Goal: Communication & Community: Share content

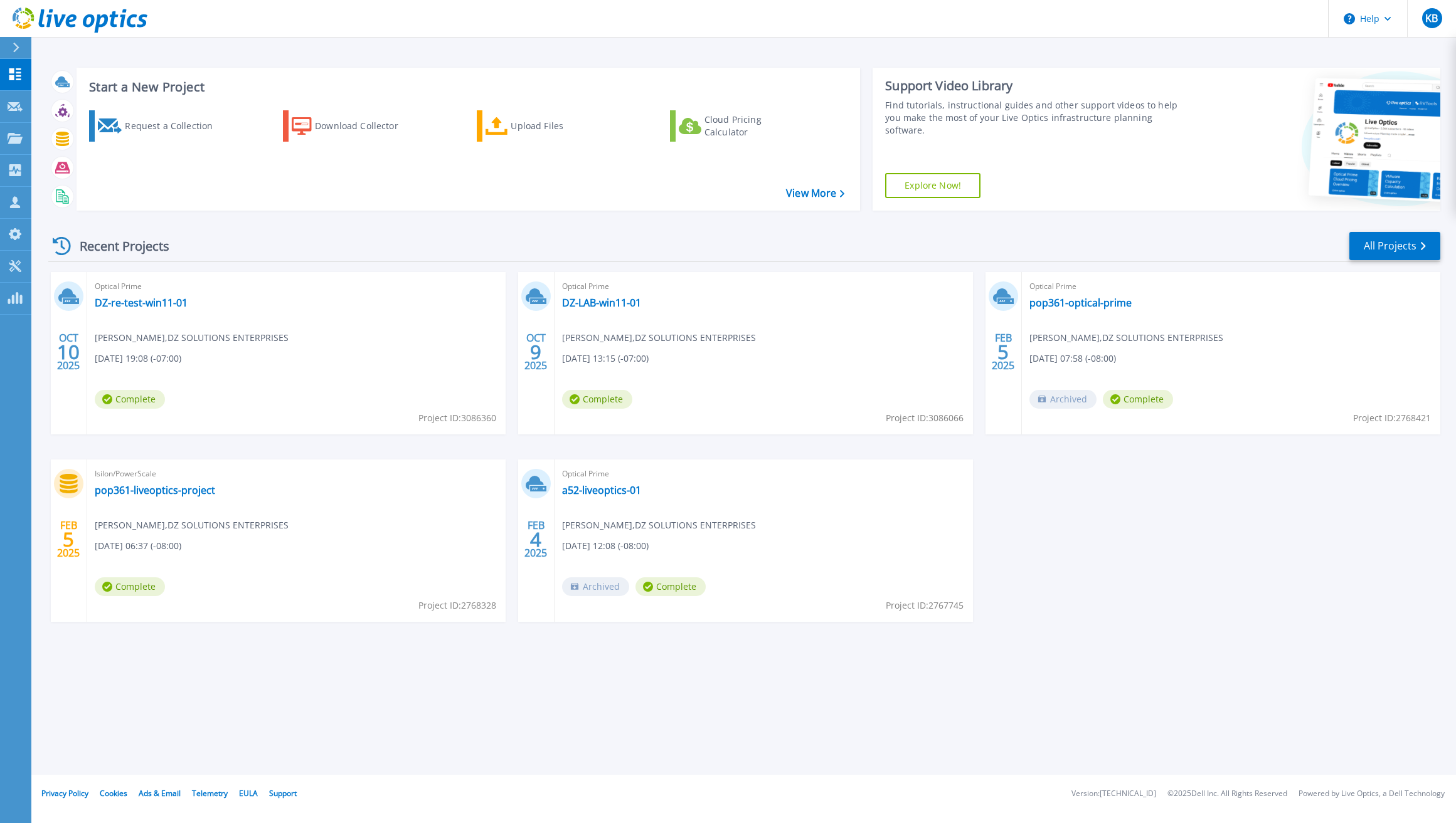
drag, startPoint x: 220, startPoint y: 327, endPoint x: 199, endPoint y: 321, distance: 21.8
click at [219, 327] on div "Optical Prime DZ-re-test-win11-01 Kevin Bass , DZ SOLUTIONS ENTERPRISES 10/09/2…" at bounding box center [296, 353] width 418 height 163
click at [152, 296] on link "DZ-re-test-win11-01" at bounding box center [141, 302] width 93 height 13
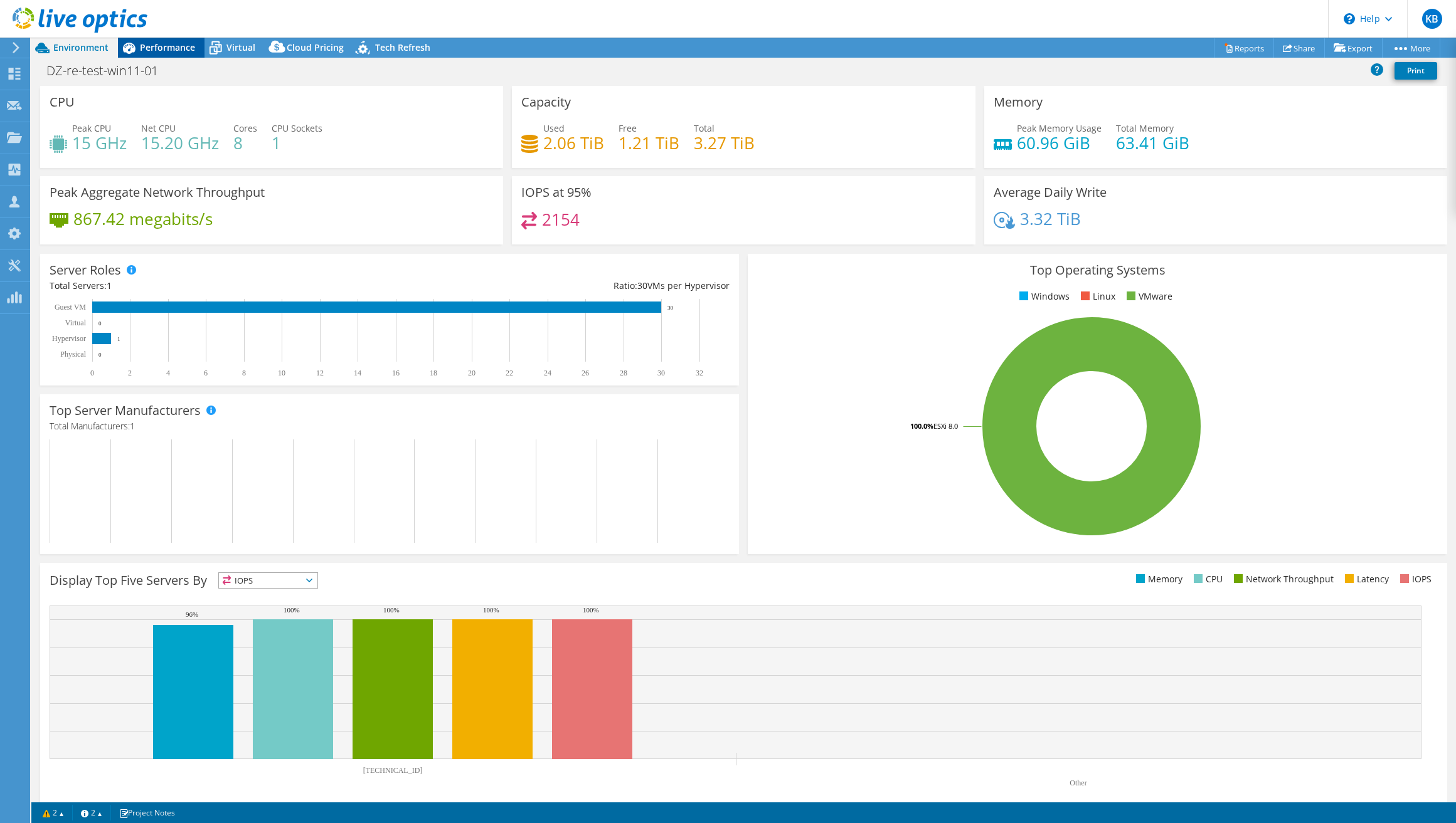
click at [184, 54] on div "Performance" at bounding box center [161, 47] width 86 height 20
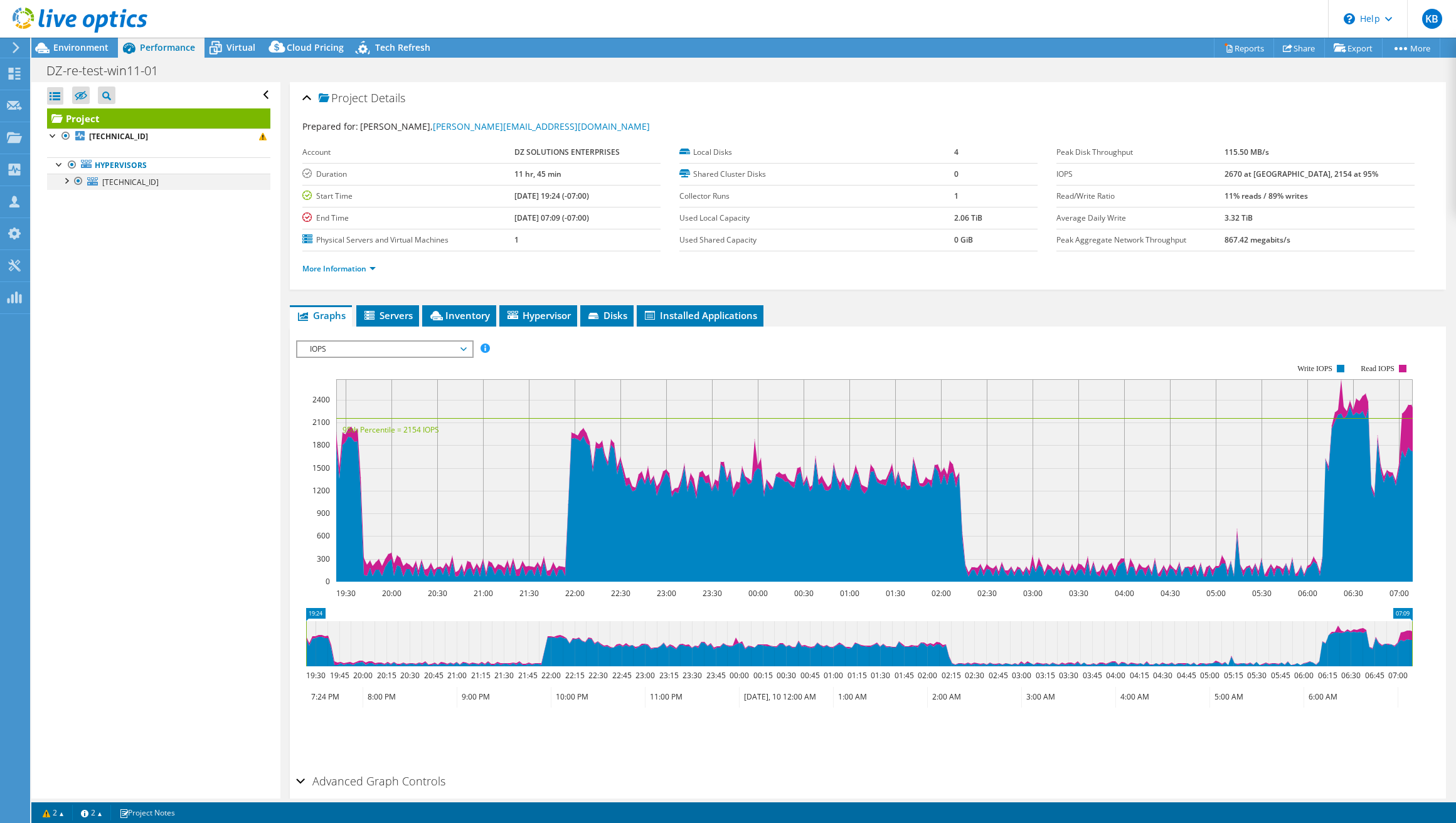
click at [66, 181] on div at bounding box center [66, 180] width 13 height 13
click at [137, 232] on link "synology-lun-01" at bounding box center [159, 232] width 224 height 16
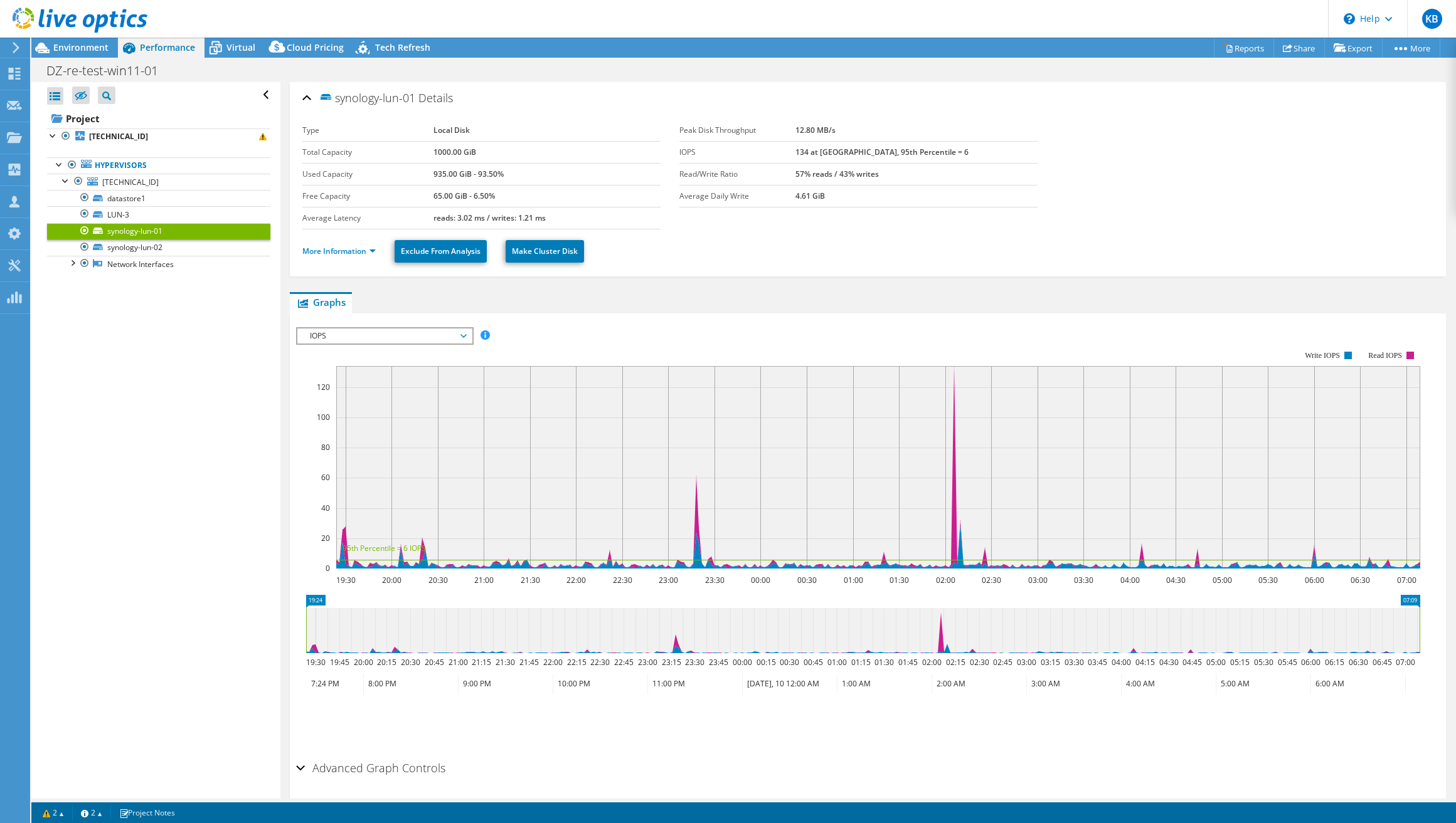
click at [448, 334] on span "IOPS" at bounding box center [384, 336] width 161 height 15
click at [426, 360] on li "Disk Throughput" at bounding box center [384, 366] width 174 height 15
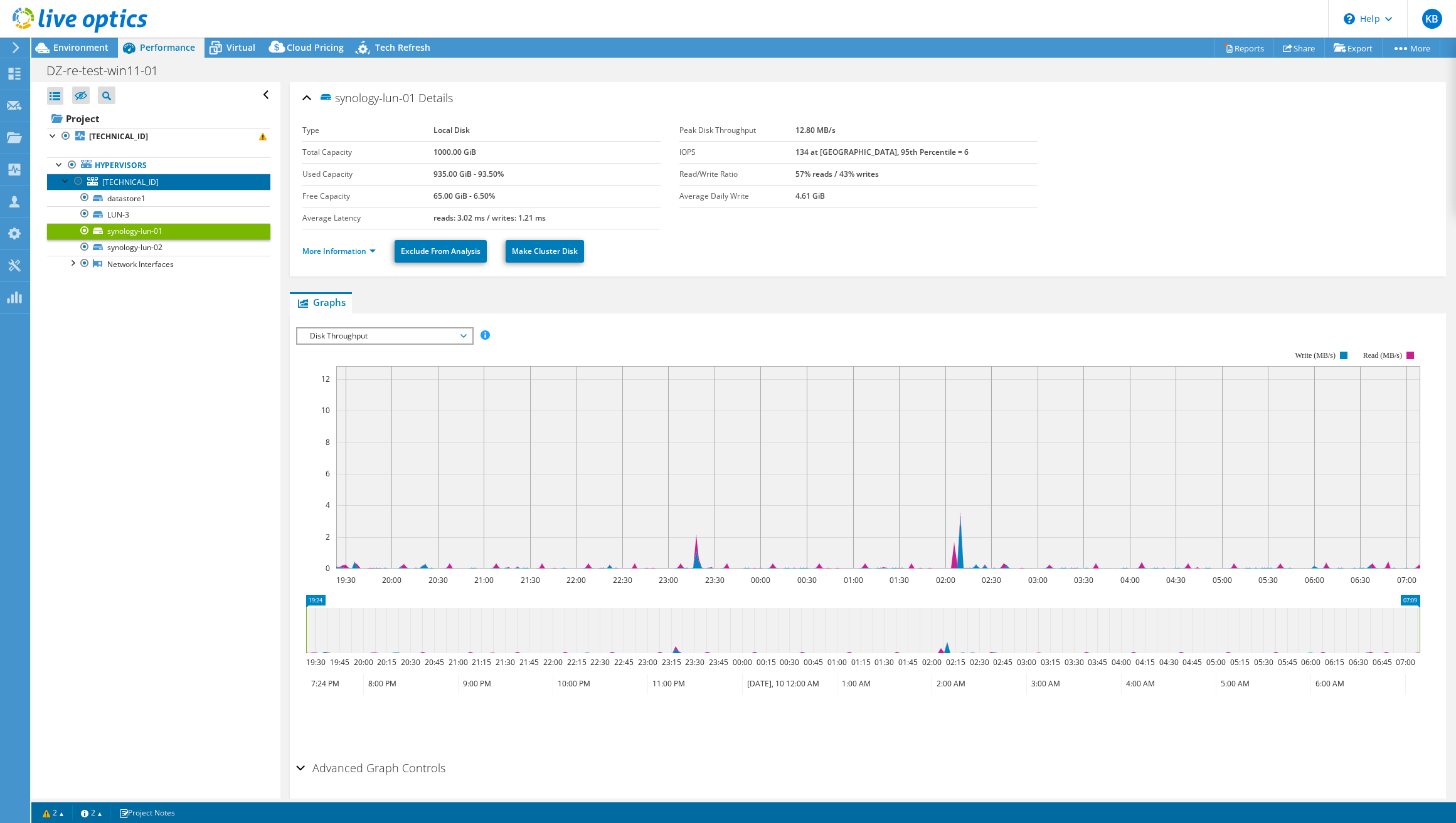
click at [134, 181] on span "192.168.4.50" at bounding box center [130, 183] width 56 height 11
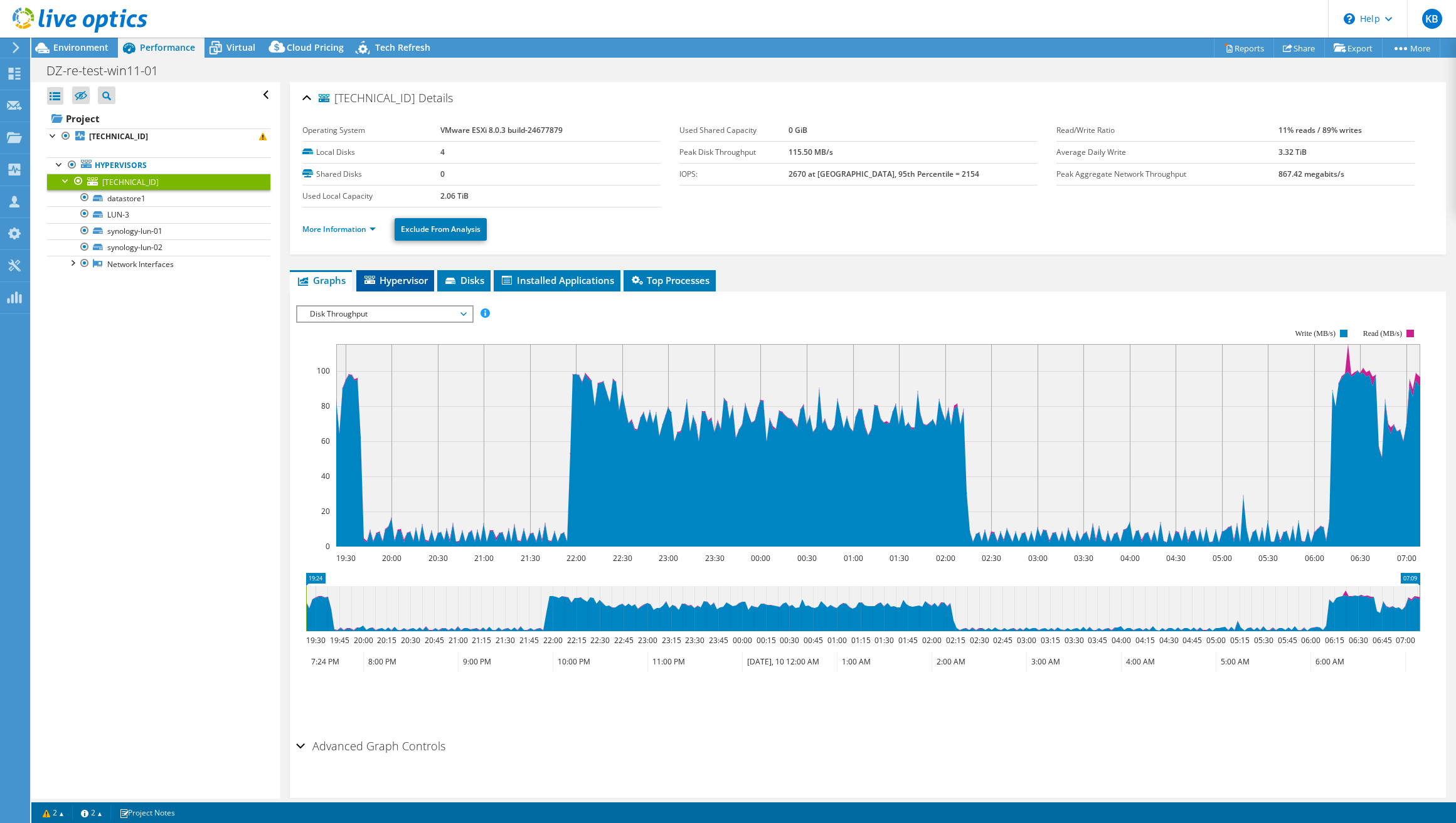
click at [384, 279] on span "Hypervisor" at bounding box center [395, 281] width 65 height 13
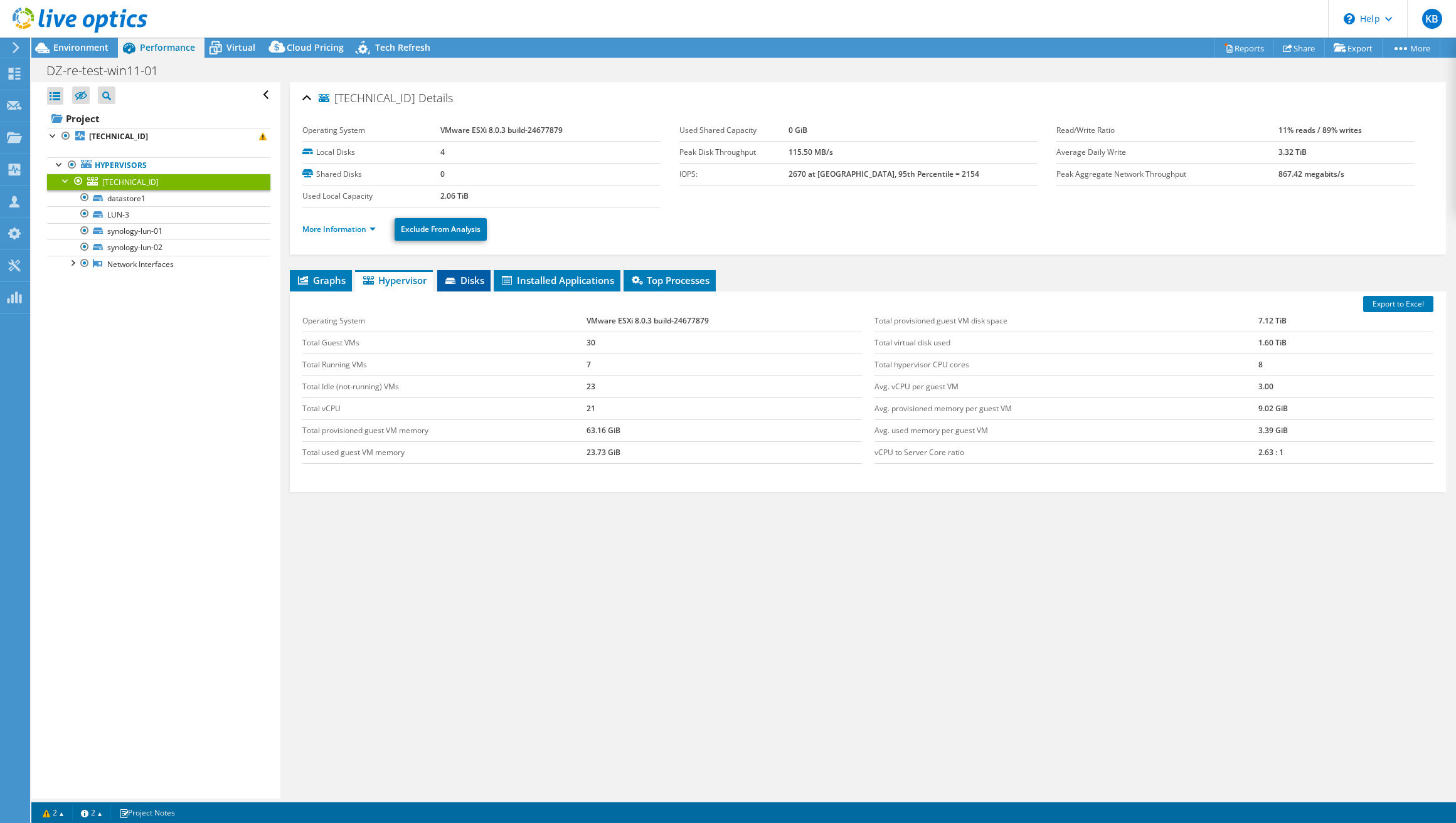
click at [466, 286] on li "Disks" at bounding box center [464, 280] width 54 height 21
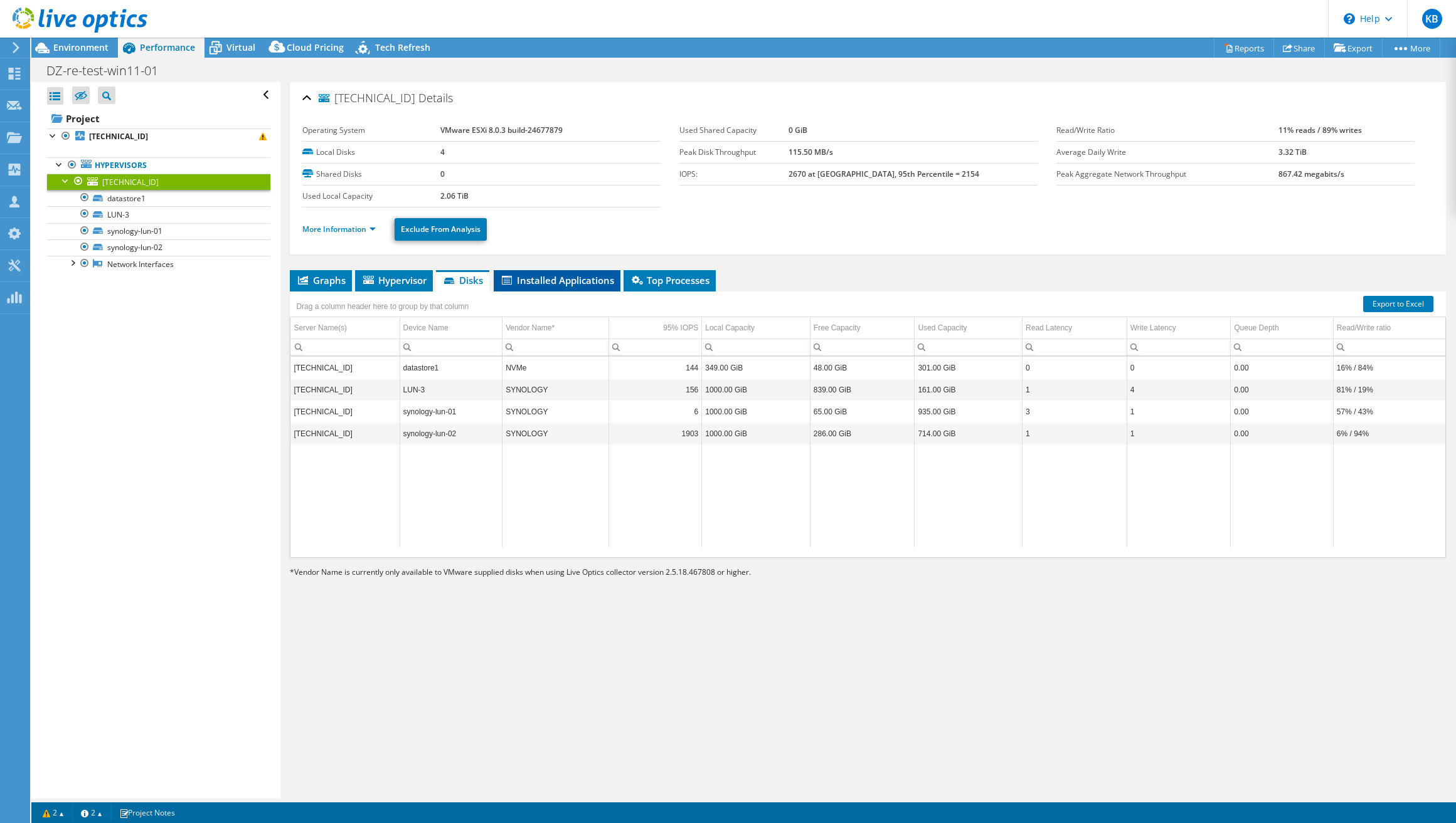
click at [554, 278] on span "Installed Applications" at bounding box center [557, 281] width 115 height 13
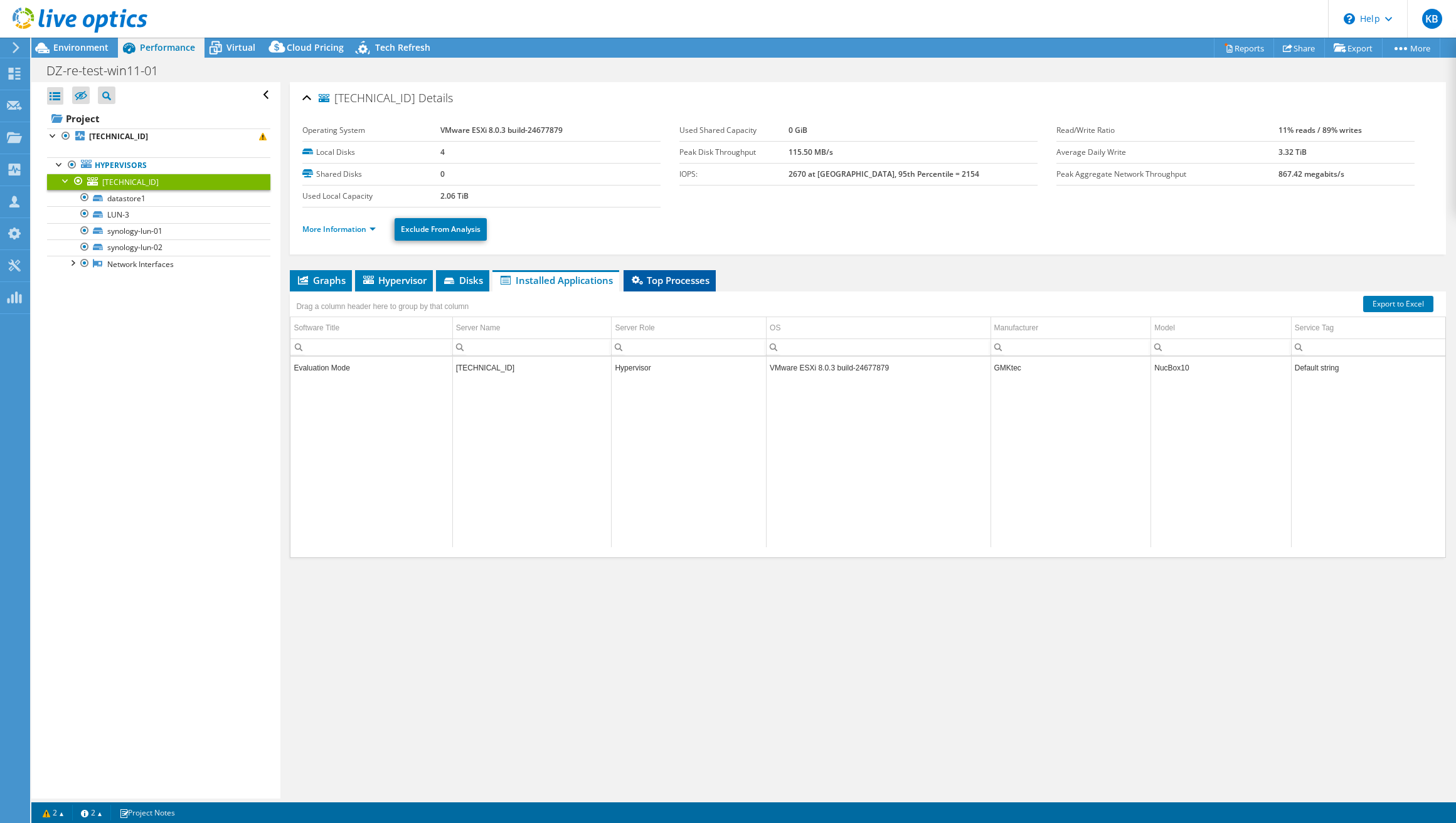
click at [655, 276] on span "Top Processes" at bounding box center [670, 281] width 80 height 13
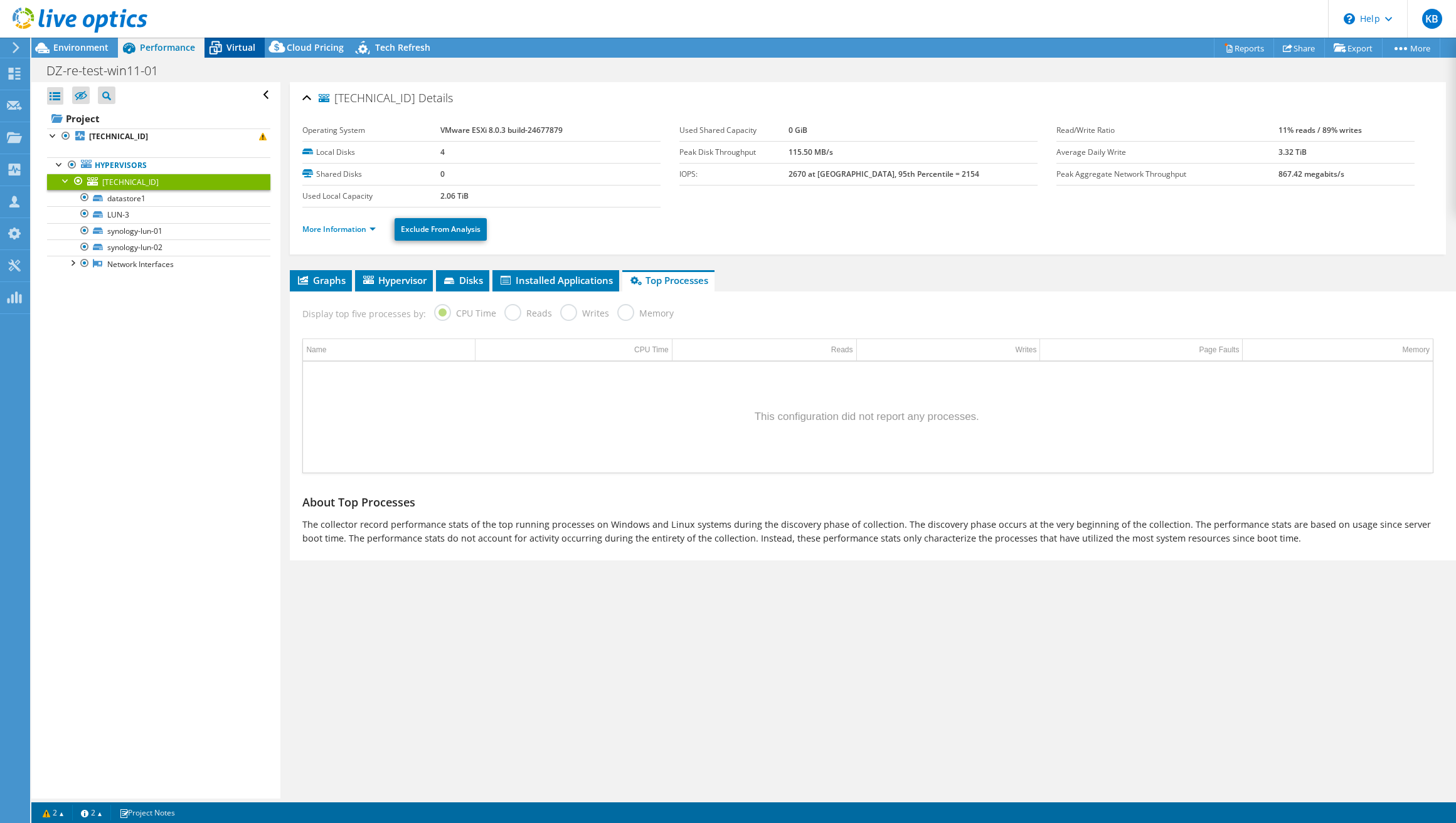
click at [228, 49] on span "Virtual" at bounding box center [241, 47] width 29 height 12
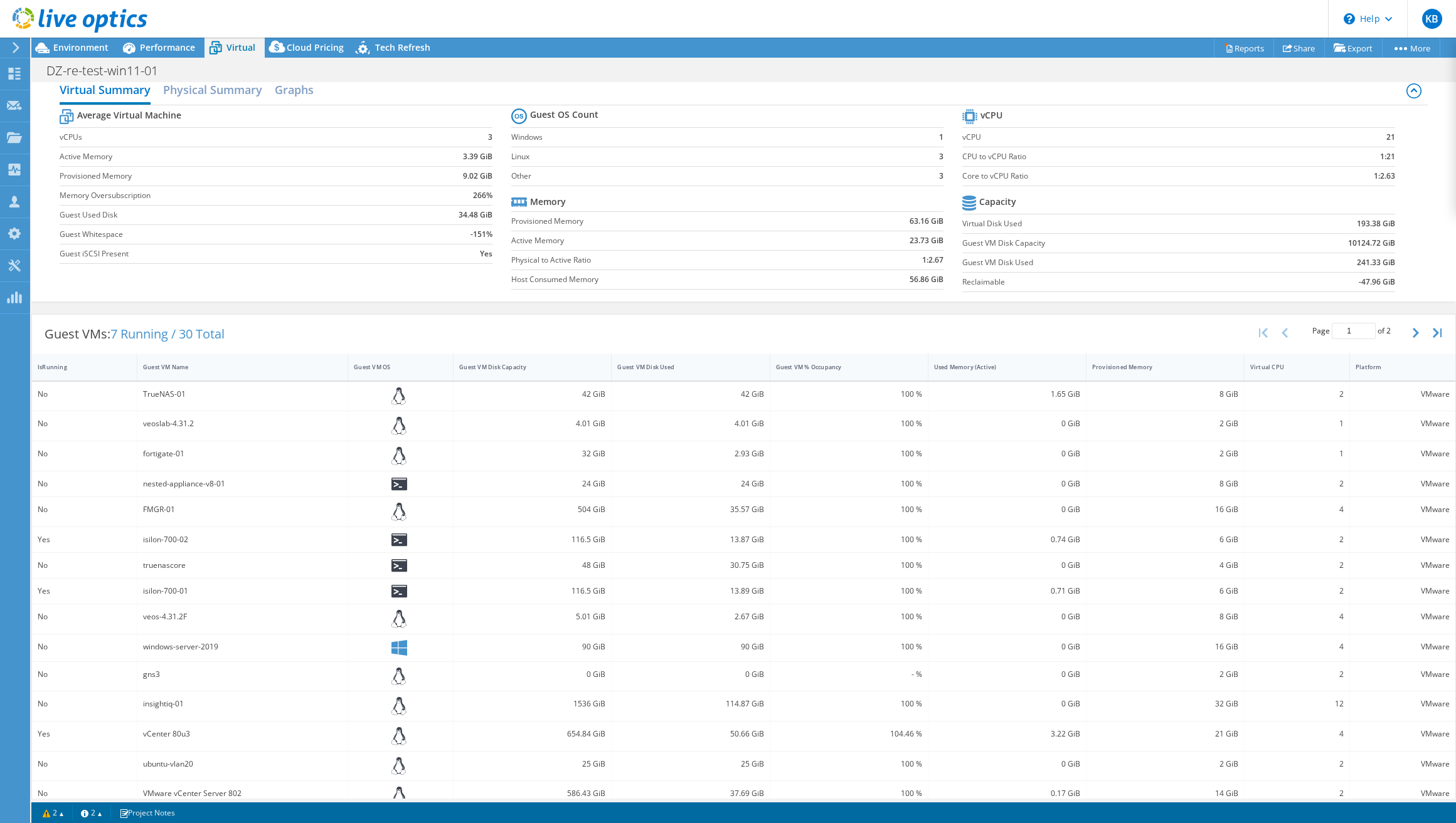
scroll to position [34, 0]
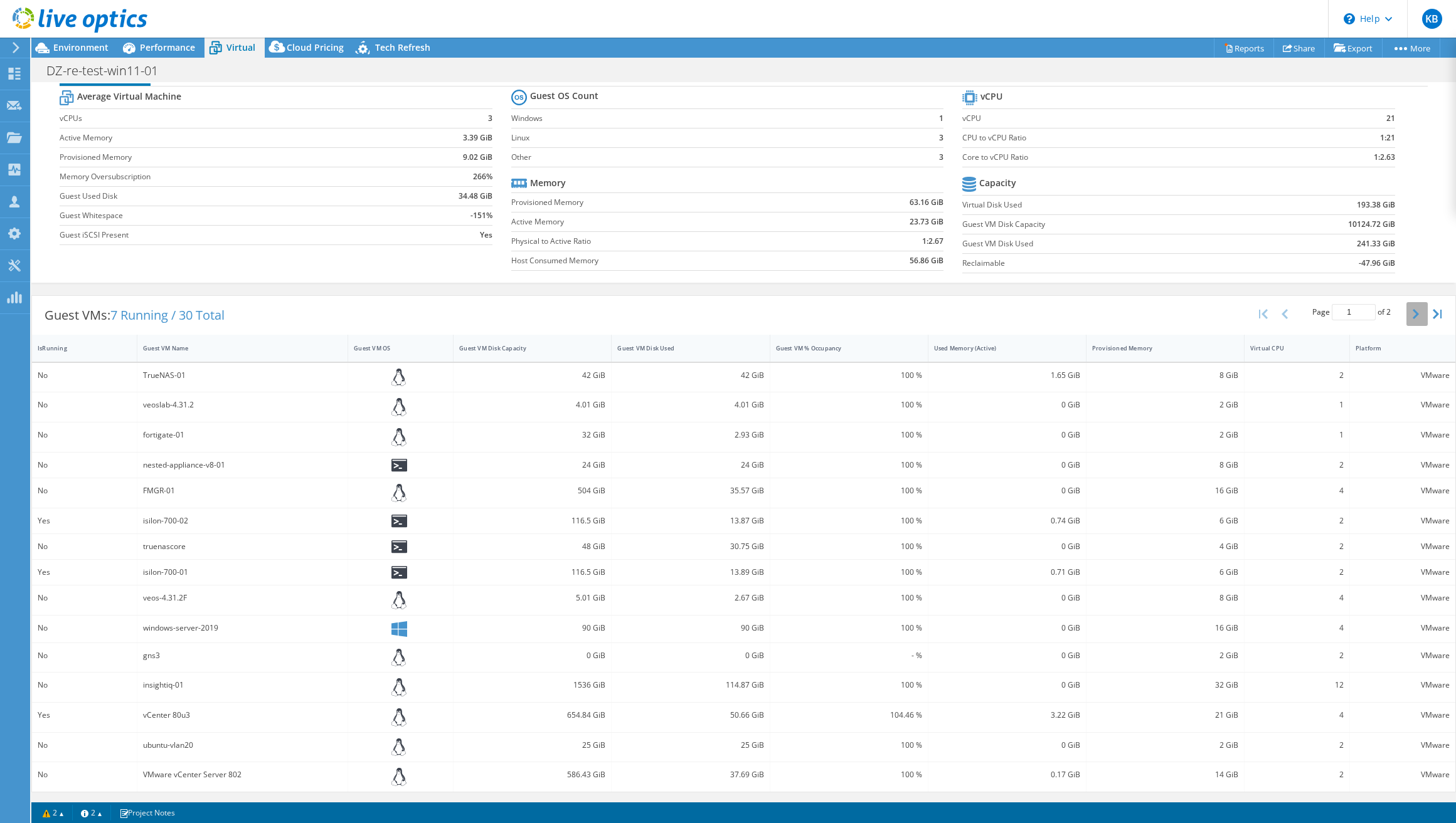
click at [1412, 316] on icon "button" at bounding box center [1415, 313] width 6 height 10
type input "2"
click at [695, 385] on div "13.9 GiB" at bounding box center [691, 376] width 158 height 25
click at [171, 373] on div "isilon-700-03" at bounding box center [242, 376] width 199 height 14
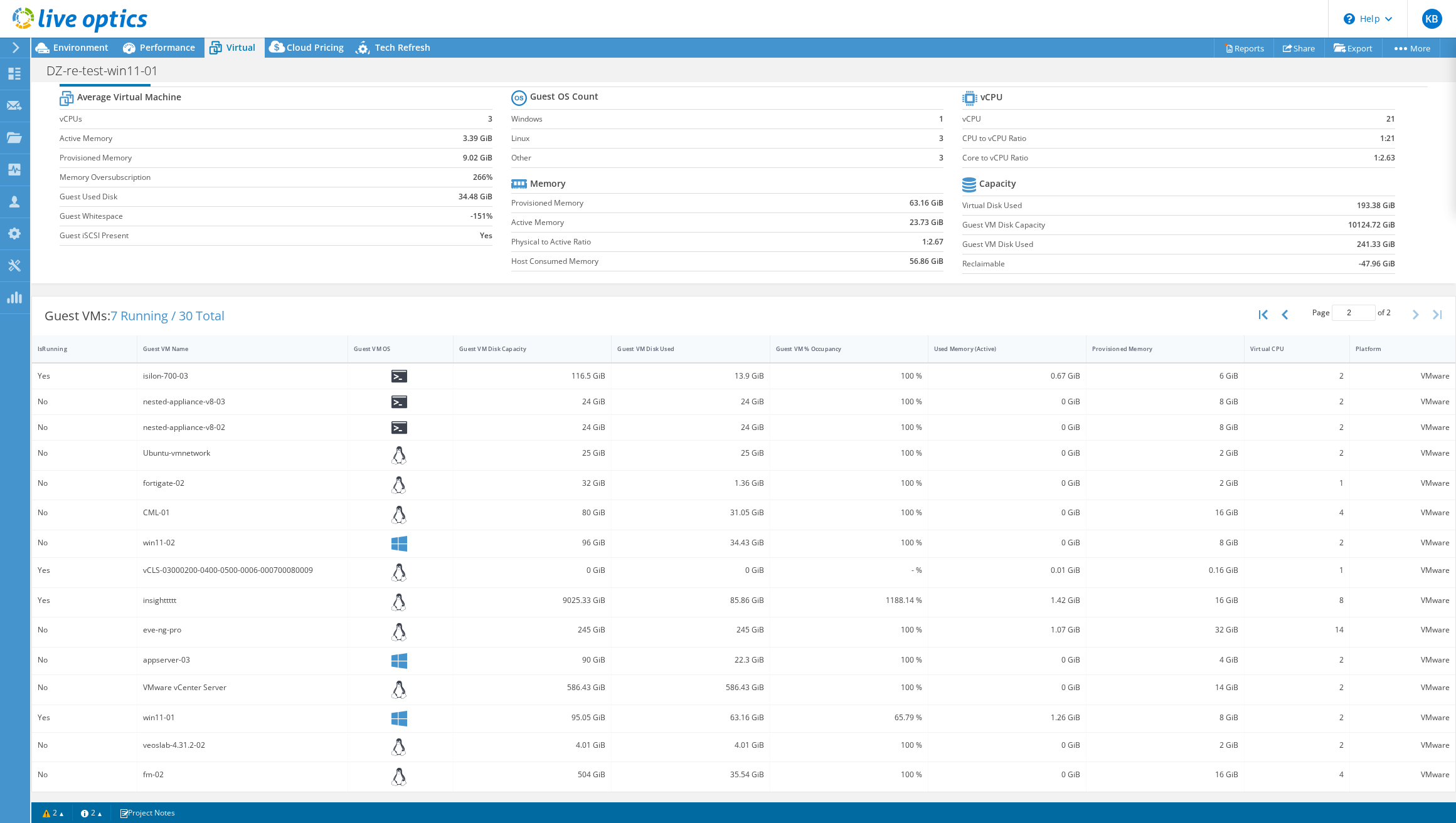
click at [221, 47] on icon at bounding box center [216, 48] width 13 height 10
click at [98, 810] on link "2" at bounding box center [91, 812] width 39 height 15
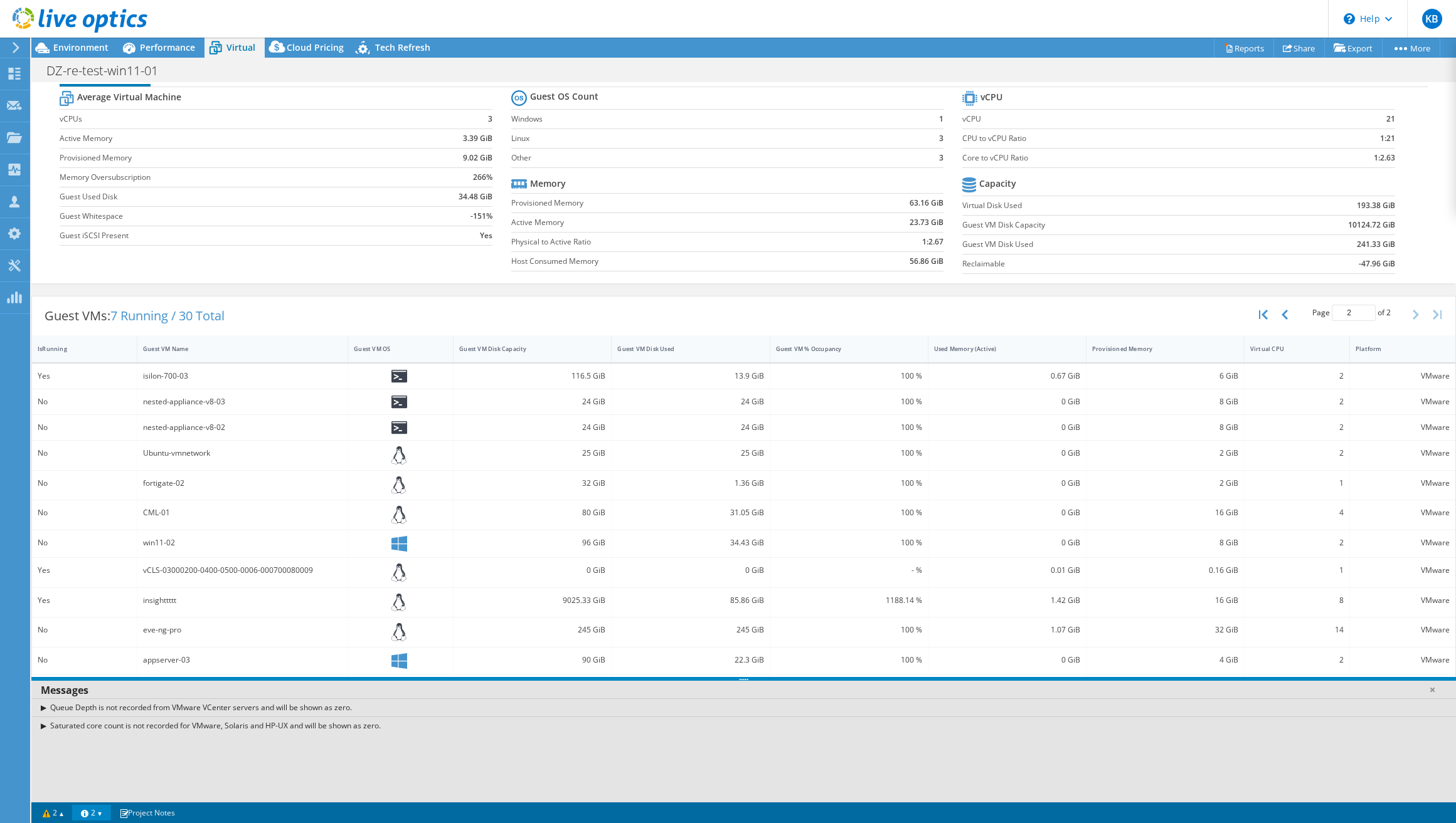
click at [39, 728] on div "Saturated core count is not recorded for VMware, Solaris and HP-UX and will be …" at bounding box center [743, 726] width 1424 height 18
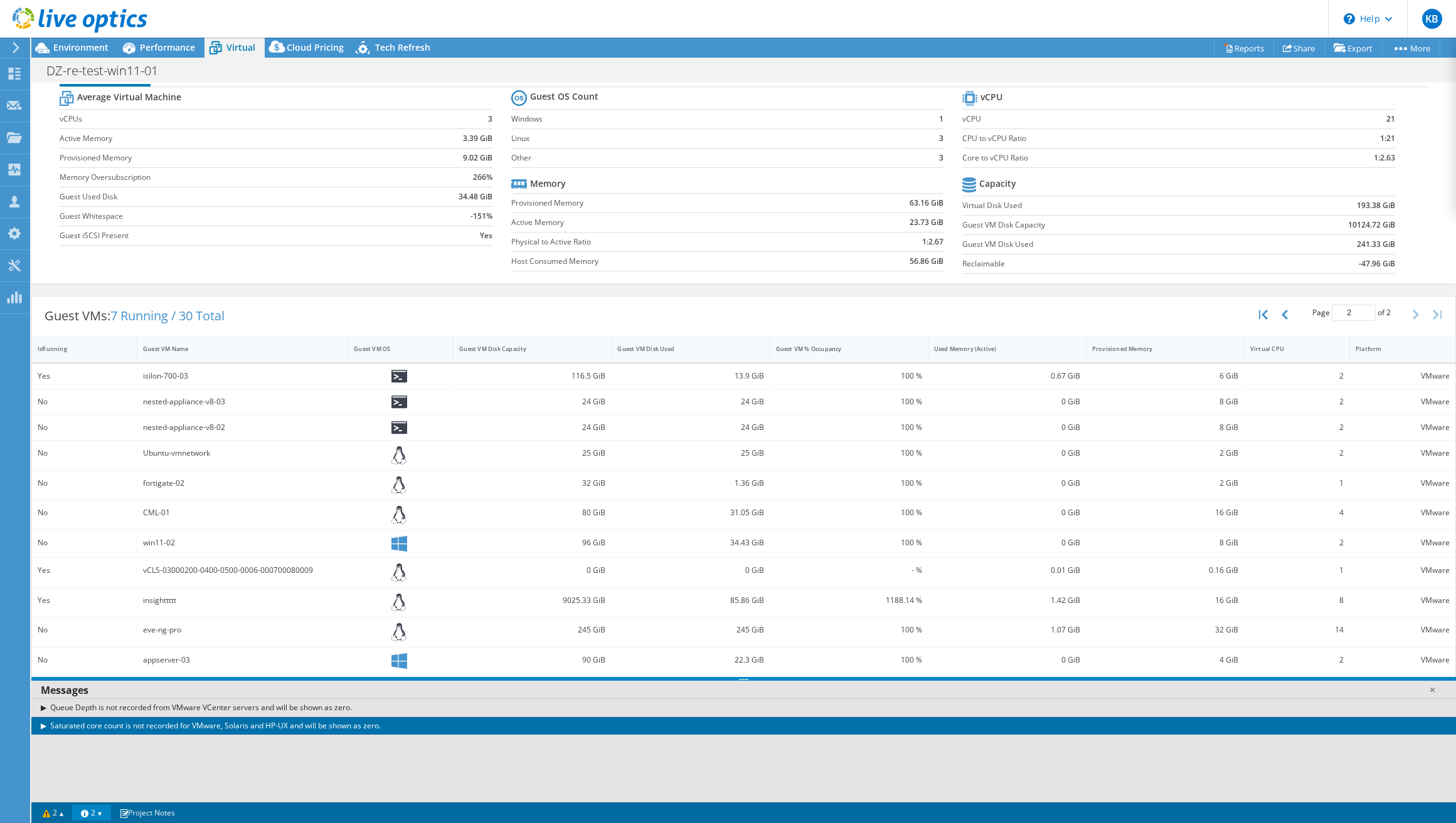
click at [45, 727] on div "Saturated core count is not recorded for VMware, Solaris and HP-UX and will be …" at bounding box center [743, 726] width 1424 height 18
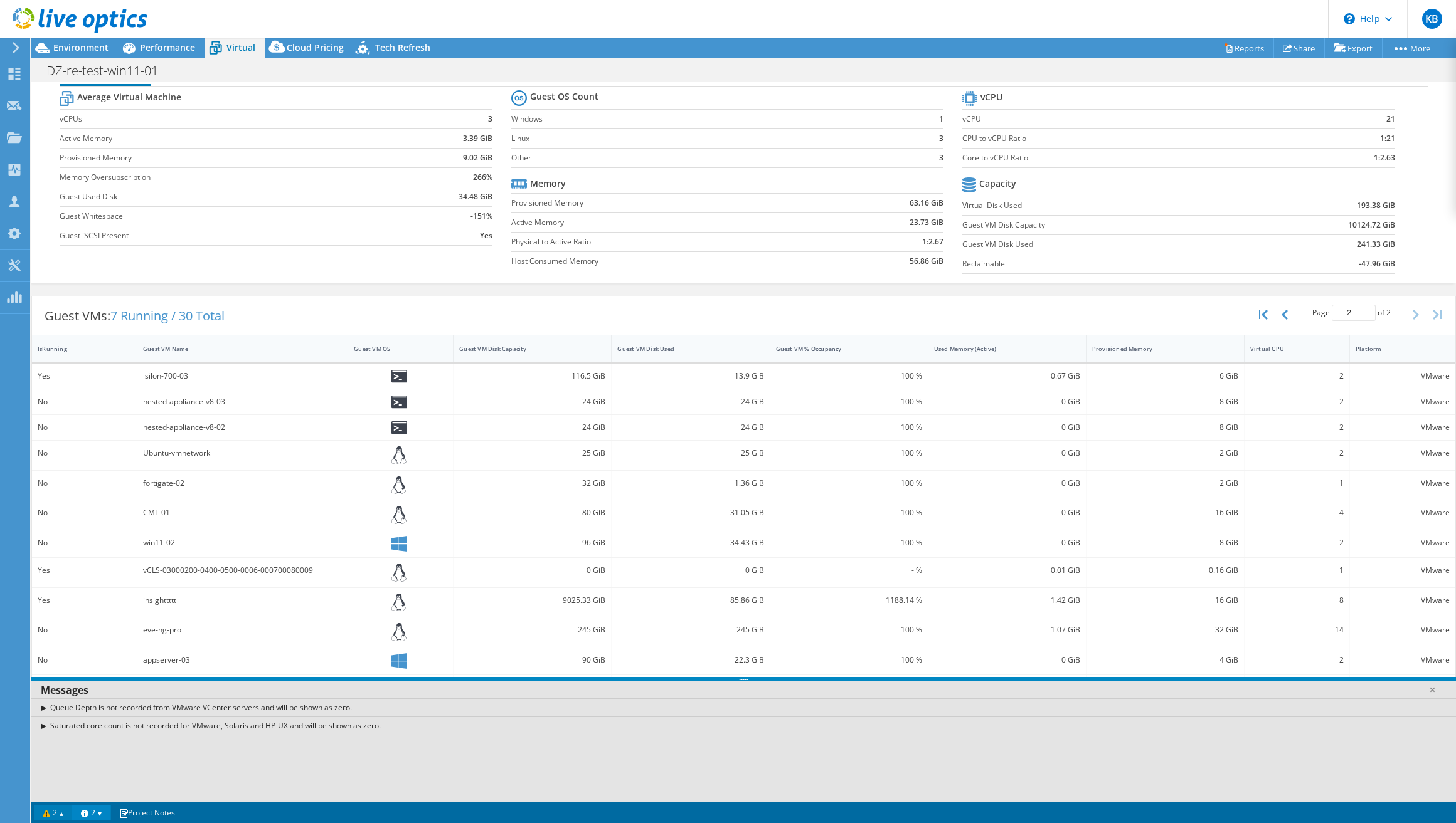
click at [54, 810] on link "2" at bounding box center [53, 812] width 39 height 15
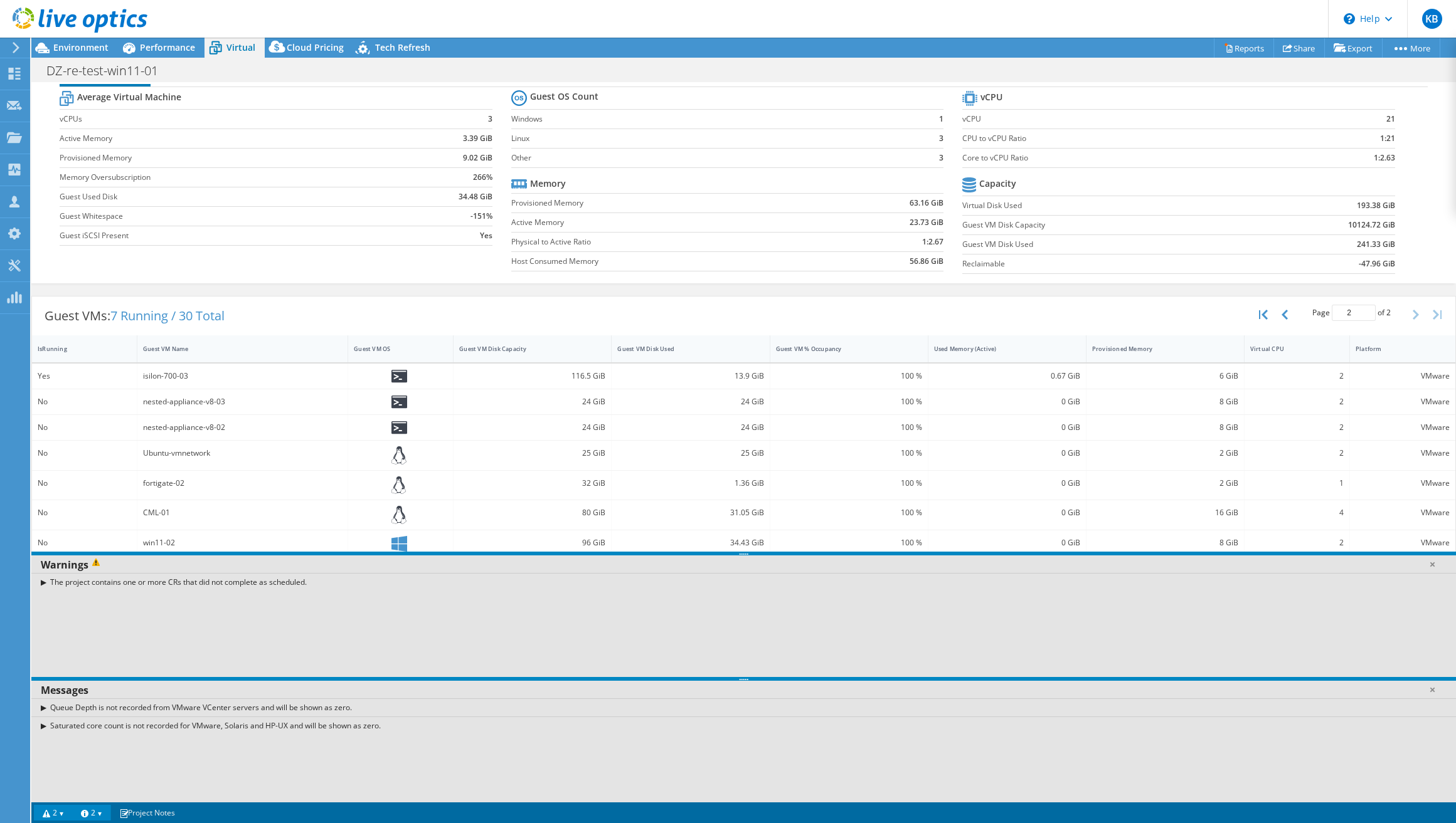
click at [54, 810] on link "2" at bounding box center [53, 812] width 39 height 15
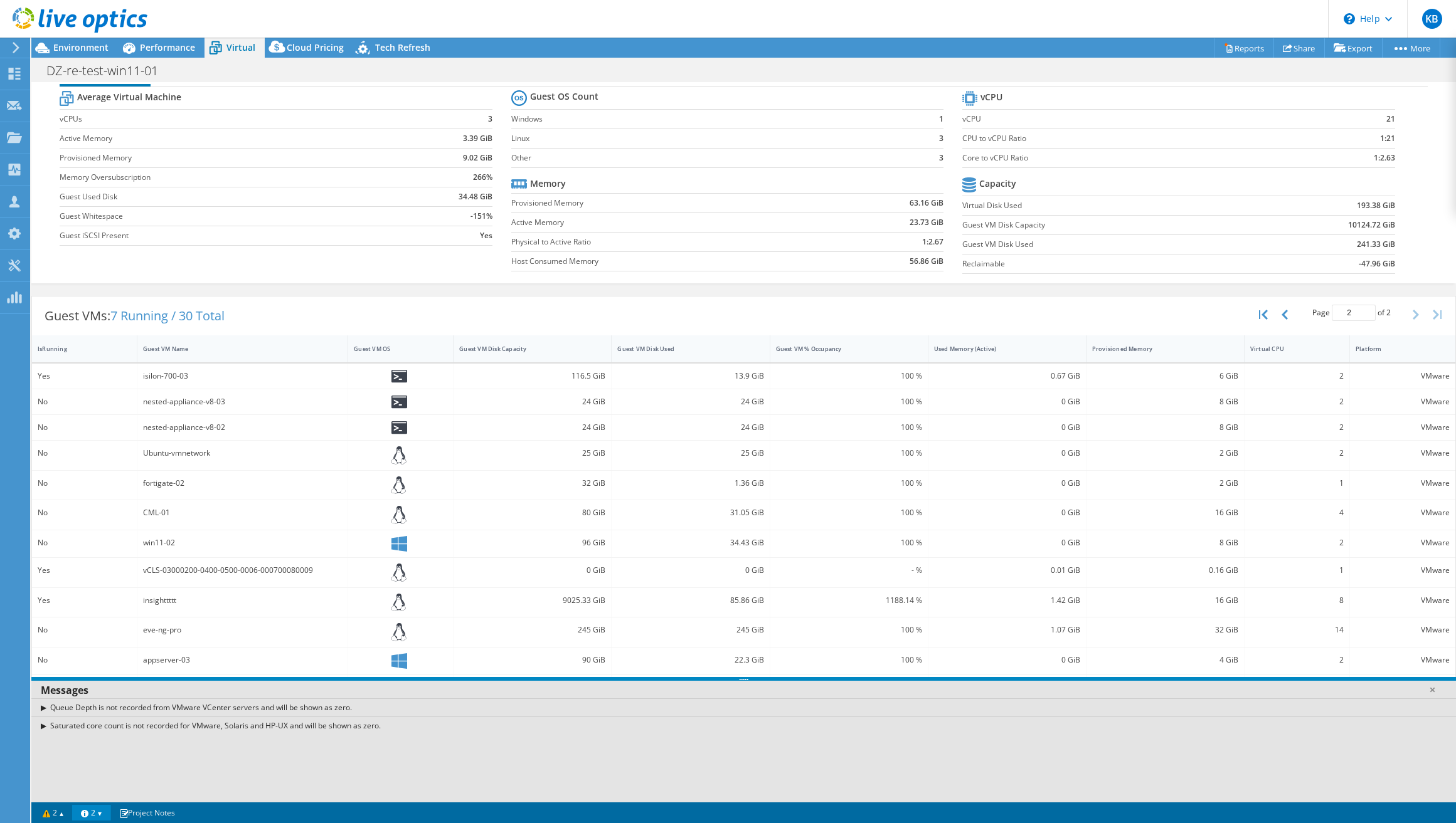
click at [90, 812] on link "2" at bounding box center [91, 812] width 39 height 15
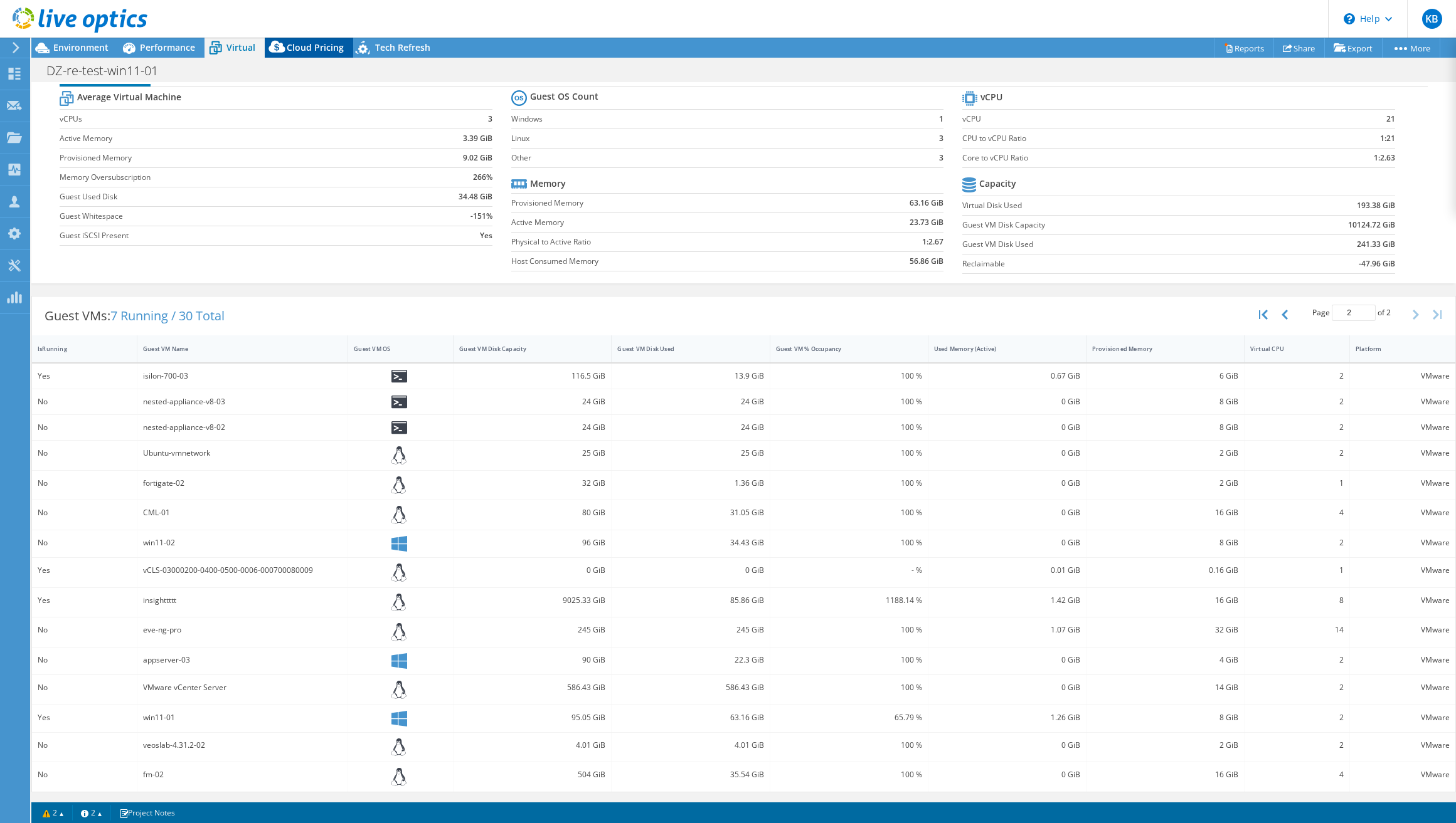
click at [319, 47] on span "Cloud Pricing" at bounding box center [314, 47] width 57 height 12
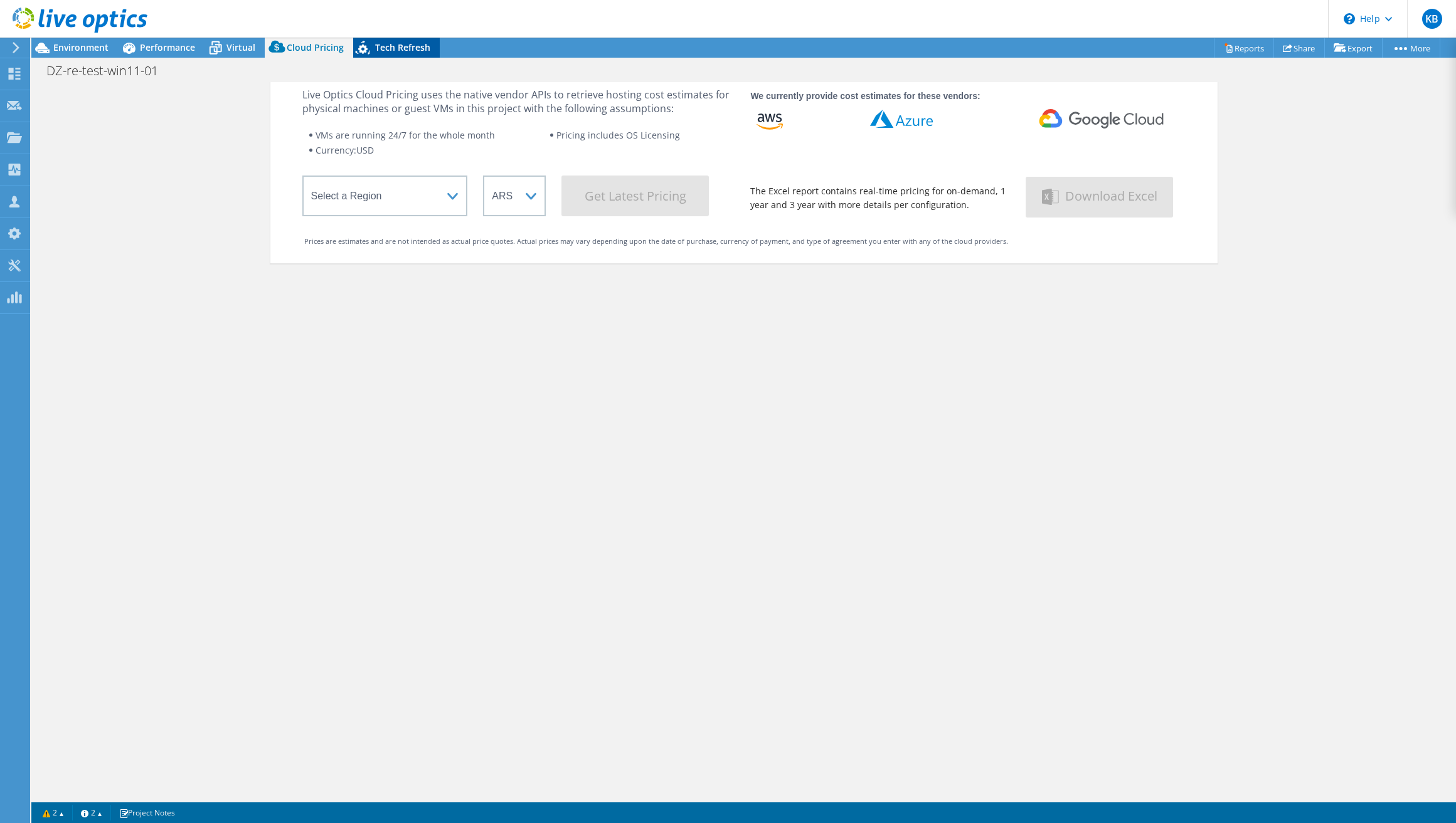
click at [376, 42] on span "Tech Refresh" at bounding box center [403, 47] width 55 height 12
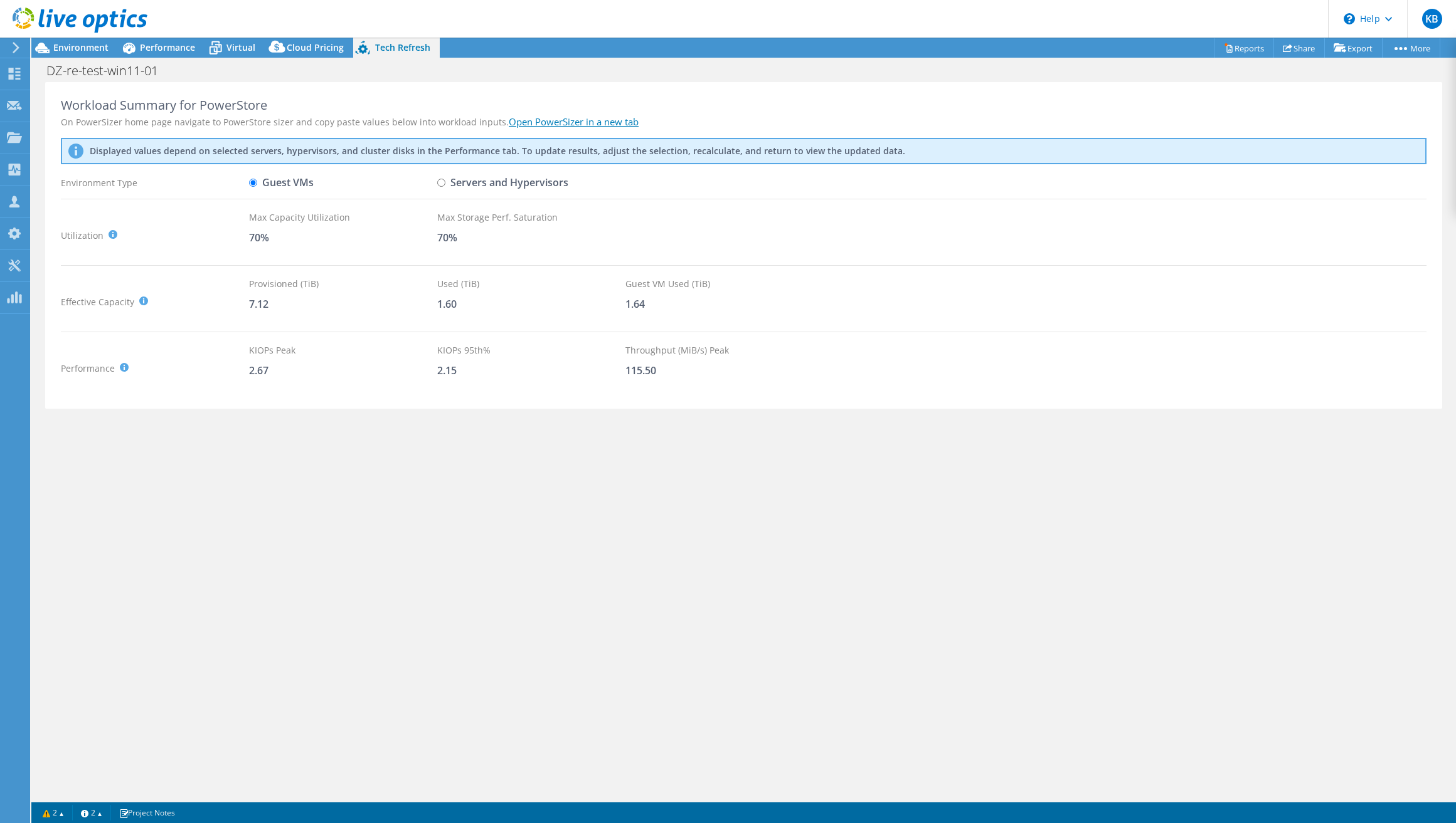
scroll to position [0, 0]
click at [442, 183] on input "Servers and Hypervisors" at bounding box center [441, 183] width 8 height 8
radio input "true"
click at [314, 185] on div "Guest VMs" at bounding box center [343, 183] width 188 height 22
click at [306, 184] on label "Guest VMs" at bounding box center [281, 183] width 65 height 22
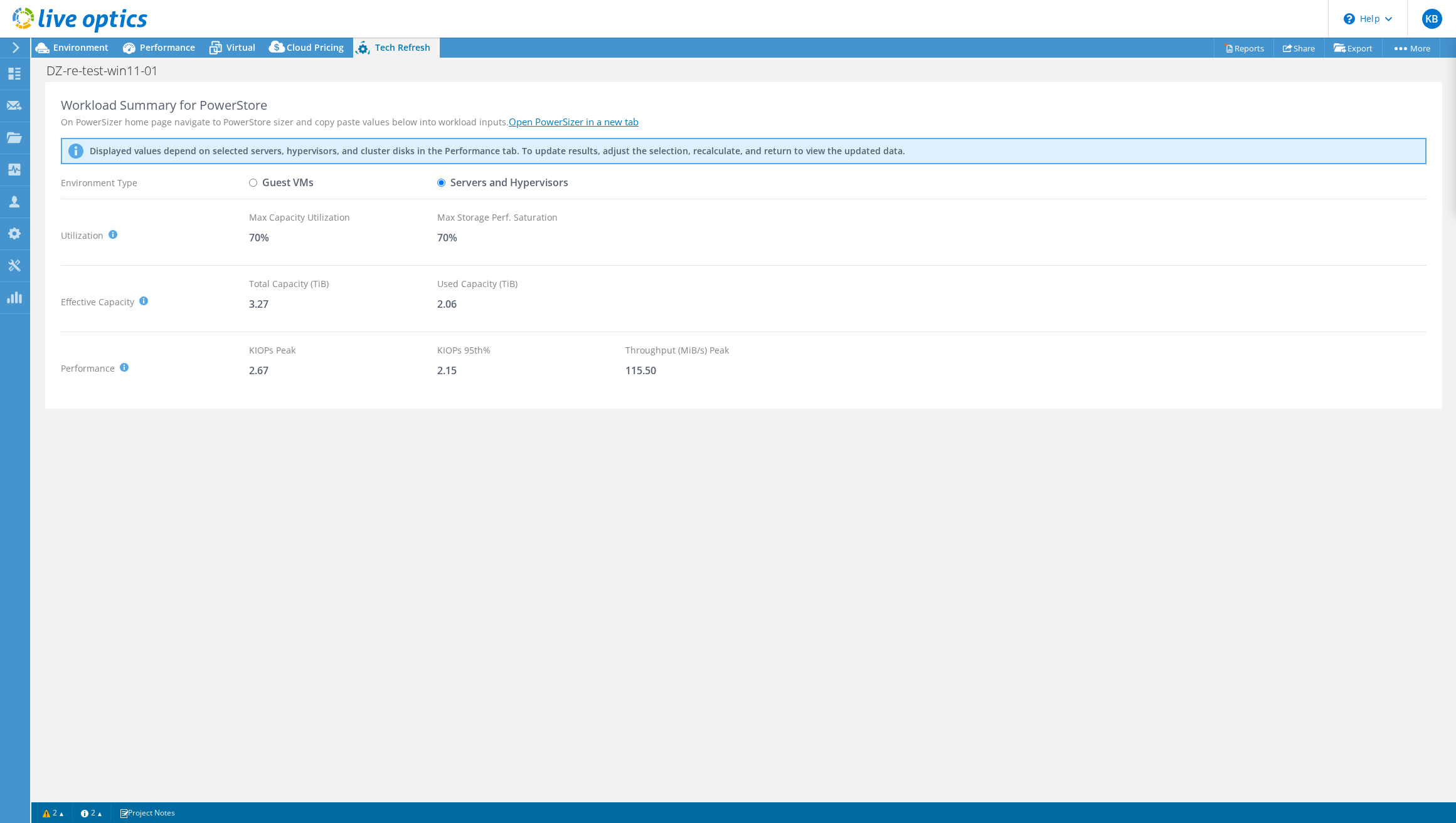
click at [257, 184] on input "Guest VMs" at bounding box center [253, 183] width 8 height 8
radio input "true"
click at [464, 182] on label "Servers and Hypervisors" at bounding box center [503, 183] width 131 height 22
click at [445, 182] on input "Servers and Hypervisors" at bounding box center [441, 183] width 8 height 8
radio input "true"
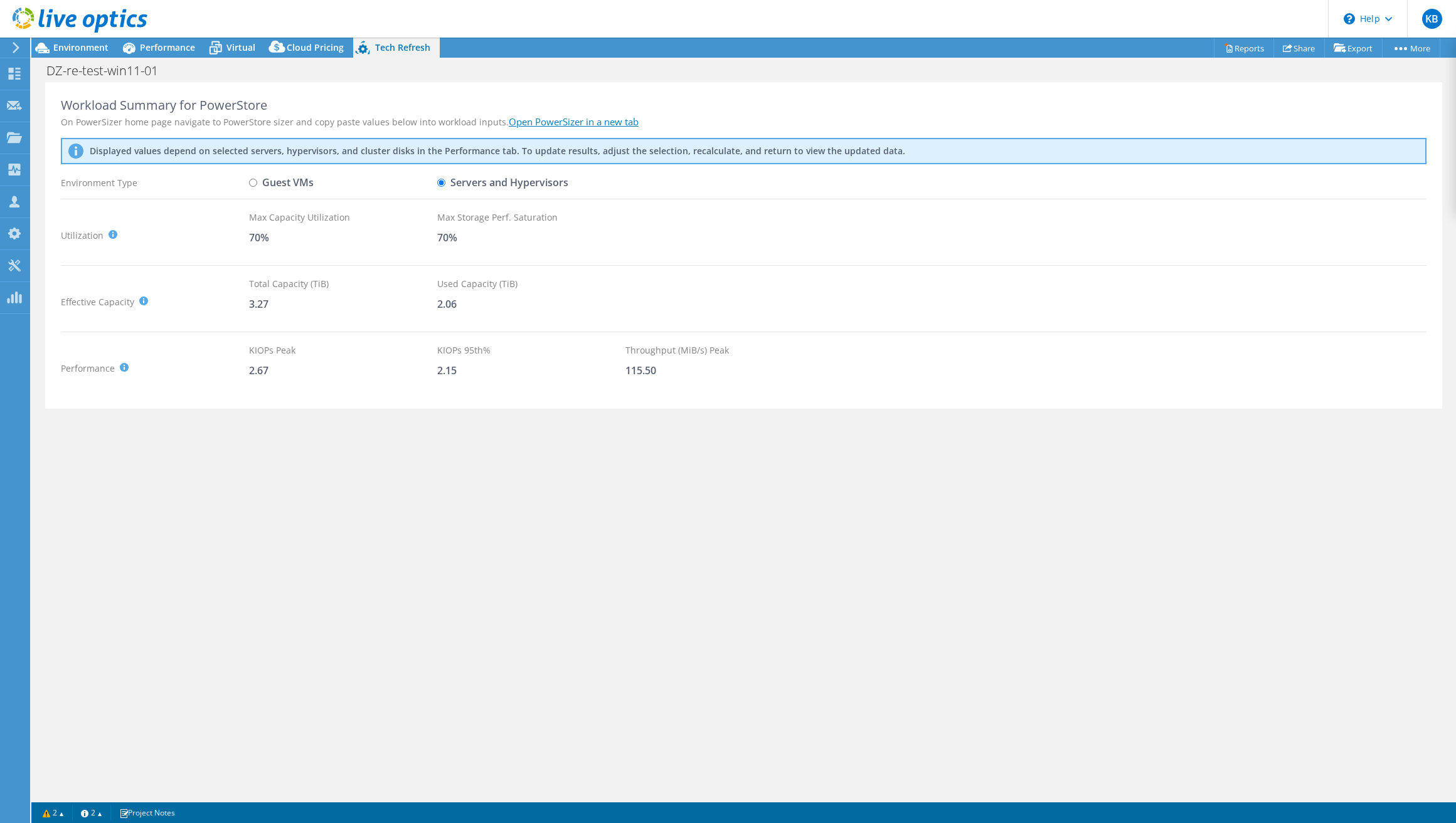
click at [278, 182] on label "Guest VMs" at bounding box center [281, 183] width 65 height 22
click at [257, 182] on input "Guest VMs" at bounding box center [253, 183] width 8 height 8
radio input "true"
radio input "false"
drag, startPoint x: 207, startPoint y: 153, endPoint x: 473, endPoint y: 153, distance: 266.0
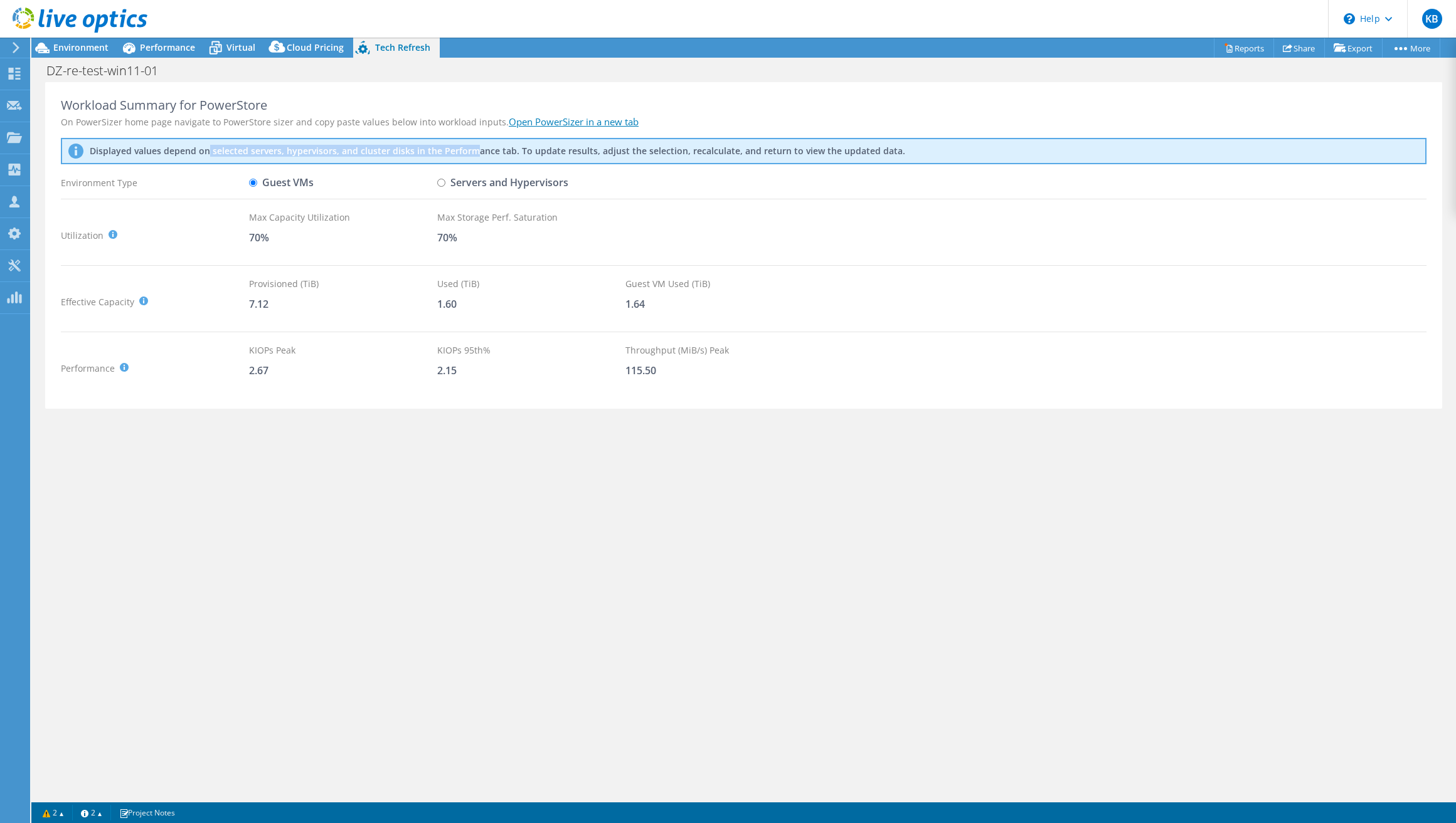
click at [473, 153] on p "Displayed values depend on selected servers, hypervisors, and cluster disks in …" at bounding box center [388, 151] width 596 height 11
click at [176, 51] on span "Performance" at bounding box center [167, 47] width 55 height 12
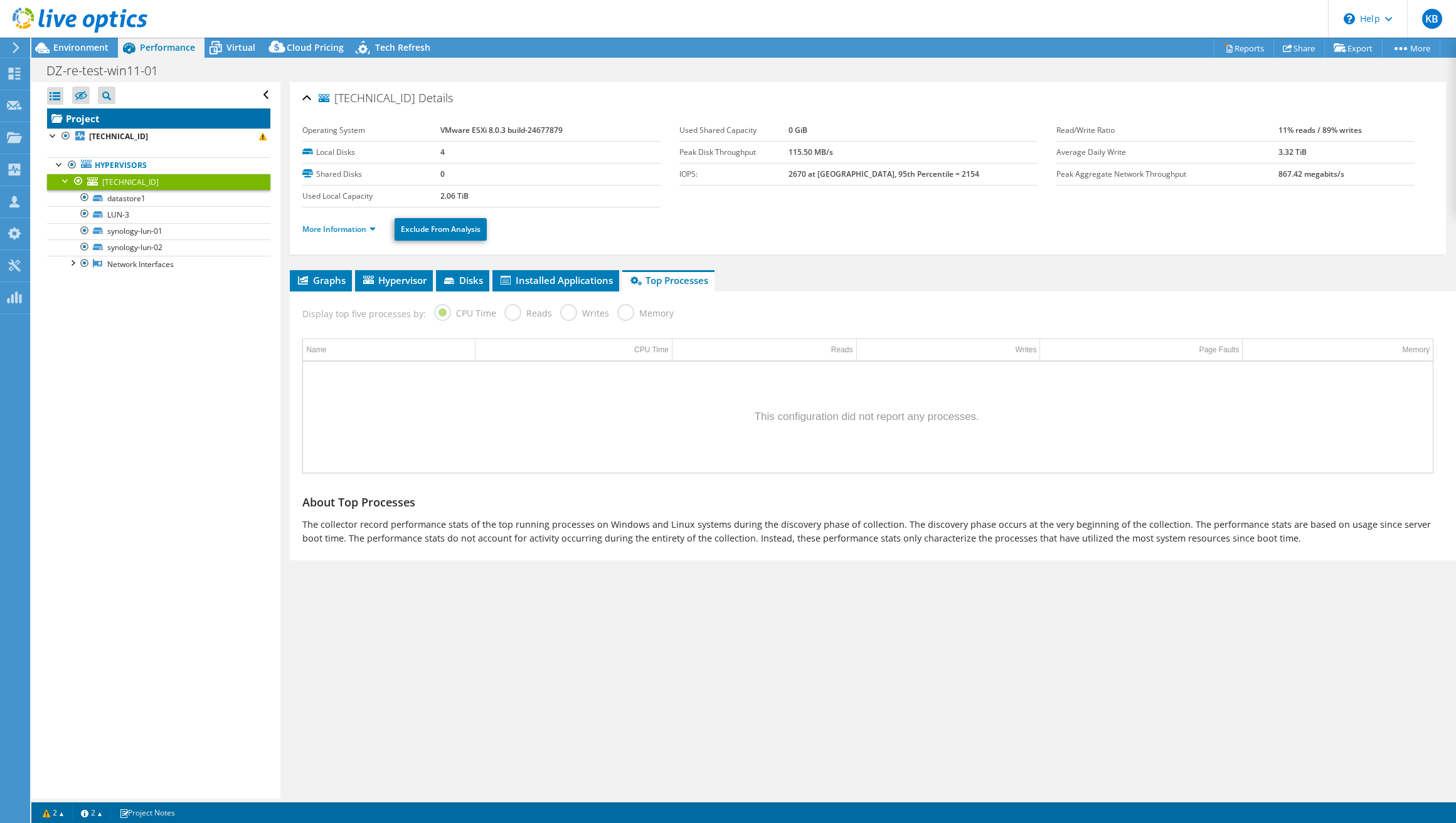
click at [113, 123] on link "Project" at bounding box center [159, 118] width 224 height 20
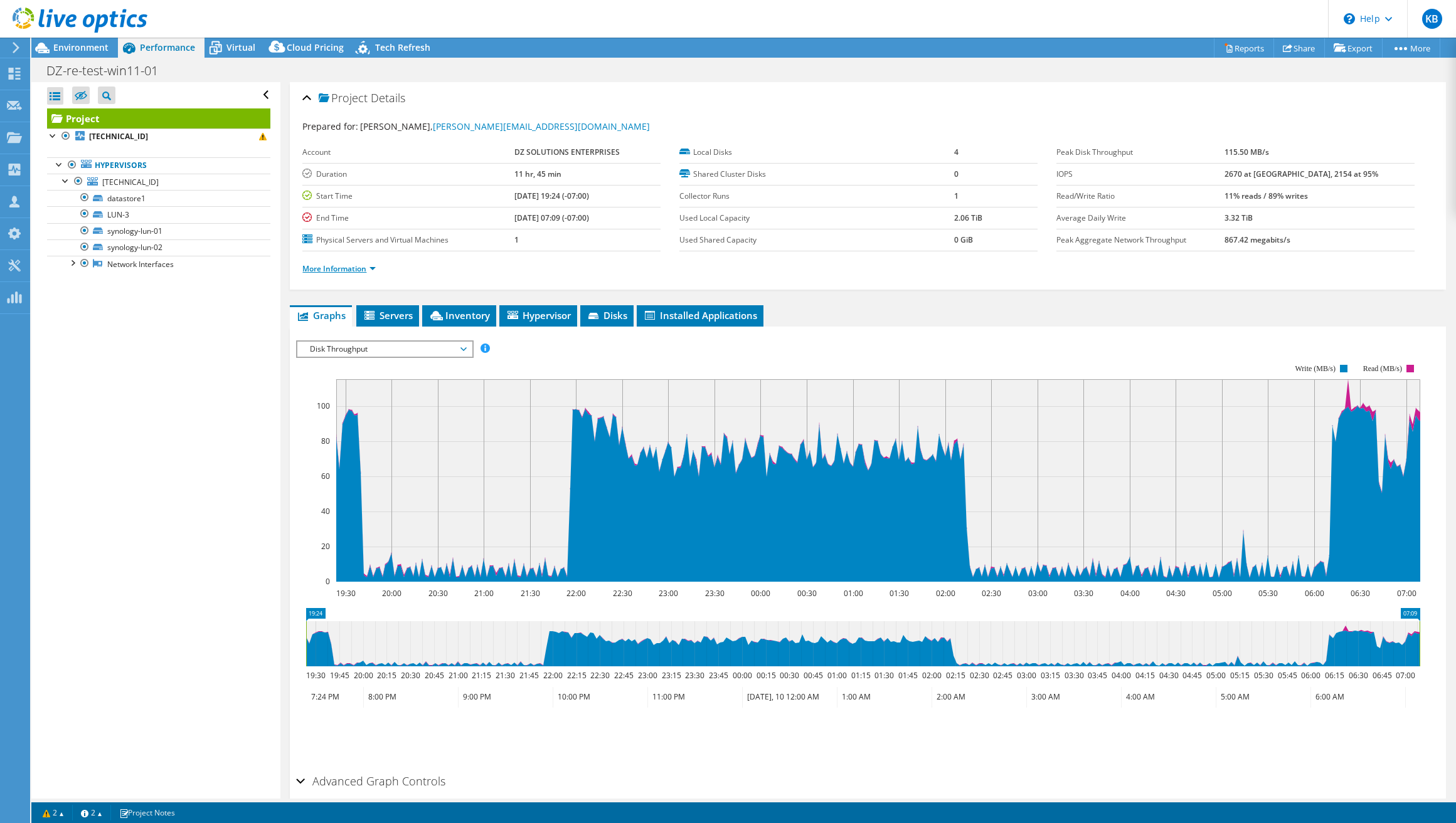
click at [328, 268] on link "More Information" at bounding box center [339, 269] width 74 height 11
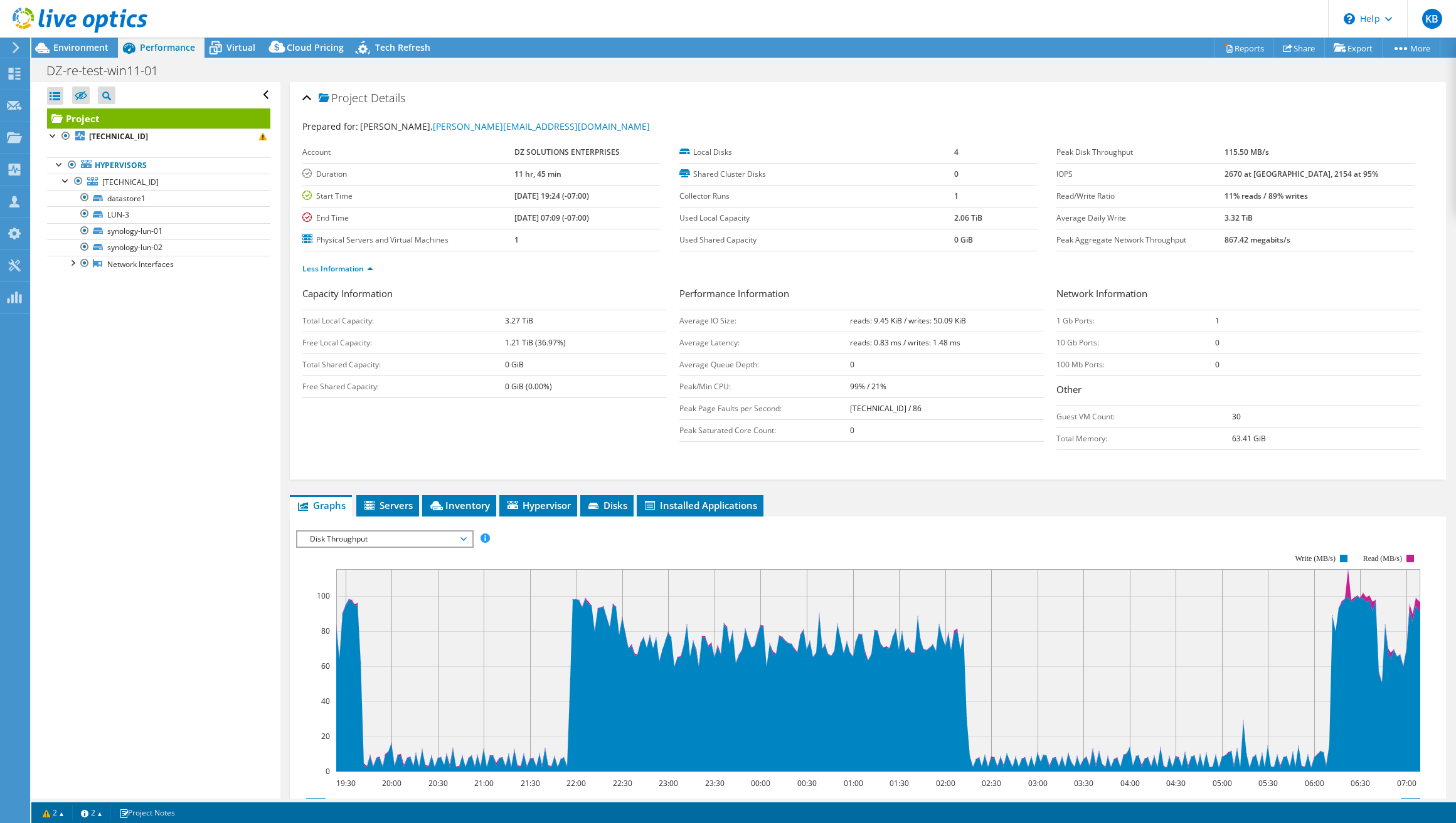
click at [466, 431] on div "Capacity Information Total Local Capacity: 3.27 TiB Free Local Capacity: 1.21 T…" at bounding box center [868, 371] width 1131 height 170
click at [1347, 50] on link "Export" at bounding box center [1353, 47] width 58 height 19
click at [1303, 55] on link "Share" at bounding box center [1299, 47] width 52 height 19
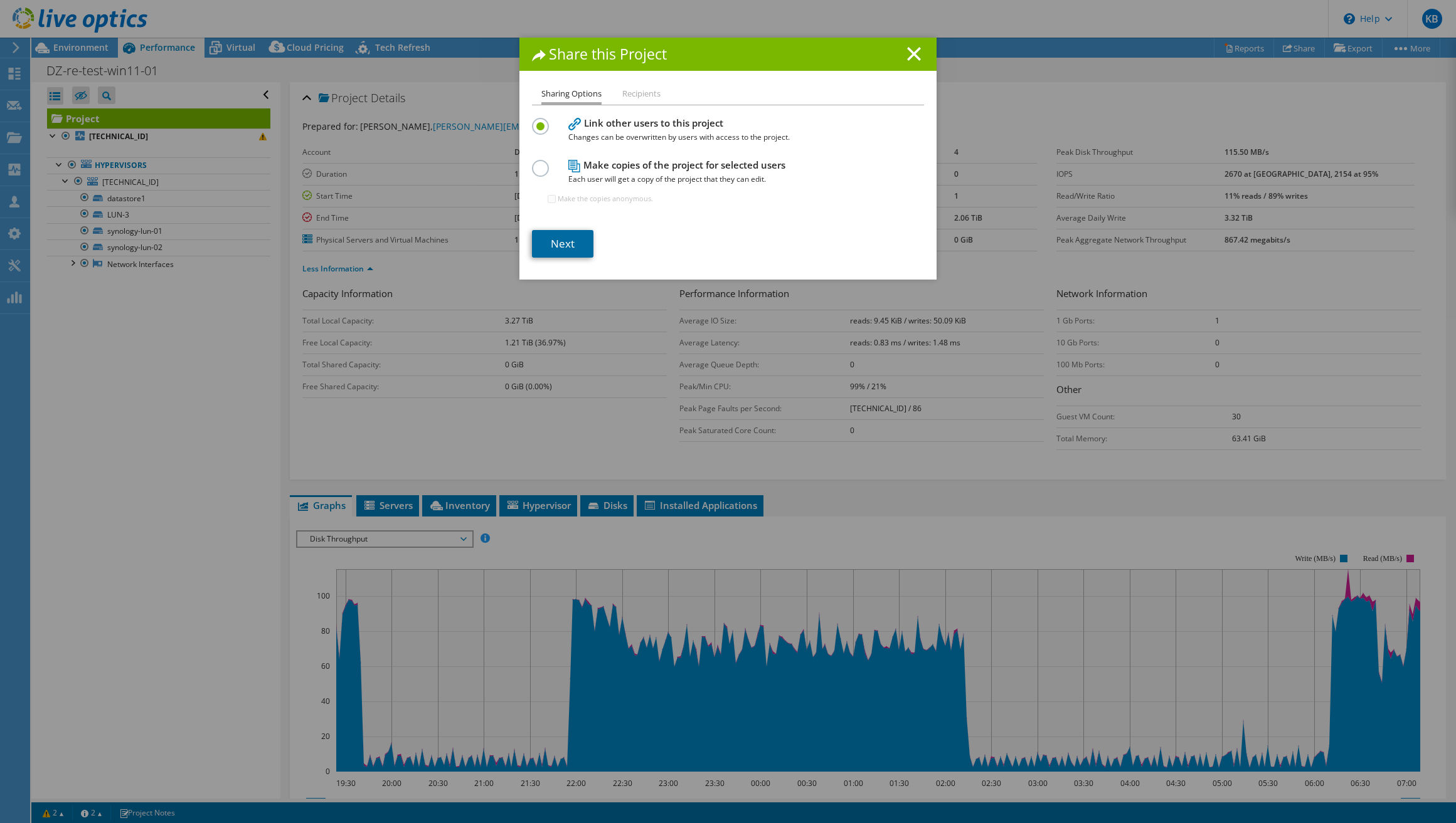
click at [562, 243] on link "Next" at bounding box center [563, 243] width 62 height 27
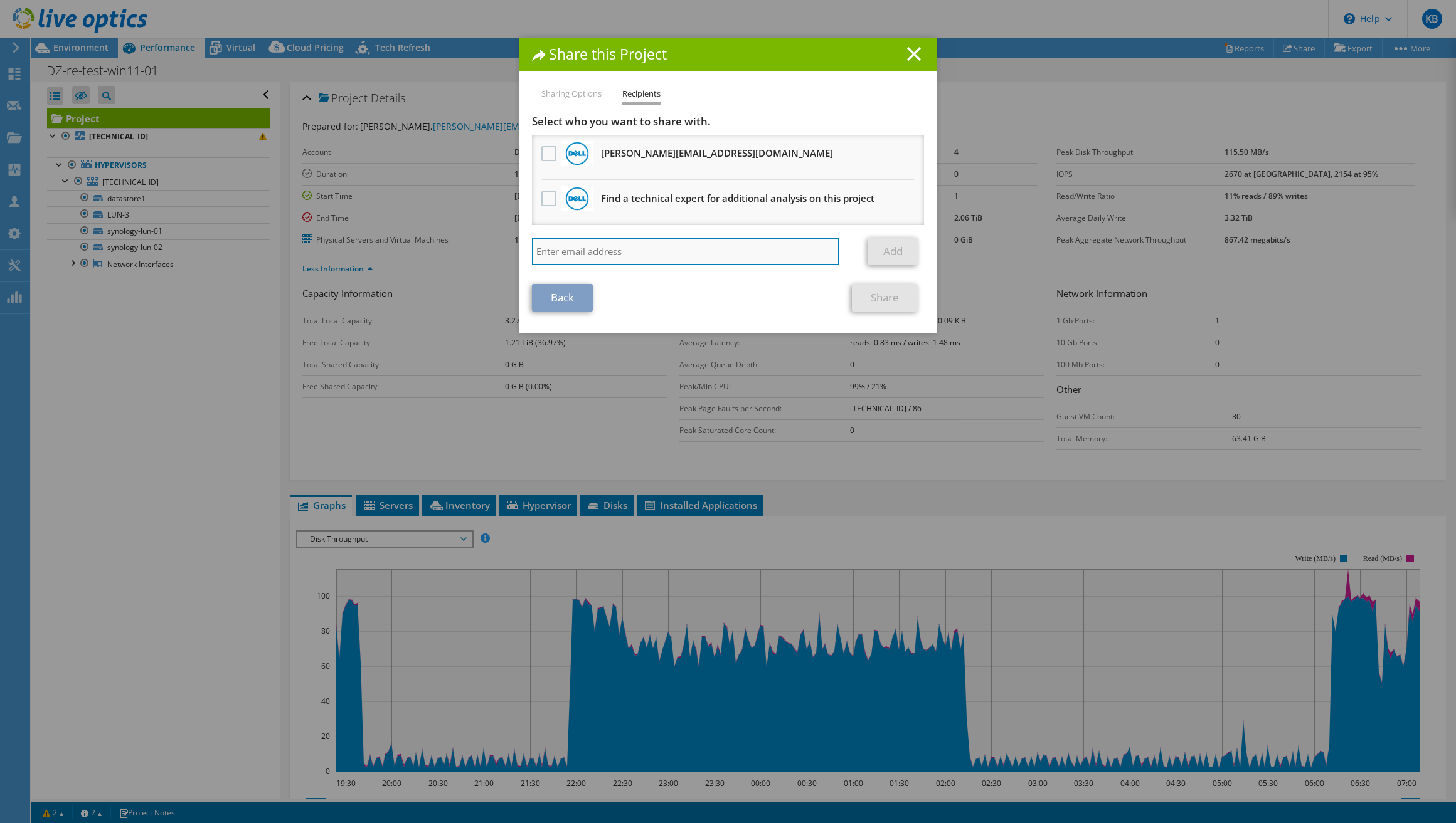
click at [647, 252] on input "search" at bounding box center [685, 252] width 307 height 27
type input "[PERSON_NAME][EMAIL_ADDRESS][PERSON_NAME][DOMAIN_NAME]"
click at [872, 251] on link "Add" at bounding box center [893, 252] width 50 height 27
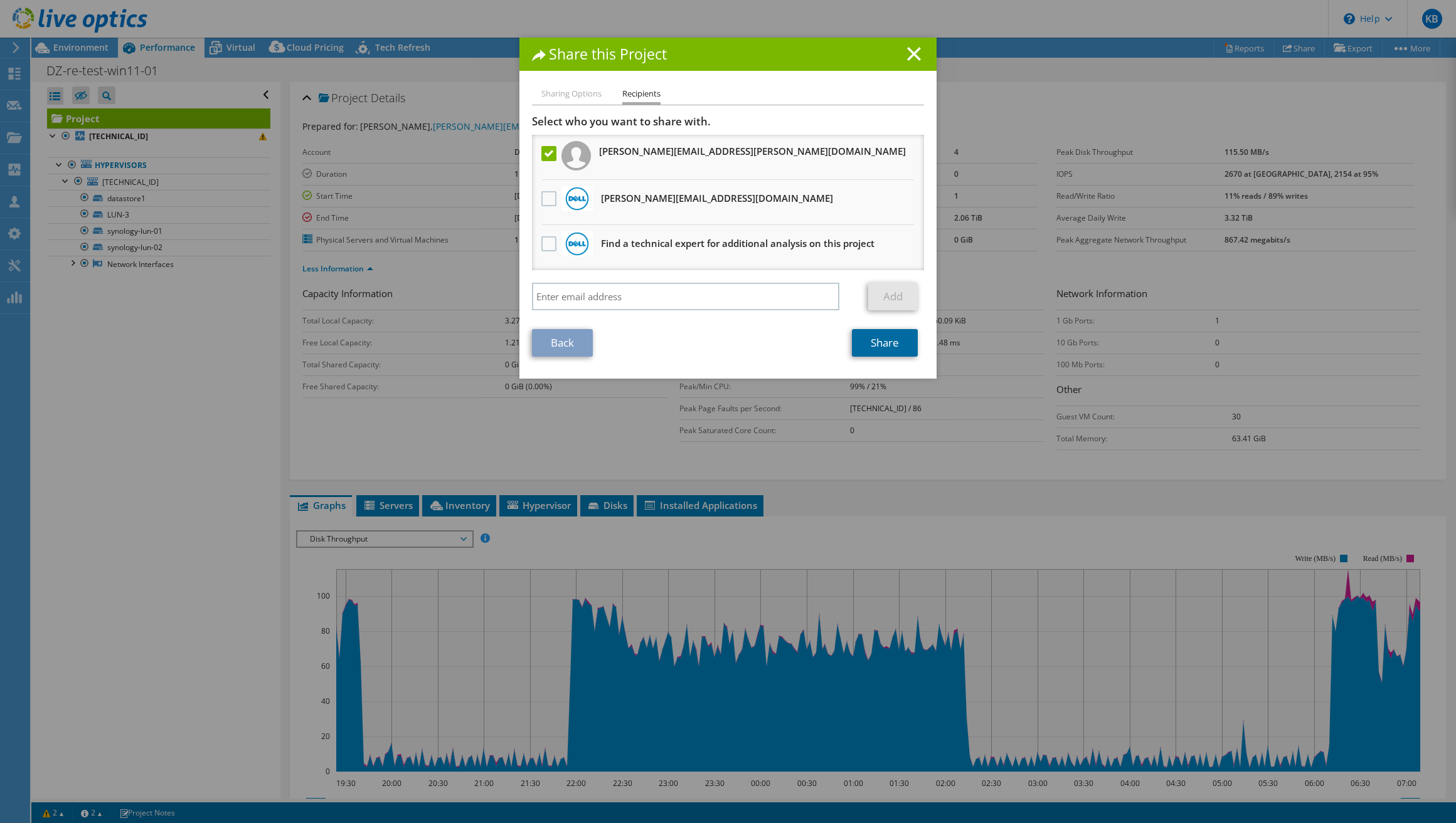
click at [882, 338] on link "Share" at bounding box center [884, 342] width 65 height 27
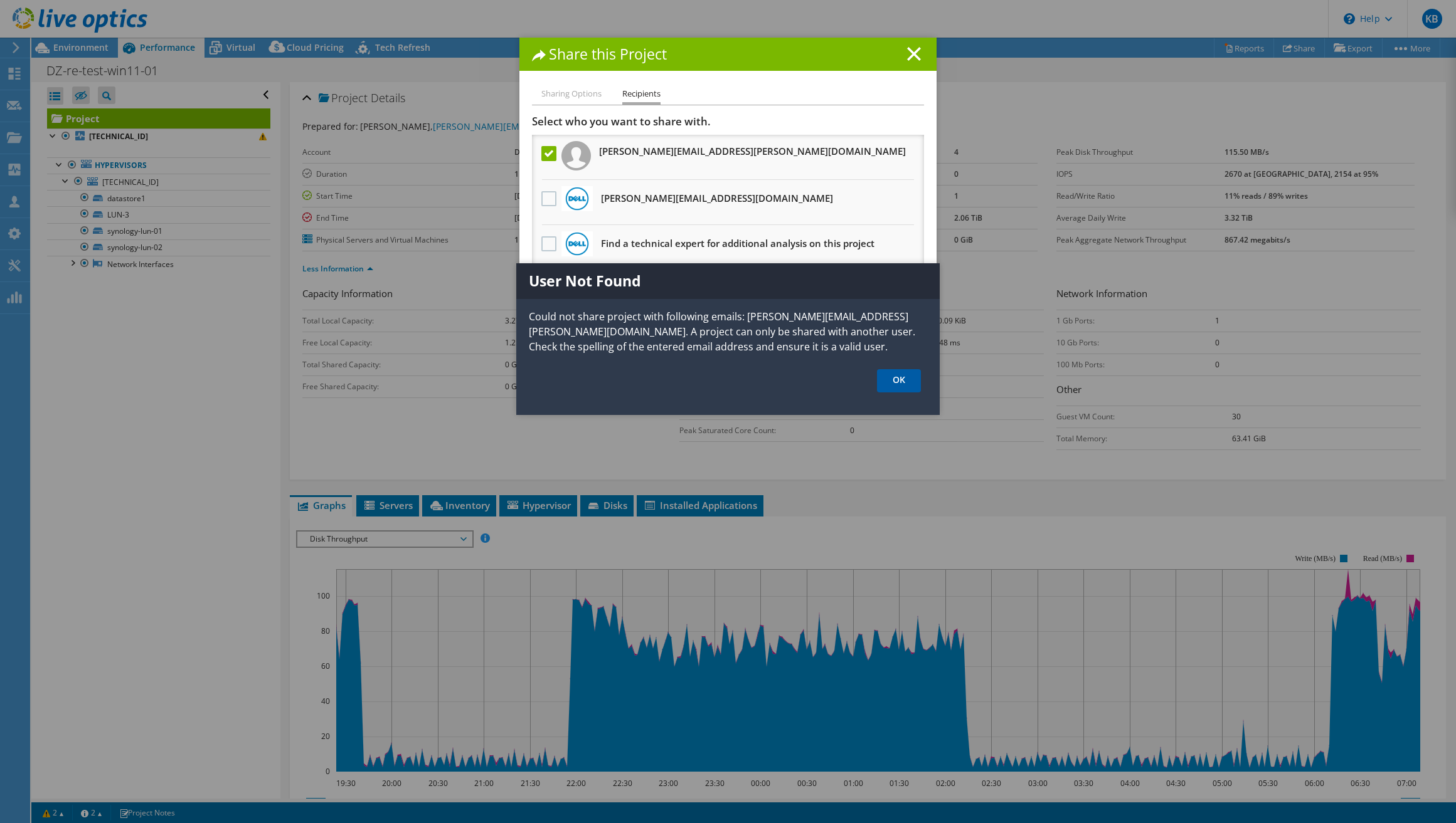
click at [903, 379] on link "OK" at bounding box center [899, 382] width 44 height 24
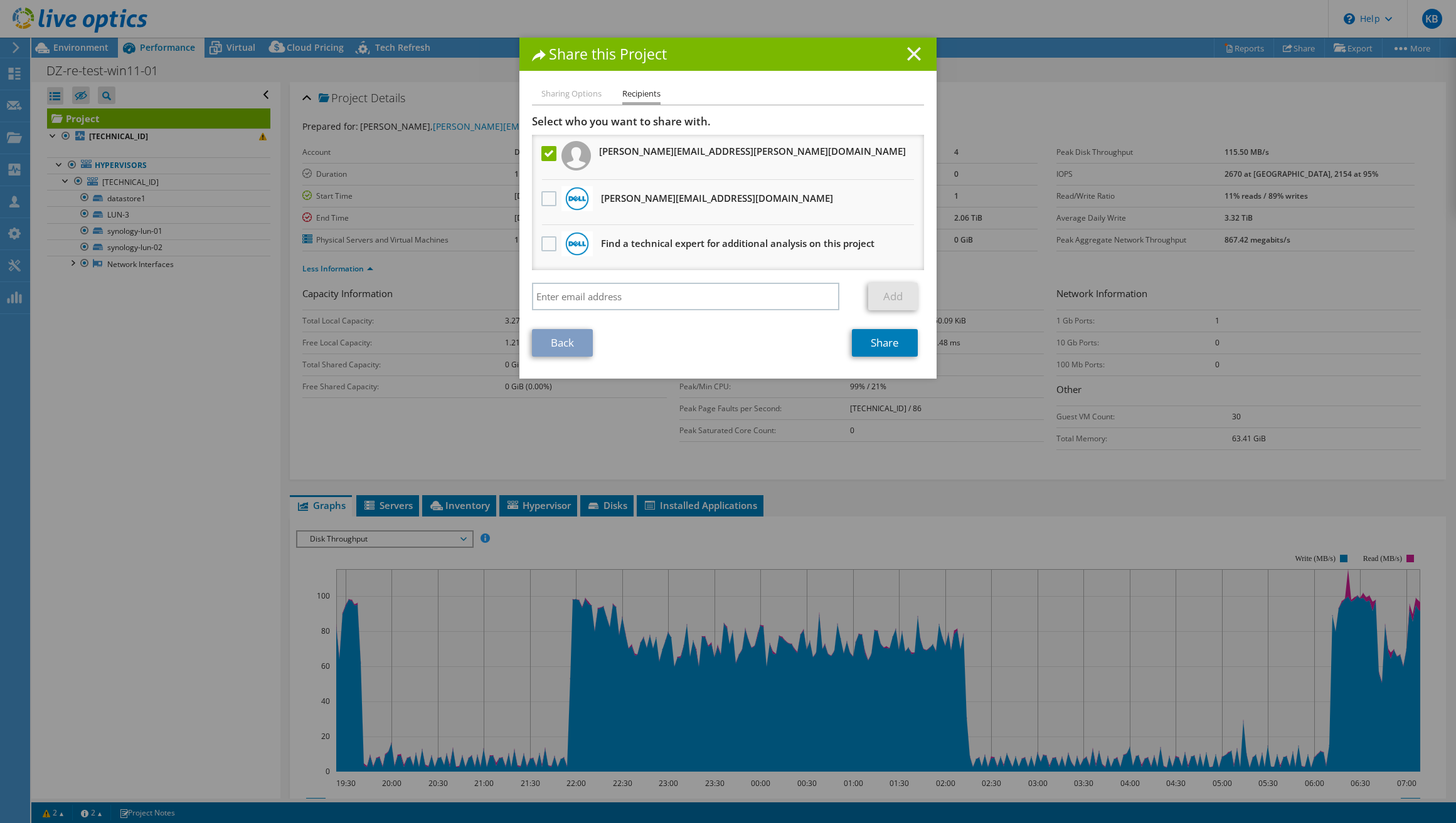
click at [907, 54] on icon at bounding box center [913, 54] width 14 height 14
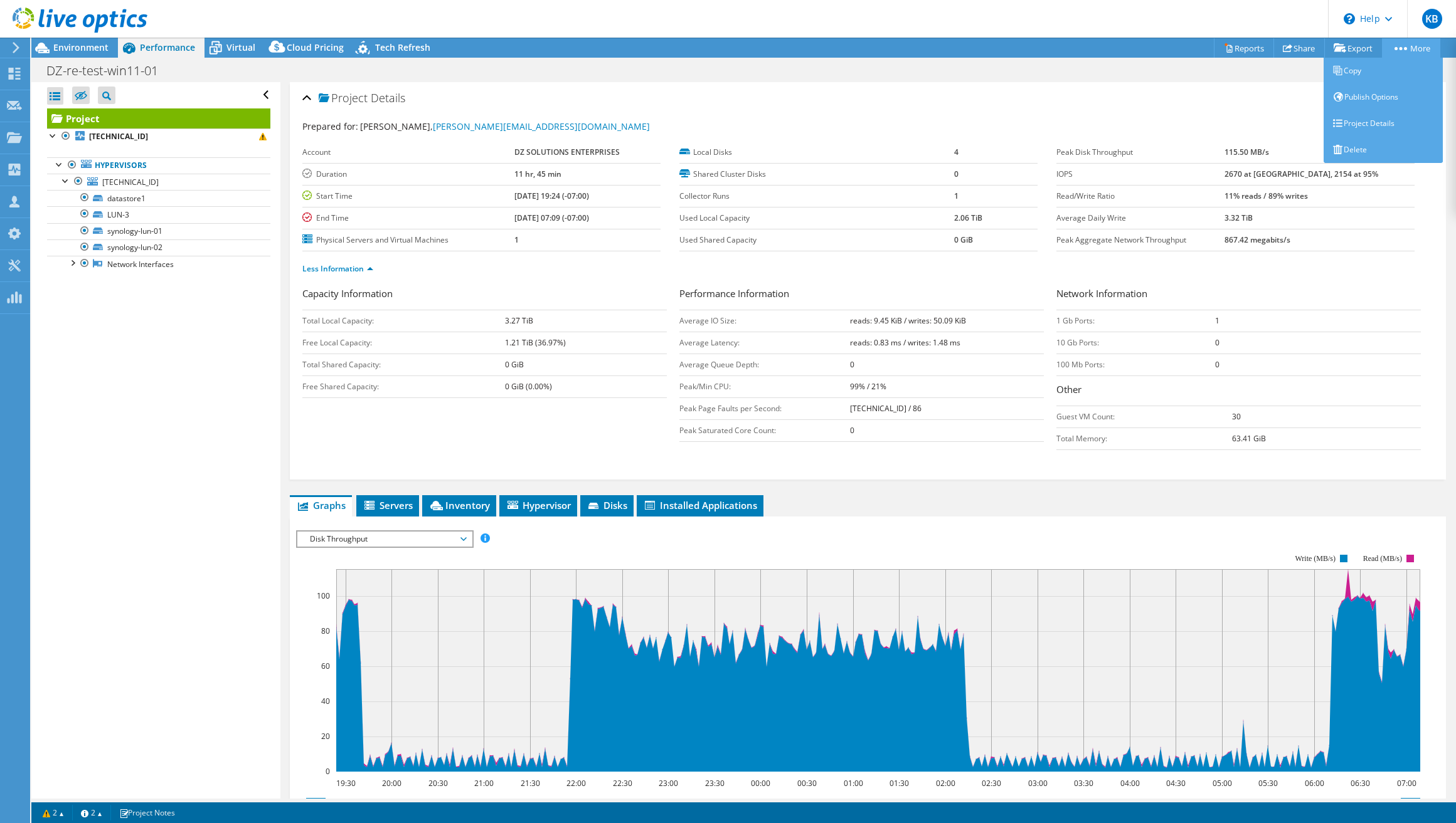
click at [1391, 48] on link "More" at bounding box center [1411, 47] width 58 height 19
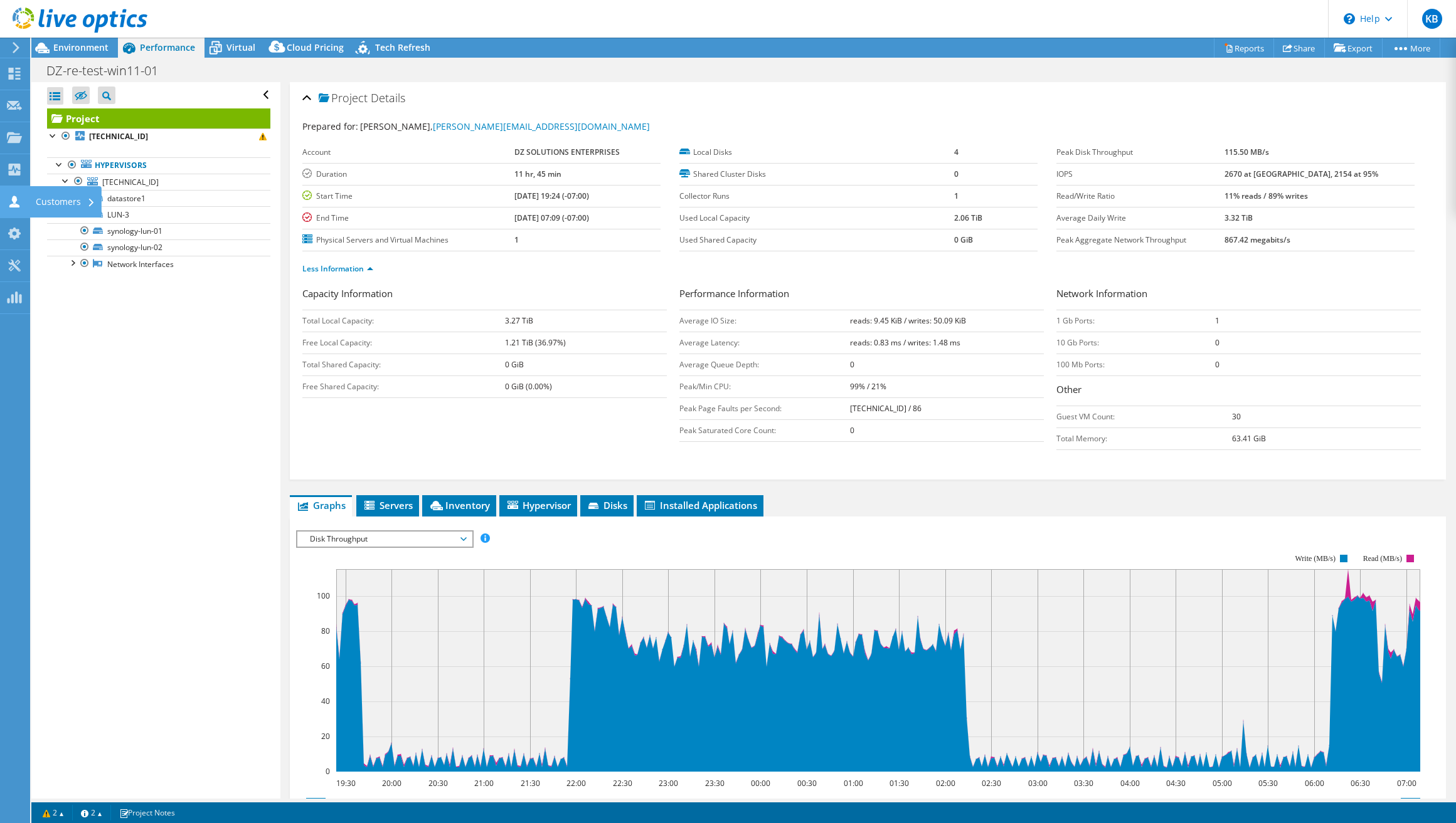
click at [73, 207] on div "Customers" at bounding box center [65, 202] width 72 height 32
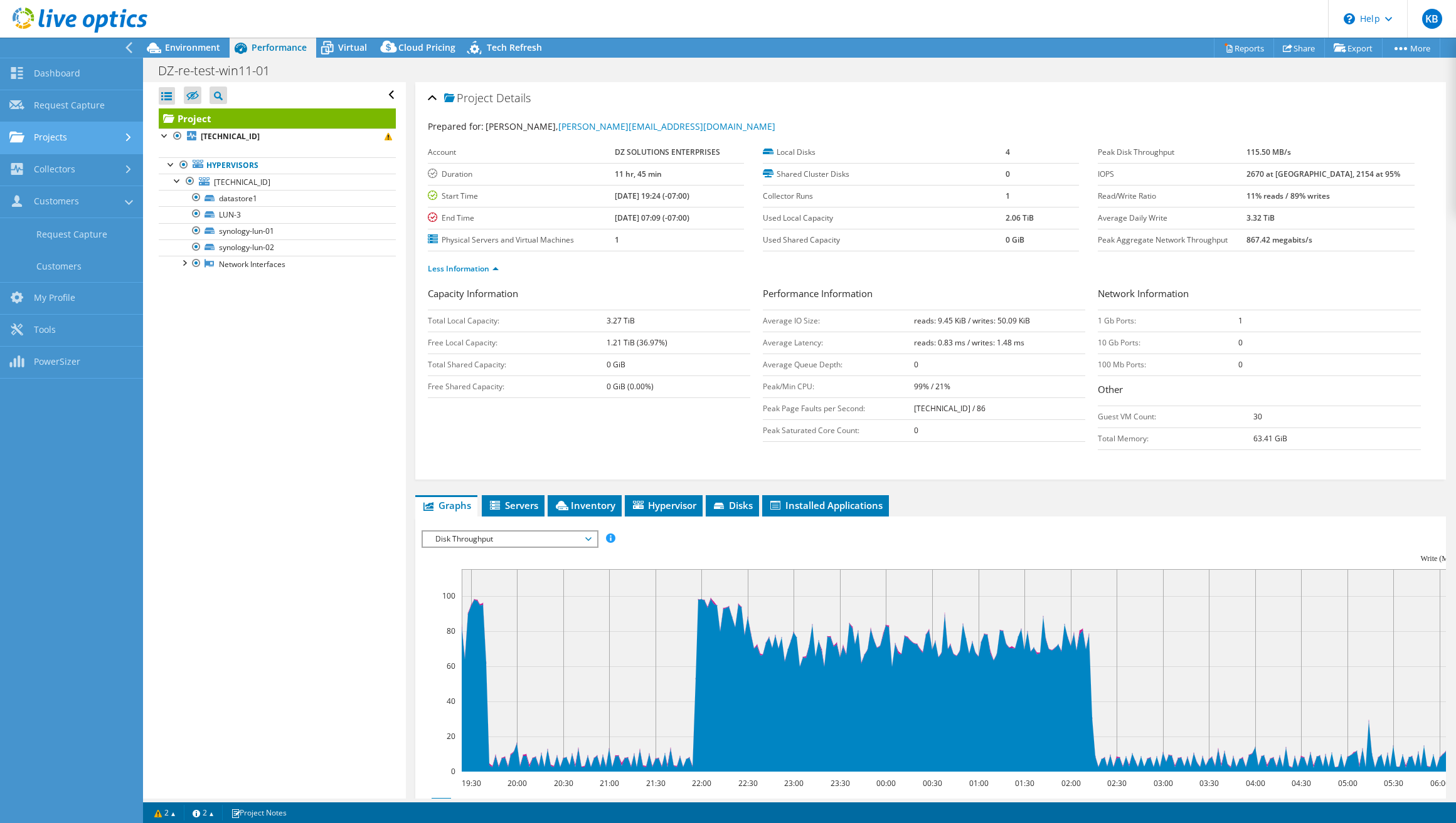
click at [75, 139] on link "Projects" at bounding box center [71, 138] width 143 height 32
click at [69, 335] on link "My Profile" at bounding box center [71, 338] width 143 height 32
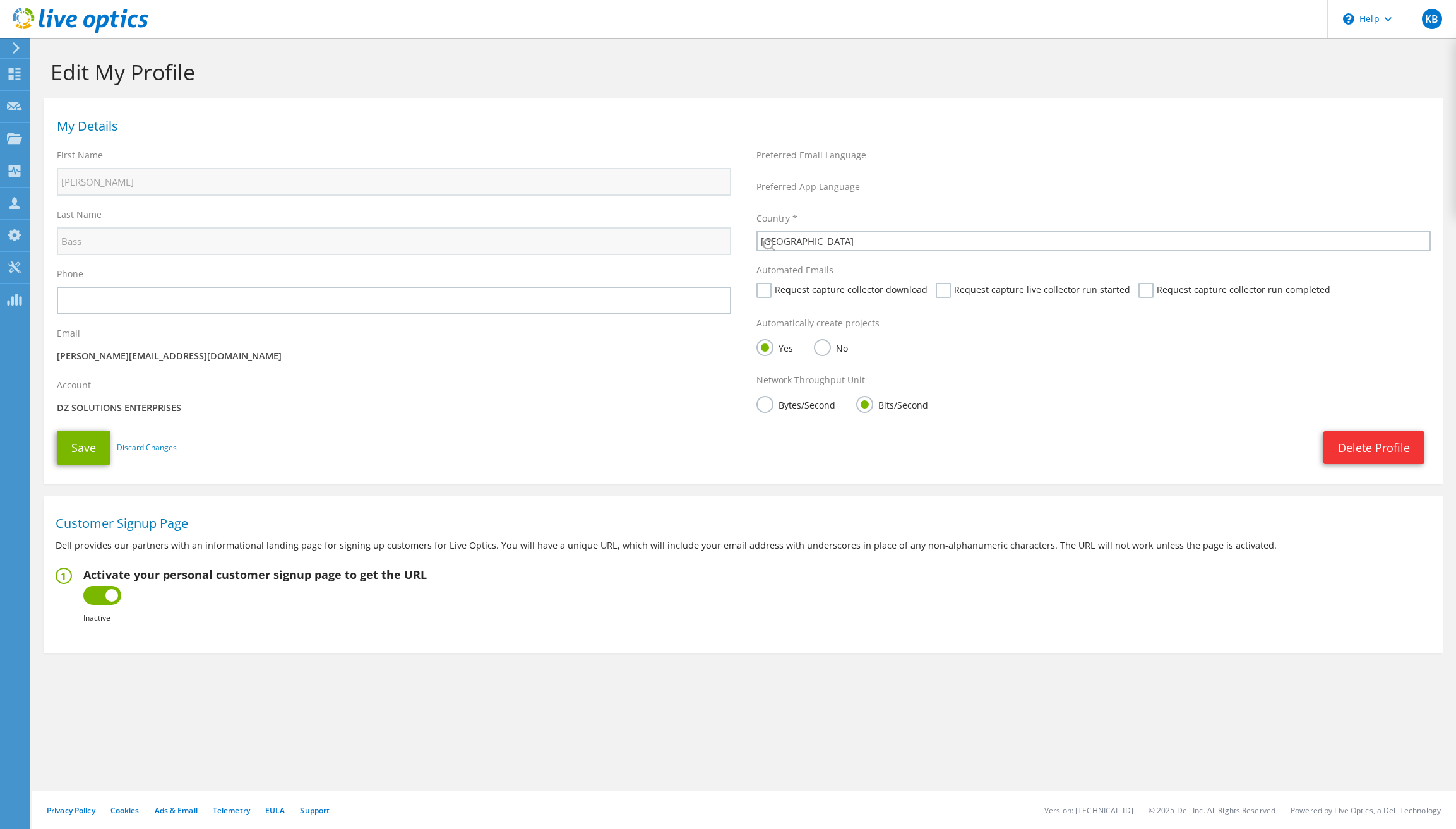
select select "224"
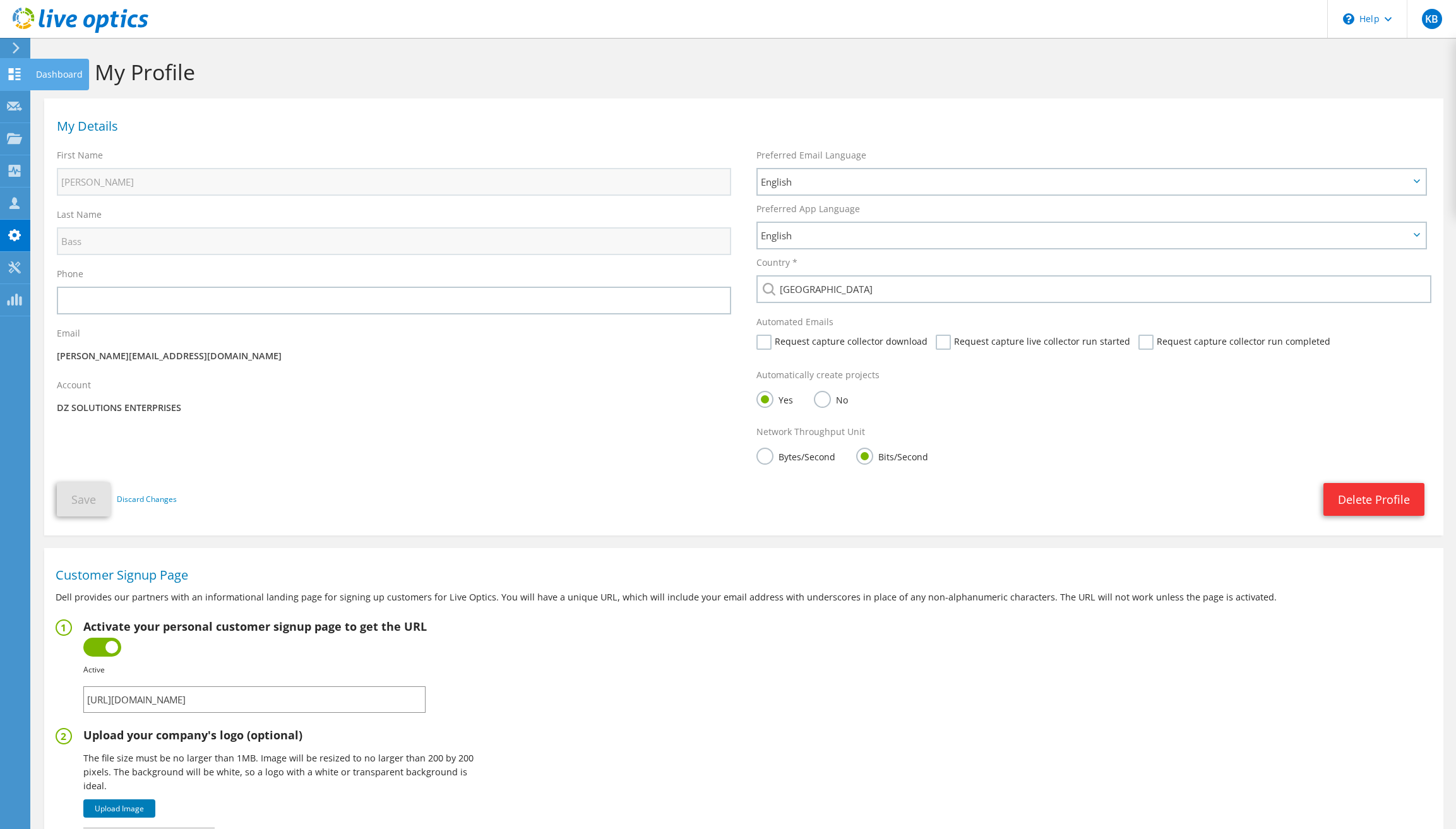
click at [12, 79] on use at bounding box center [15, 74] width 12 height 12
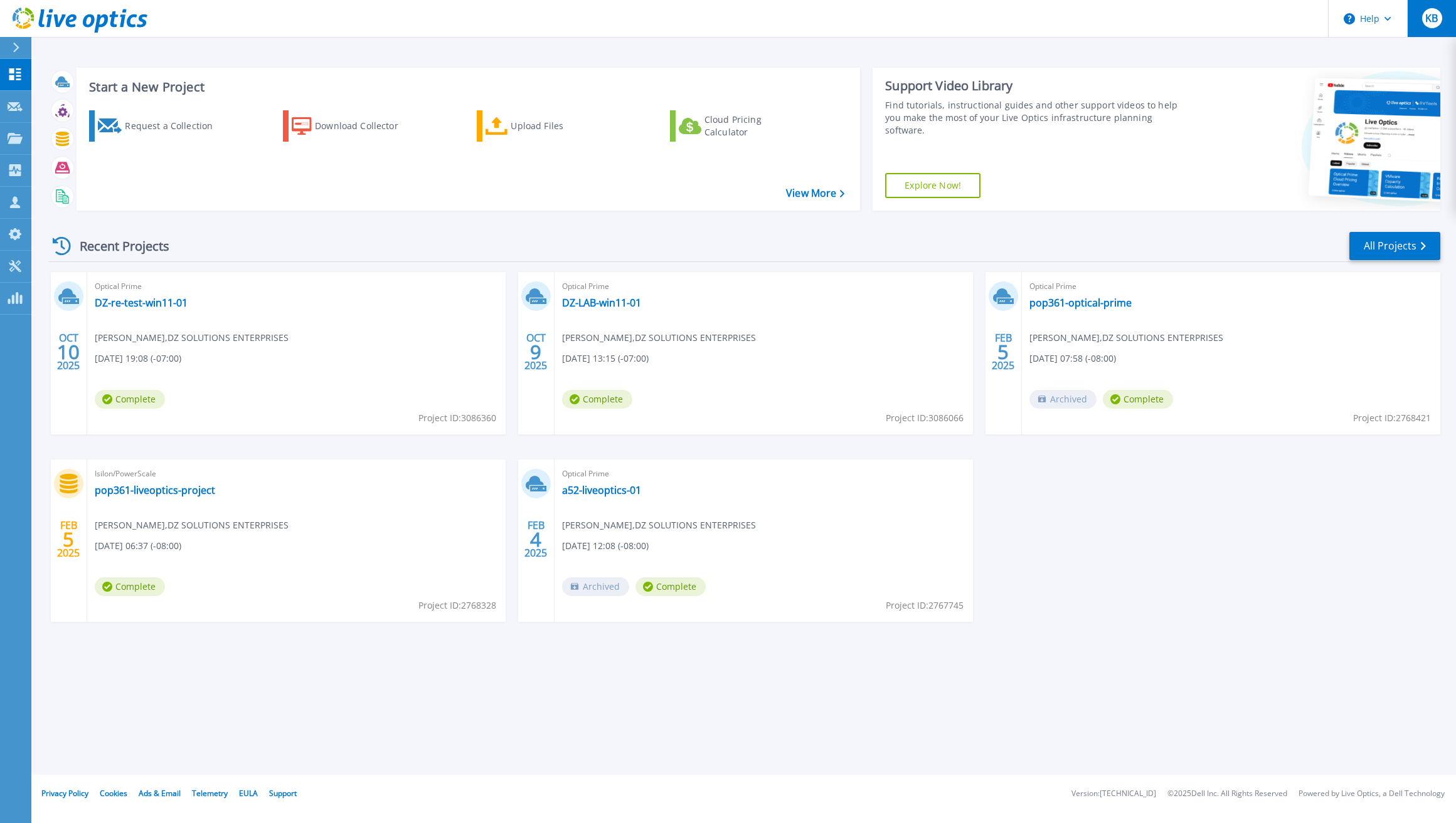
click at [1434, 15] on span "KB" at bounding box center [1431, 17] width 13 height 10
click at [1206, 567] on div "OCT 10 2025 Optical Prime DZ-re-test-win11-01 Kevin Bass , DZ SOLUTIONS ENTERPR…" at bounding box center [739, 460] width 1402 height 375
click at [175, 687] on div "Start a New Project Request a Collection Download Collector Upload Files Cloud …" at bounding box center [743, 387] width 1424 height 775
click at [17, 107] on icon at bounding box center [15, 106] width 15 height 9
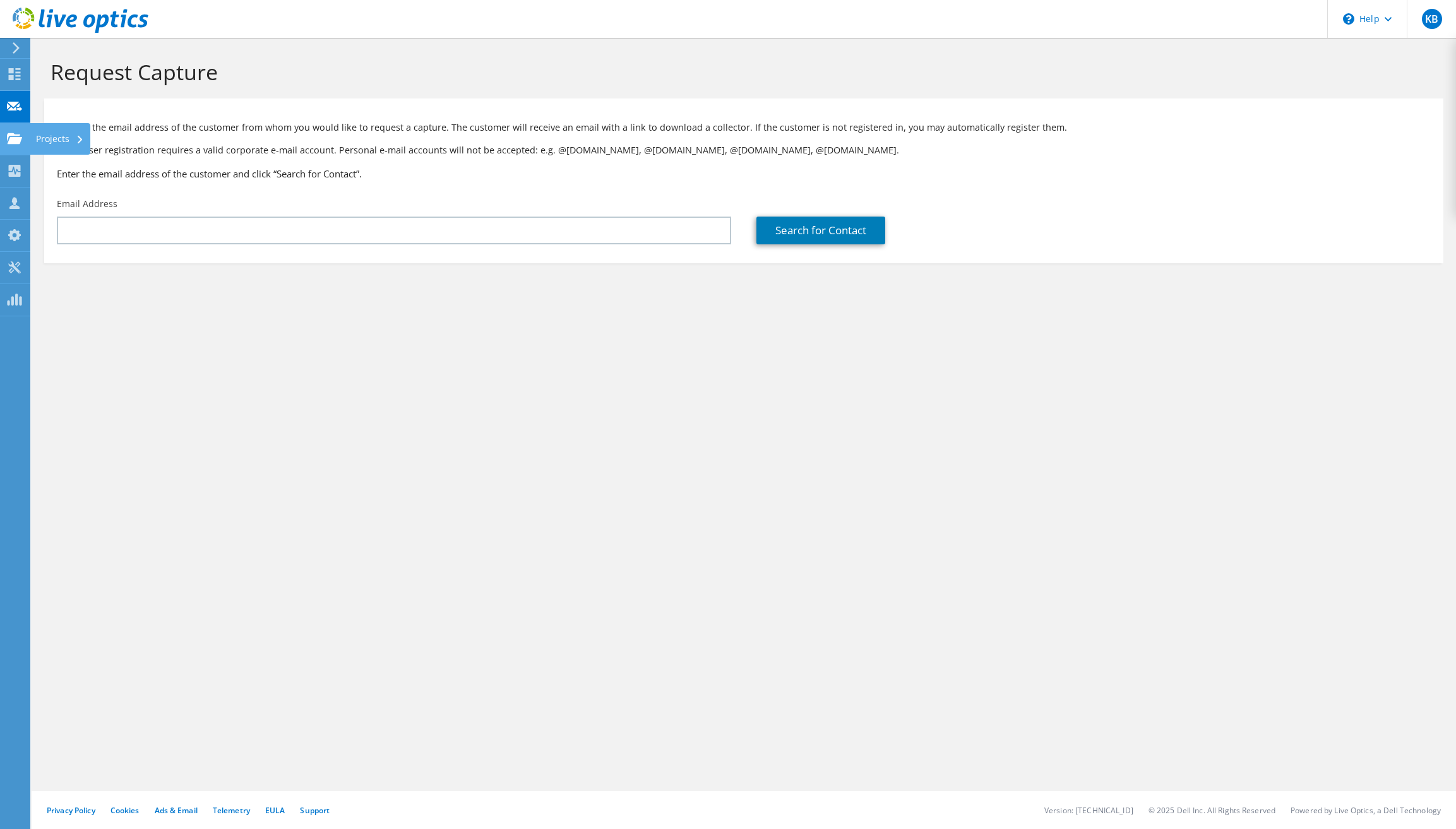
click at [13, 135] on use at bounding box center [15, 138] width 16 height 11
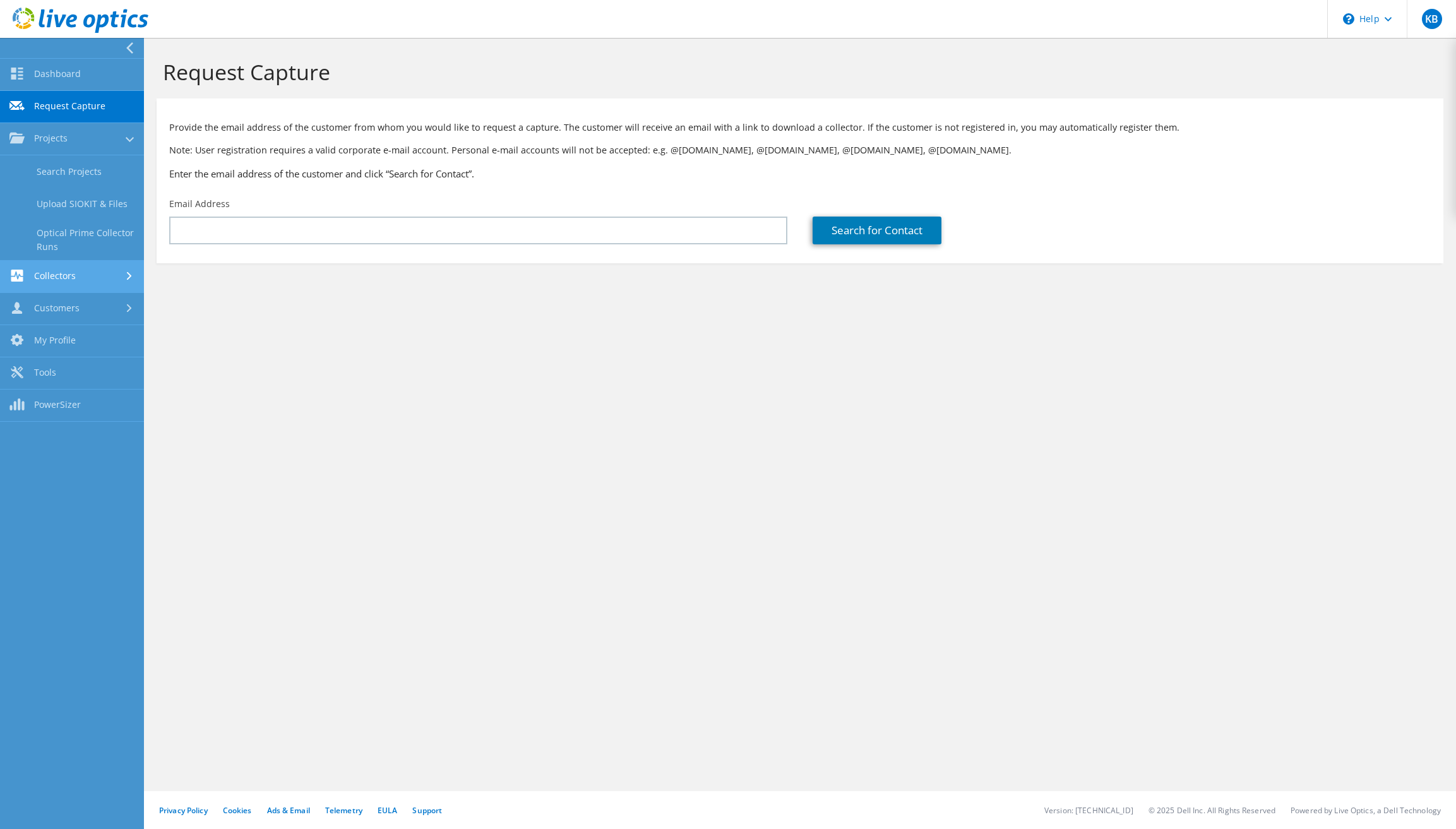
click at [41, 274] on link "Collectors" at bounding box center [71, 276] width 144 height 32
click at [48, 367] on link "Tools" at bounding box center [71, 373] width 144 height 32
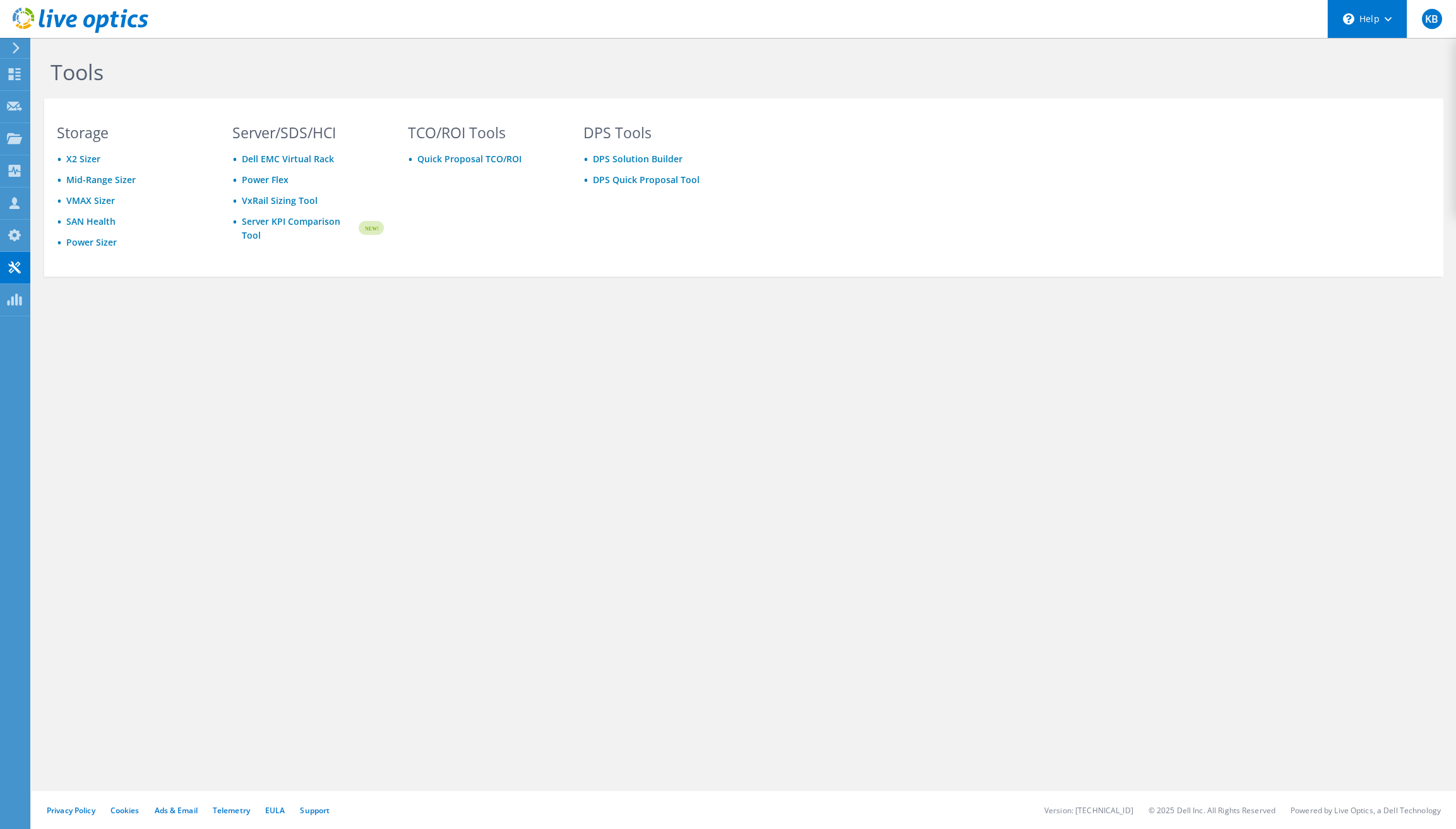
click at [1386, 31] on div "\n Help" at bounding box center [1366, 18] width 80 height 38
drag, startPoint x: 1158, startPoint y: 54, endPoint x: 1112, endPoint y: 48, distance: 46.4
click at [1158, 53] on div "Tools Storage X2 Sizer Mid-Range Sizer VMAX Sizer SAN Health Power Sizer Server…" at bounding box center [744, 195] width 1424 height 315
click at [66, 202] on div "Customers" at bounding box center [65, 203] width 72 height 32
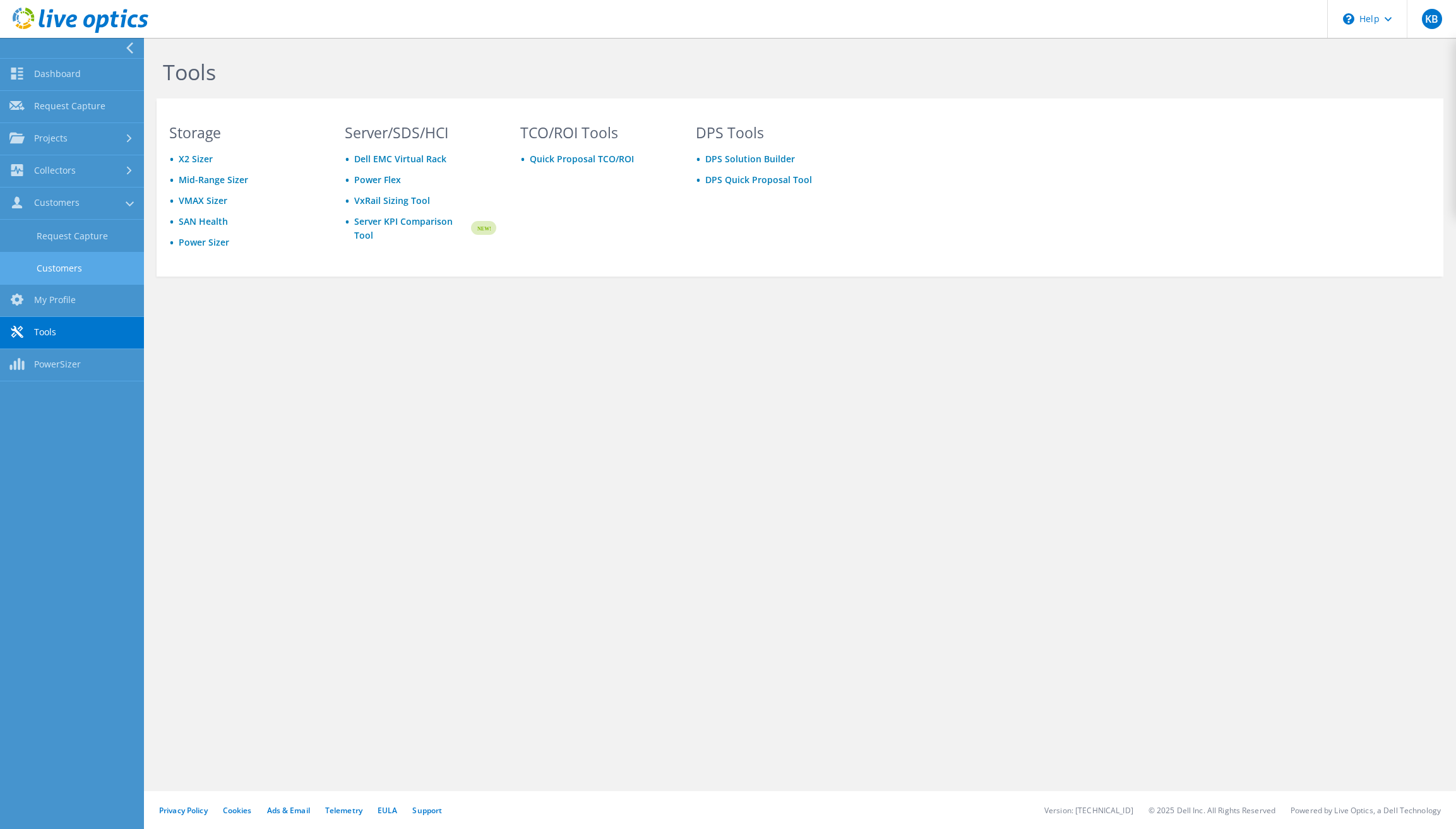
click at [57, 270] on link "Customers" at bounding box center [71, 267] width 144 height 32
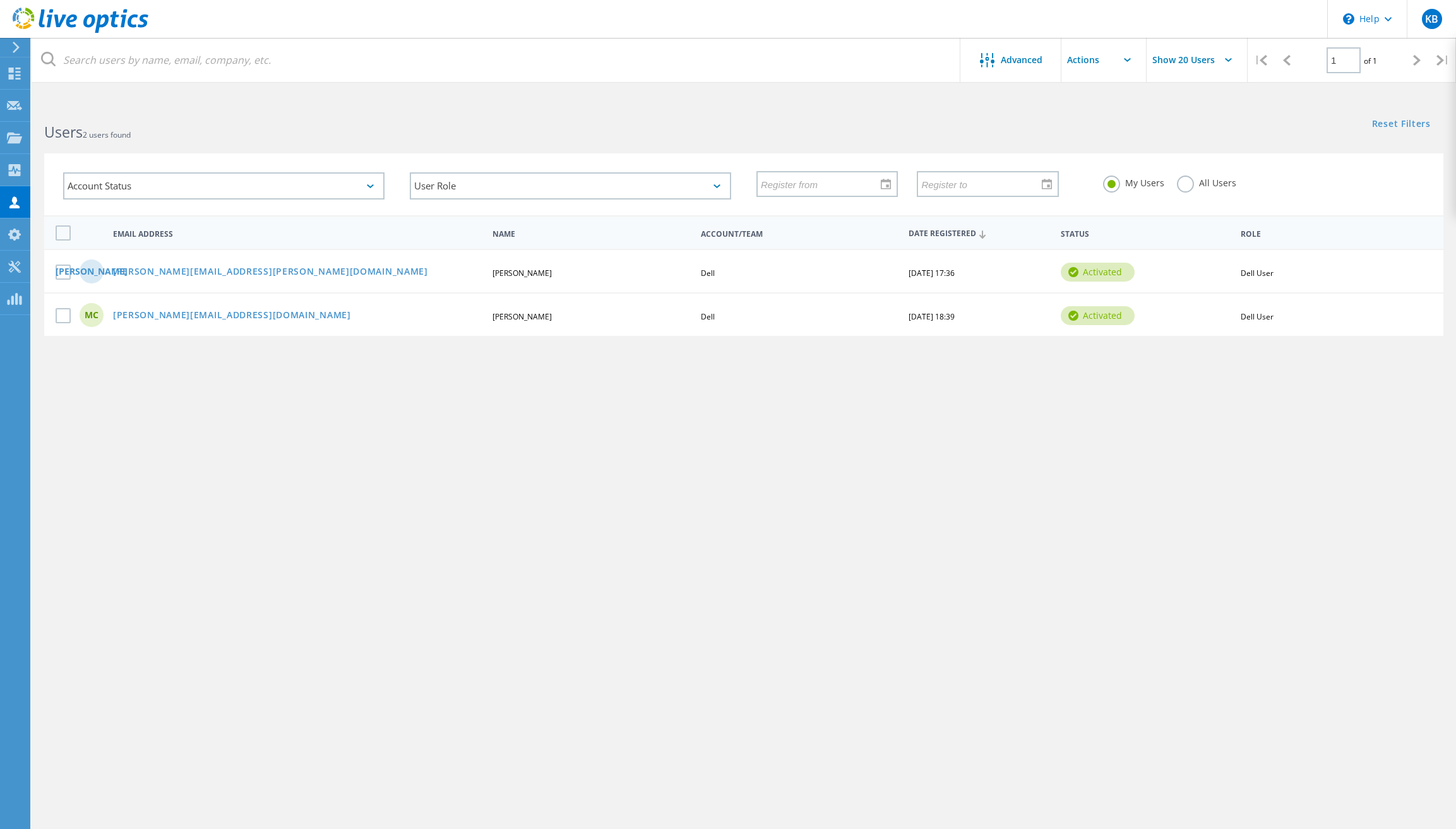
click at [1101, 66] on input "text" at bounding box center [1124, 59] width 126 height 44
click at [1028, 62] on span "Advanced" at bounding box center [1022, 60] width 42 height 9
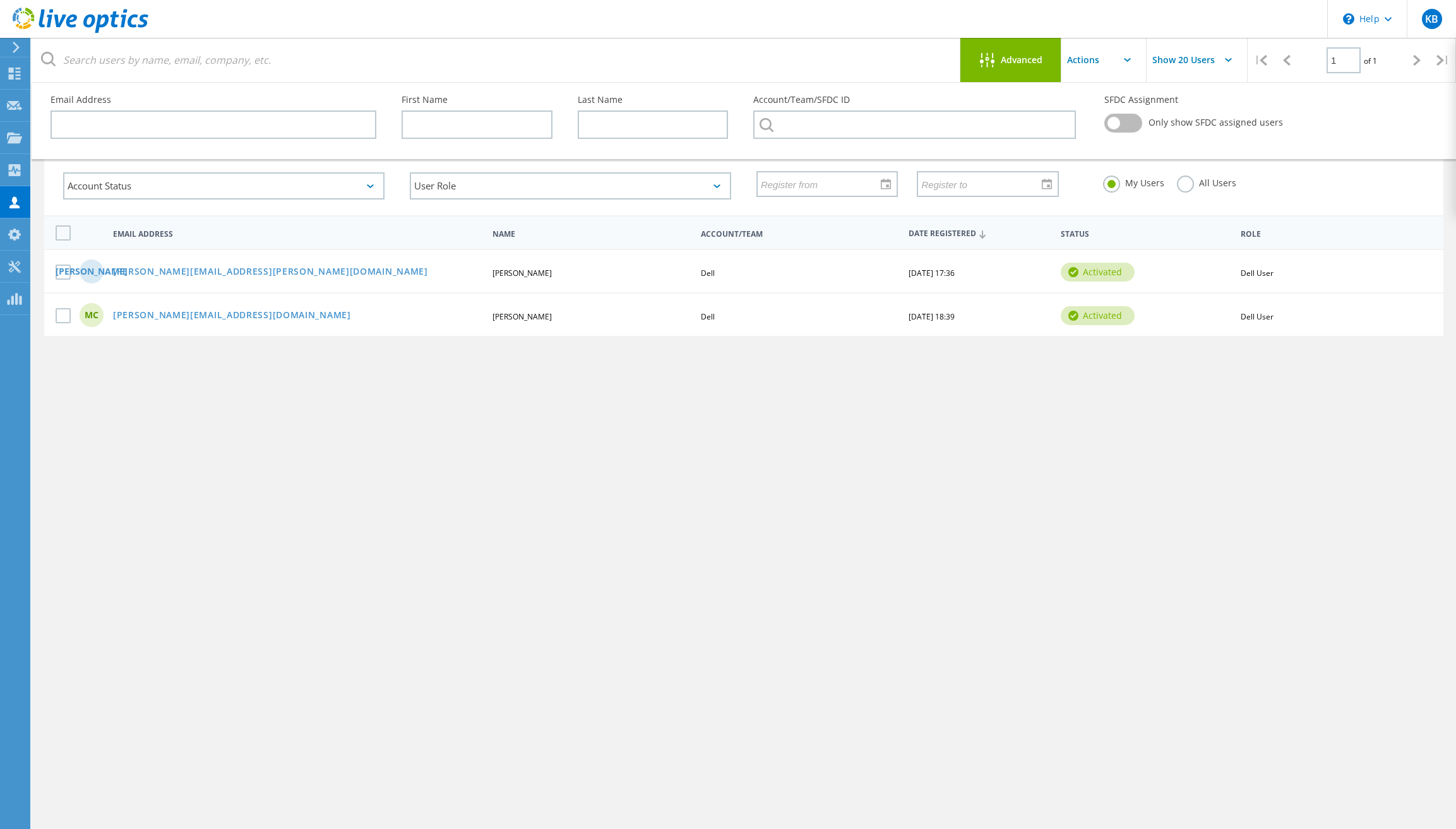
click at [1028, 62] on span "Advanced" at bounding box center [1022, 60] width 42 height 9
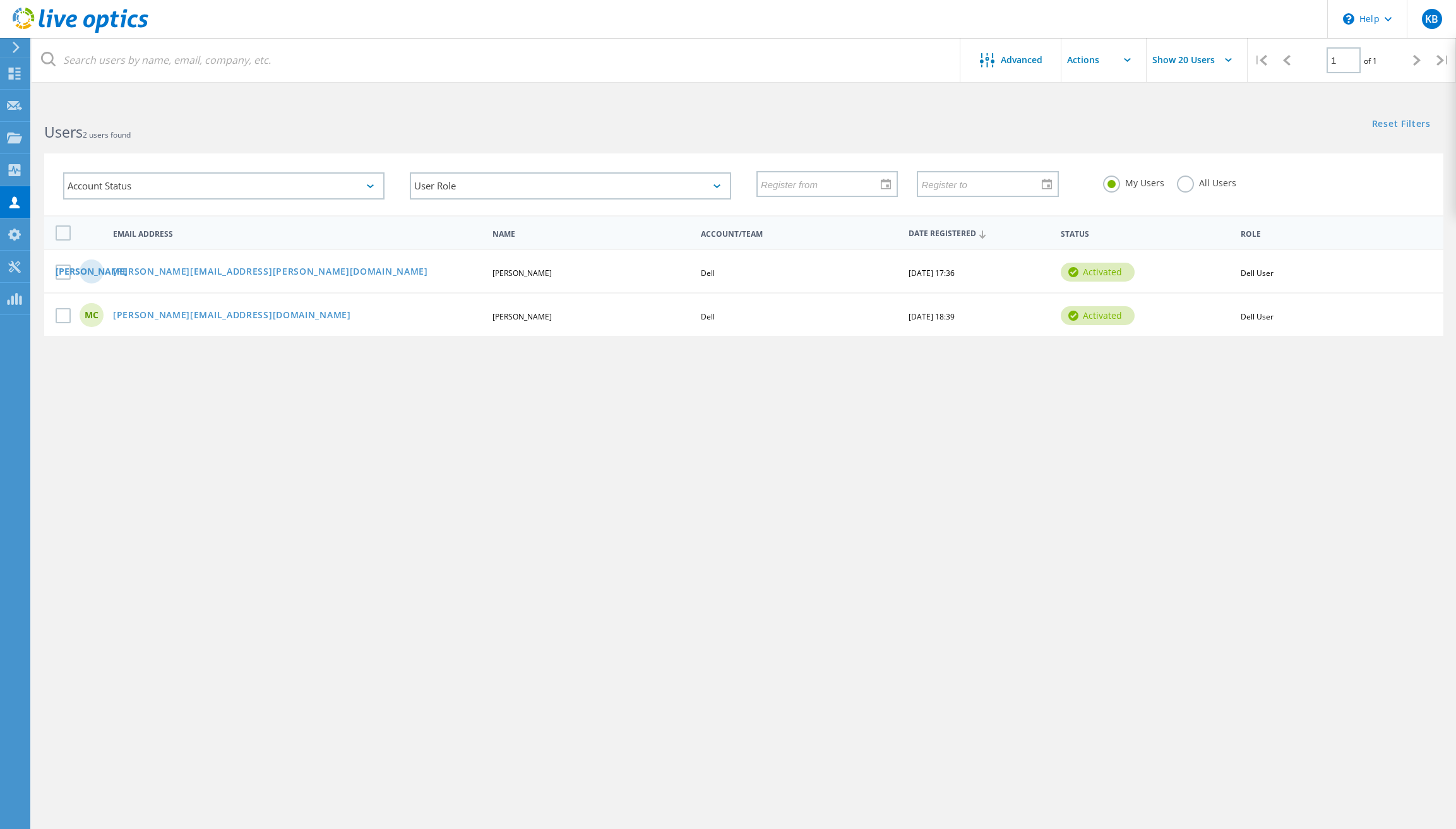
click at [1044, 361] on div "Advanced Pull down to refresh... Release to refresh... Refreshing... No data to…" at bounding box center [744, 471] width 1424 height 735
click at [1335, 27] on div "\n Help" at bounding box center [1366, 18] width 80 height 38
click at [1350, 58] on link "Explore Helpful Articles" at bounding box center [1397, 54] width 141 height 31
click at [13, 266] on use at bounding box center [14, 266] width 12 height 12
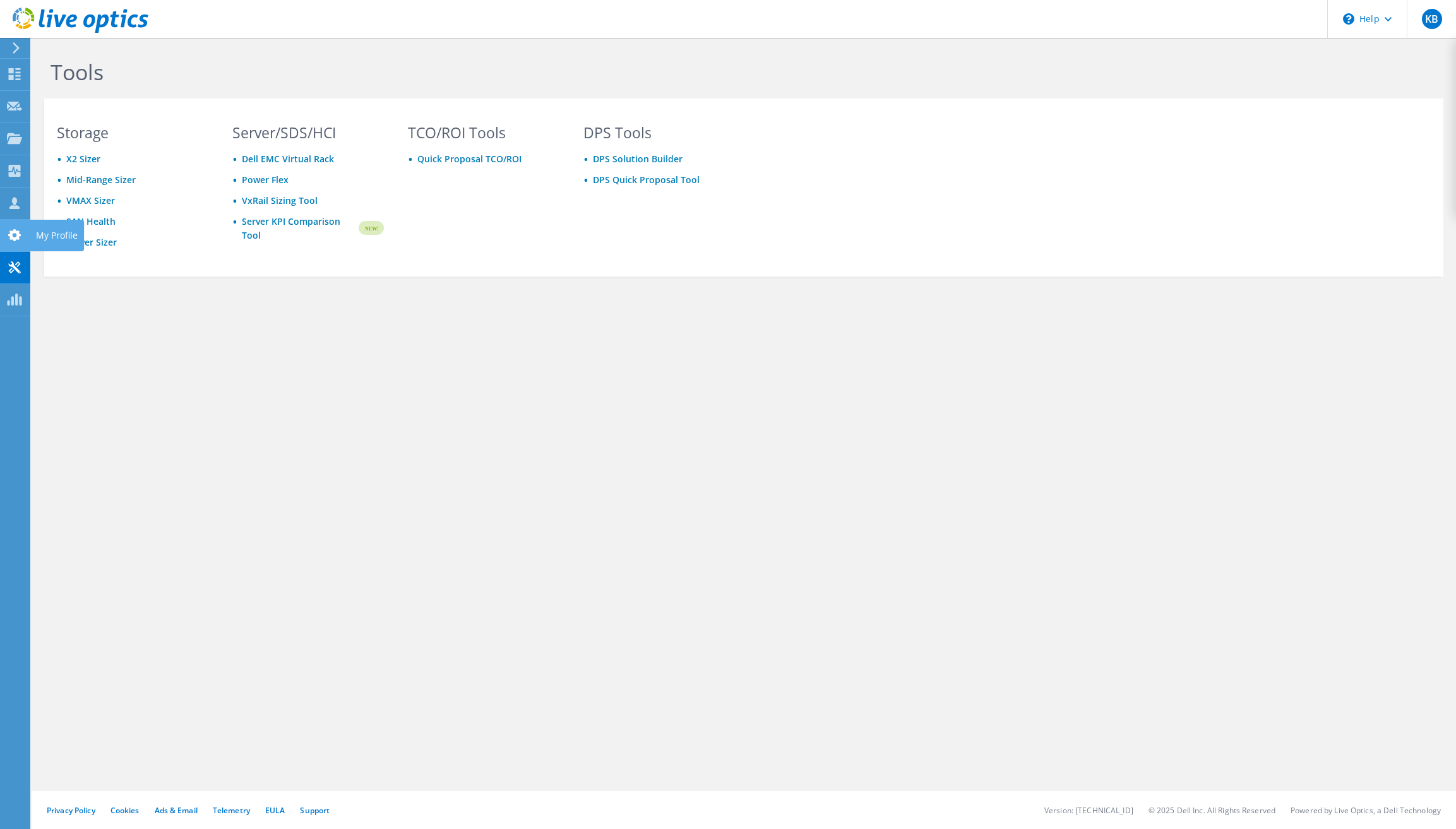
click at [14, 240] on use at bounding box center [15, 235] width 13 height 12
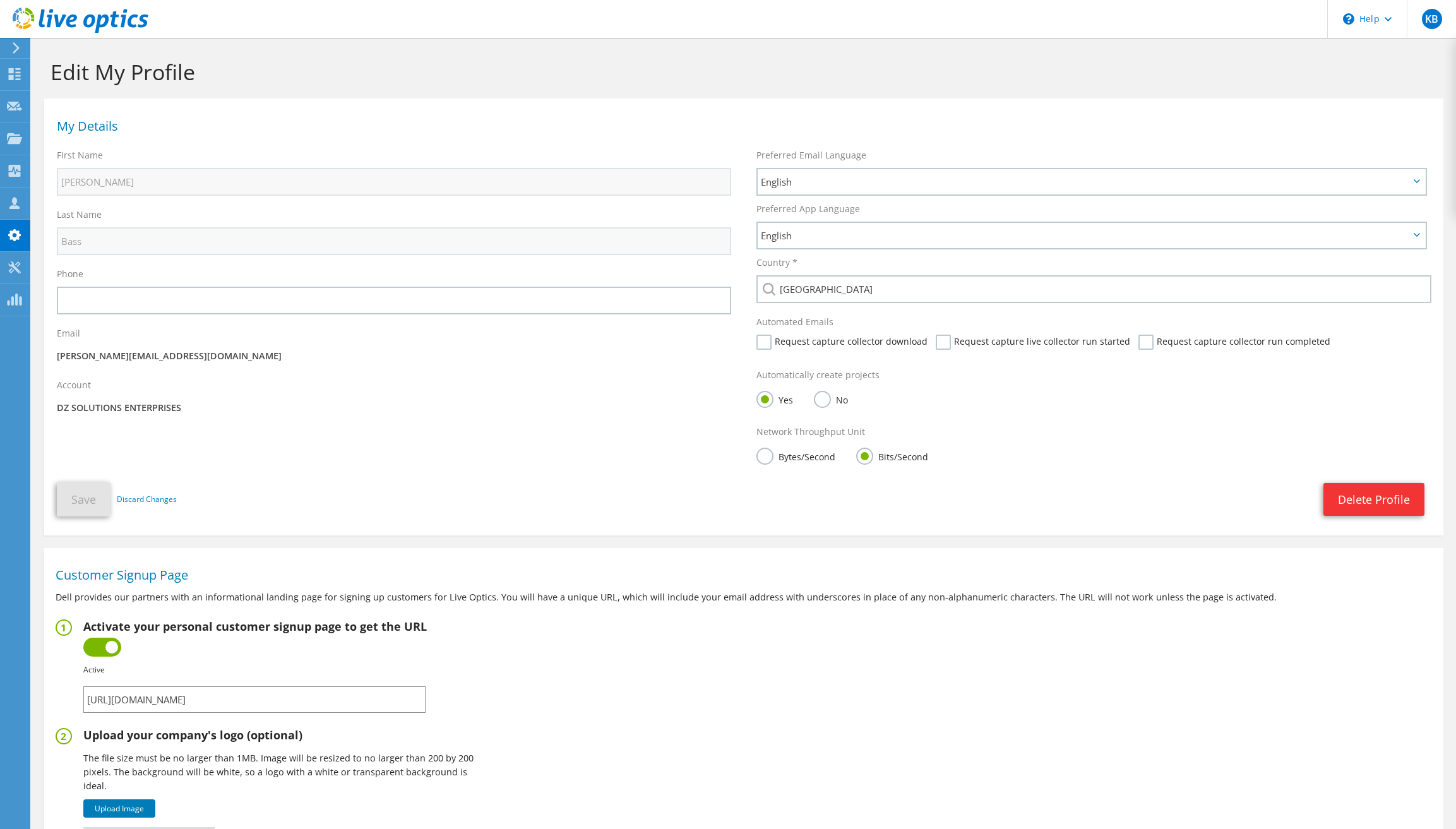
click at [19, 48] on icon at bounding box center [16, 48] width 9 height 11
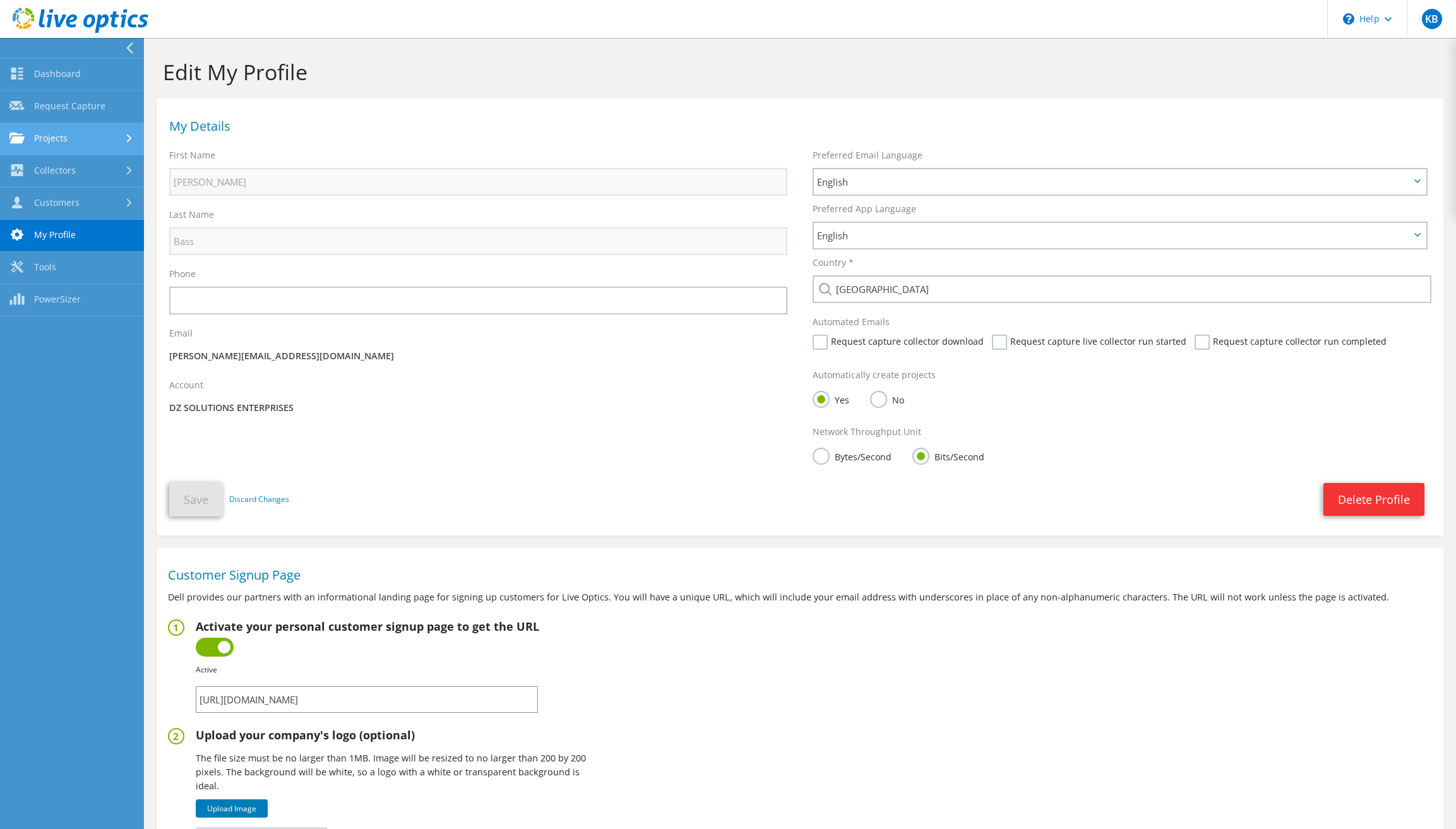
click at [54, 138] on link "Projects" at bounding box center [71, 139] width 144 height 32
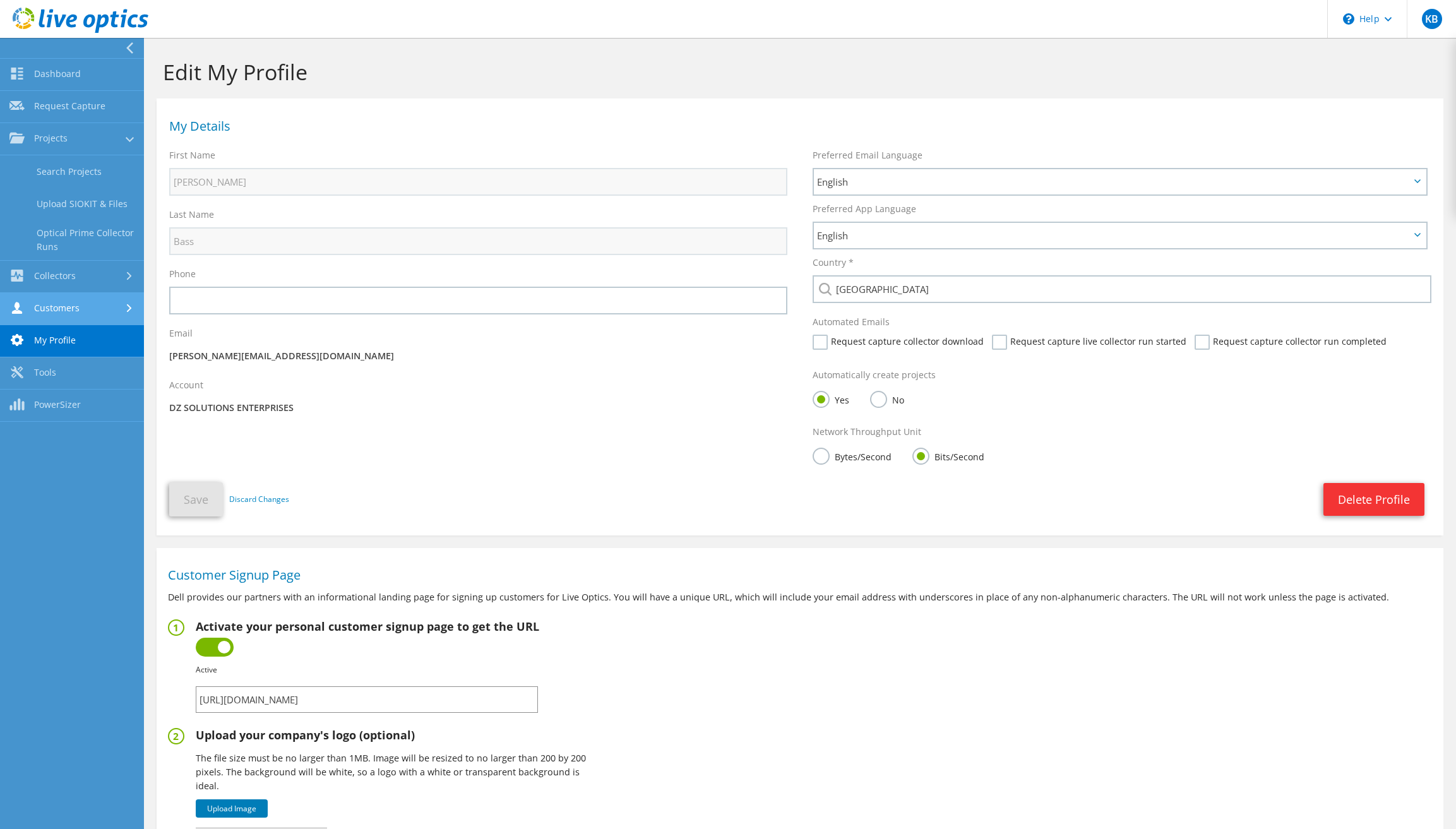
click at [70, 307] on link "Customers" at bounding box center [71, 308] width 144 height 32
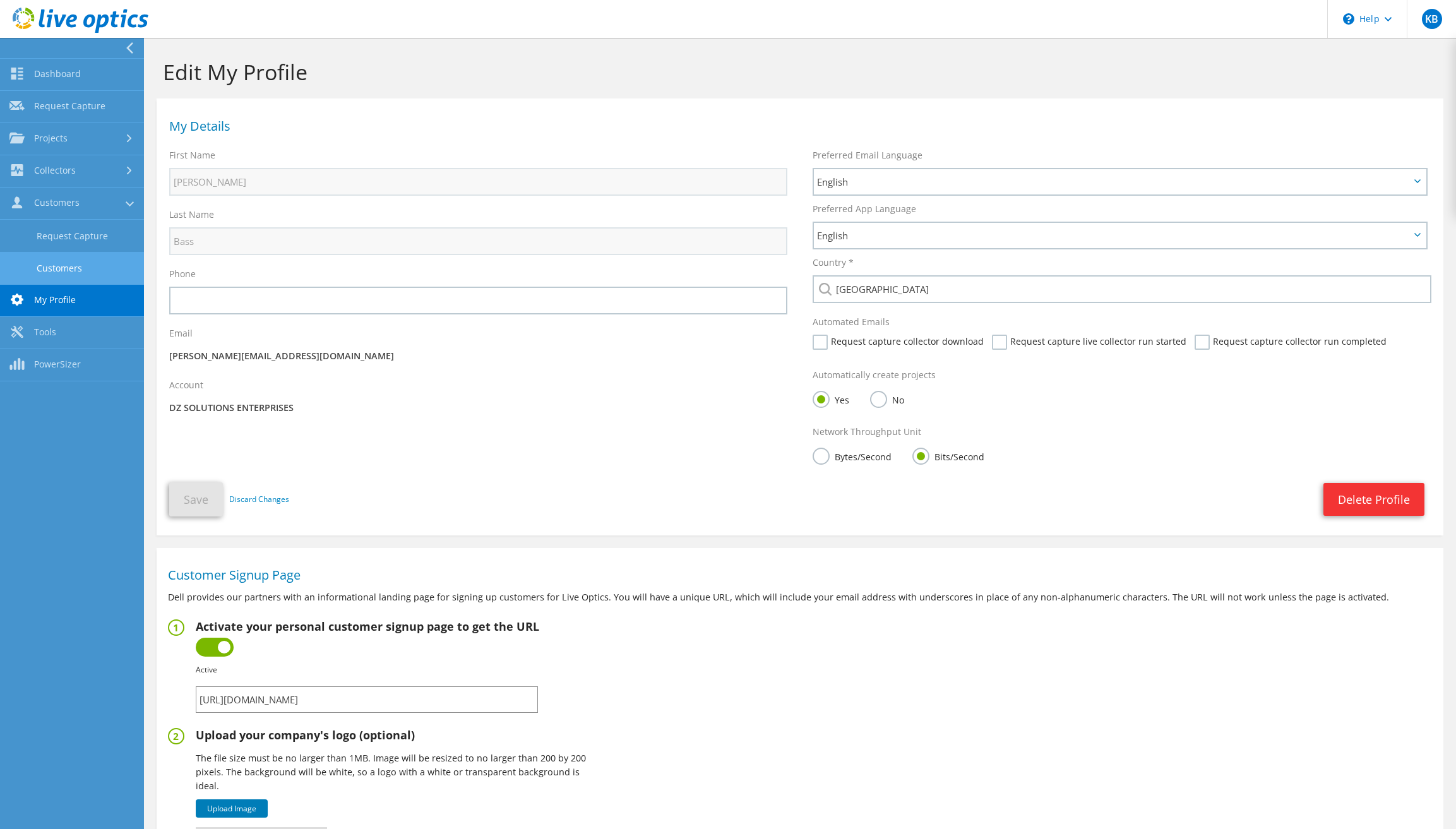
click at [73, 272] on link "Customers" at bounding box center [71, 267] width 144 height 32
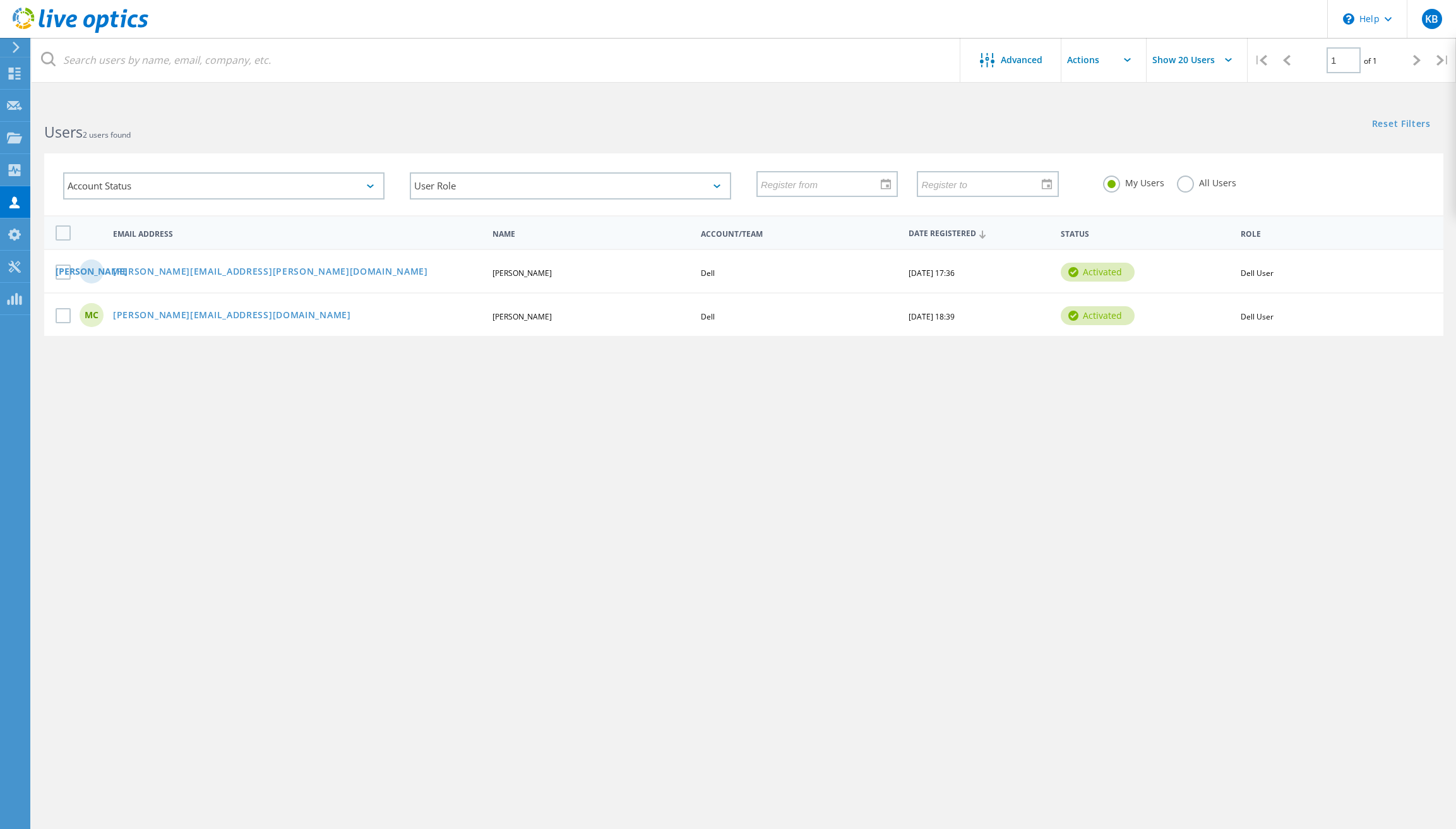
scroll to position [1, 0]
click at [213, 378] on div "Advanced Show 20 Users | 1 of 1 | Email Address First Name Last Name Account/Te…" at bounding box center [744, 470] width 1424 height 735
click at [535, 366] on div "Advanced Show 20 Users | 1 of 1 | Email Address First Name Last Name Account/Te…" at bounding box center [744, 470] width 1424 height 735
click at [72, 21] on icon at bounding box center [80, 20] width 135 height 26
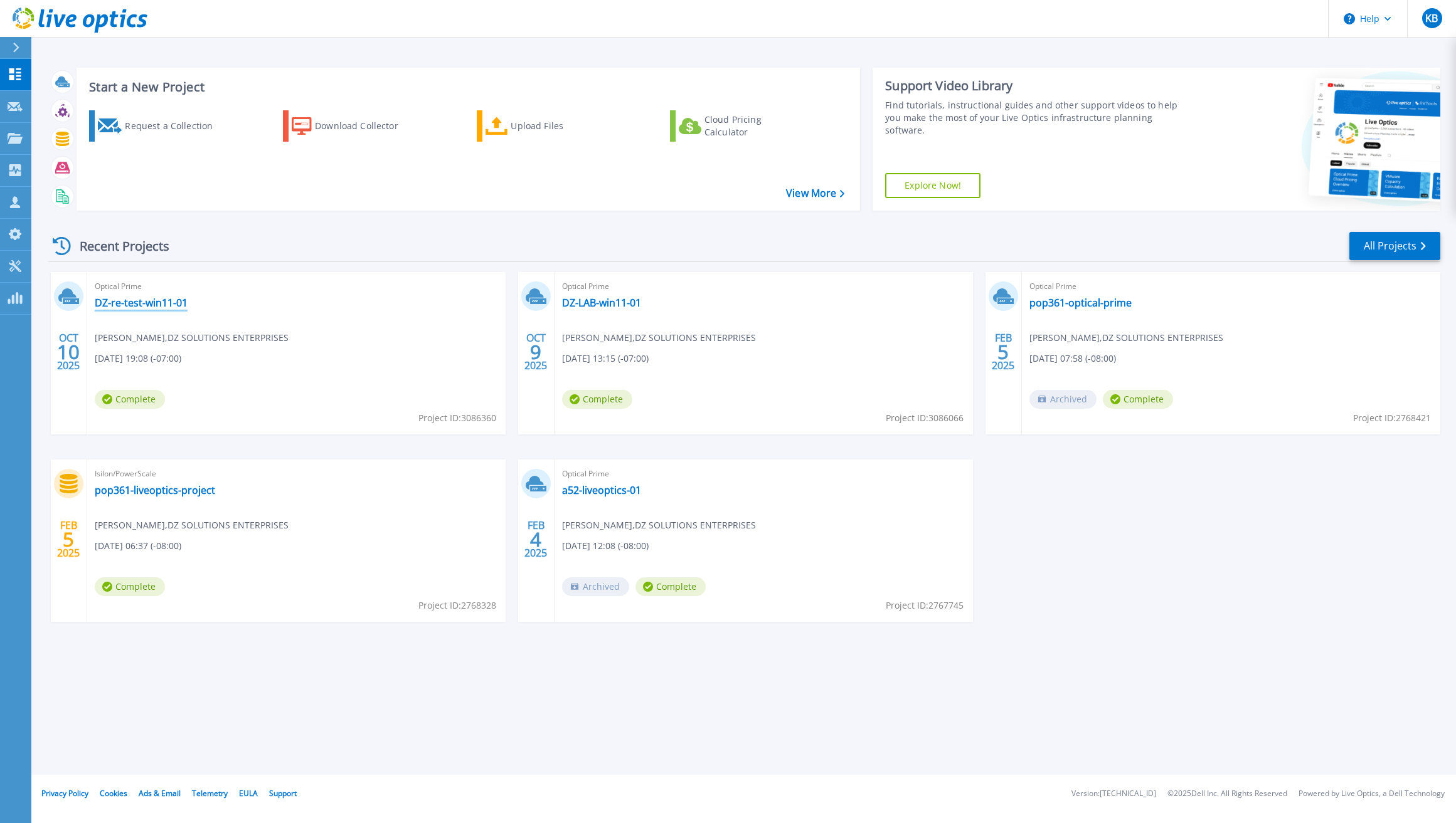
click at [128, 302] on link "DZ-re-test-win11-01" at bounding box center [141, 302] width 93 height 13
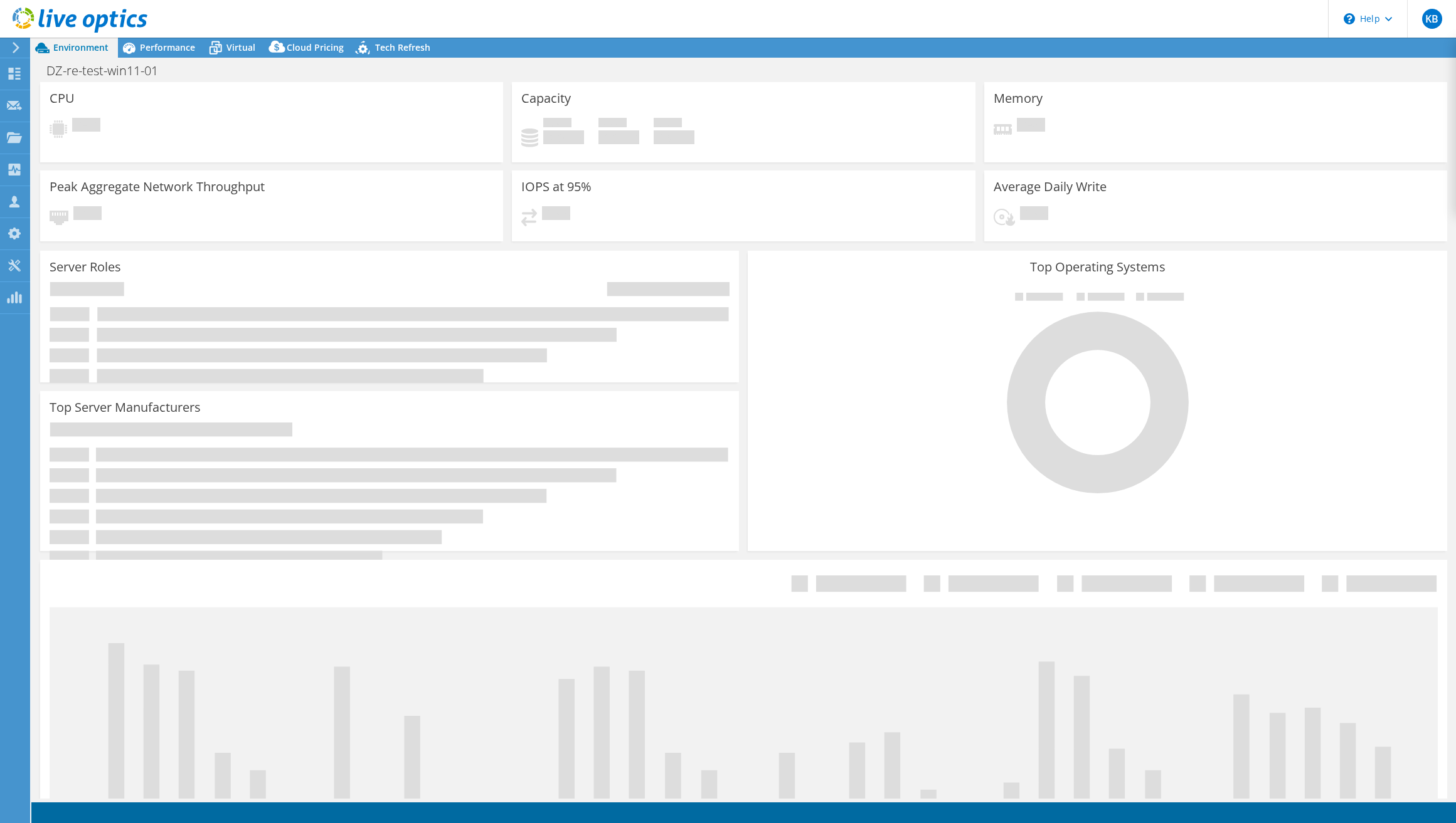
select select "USD"
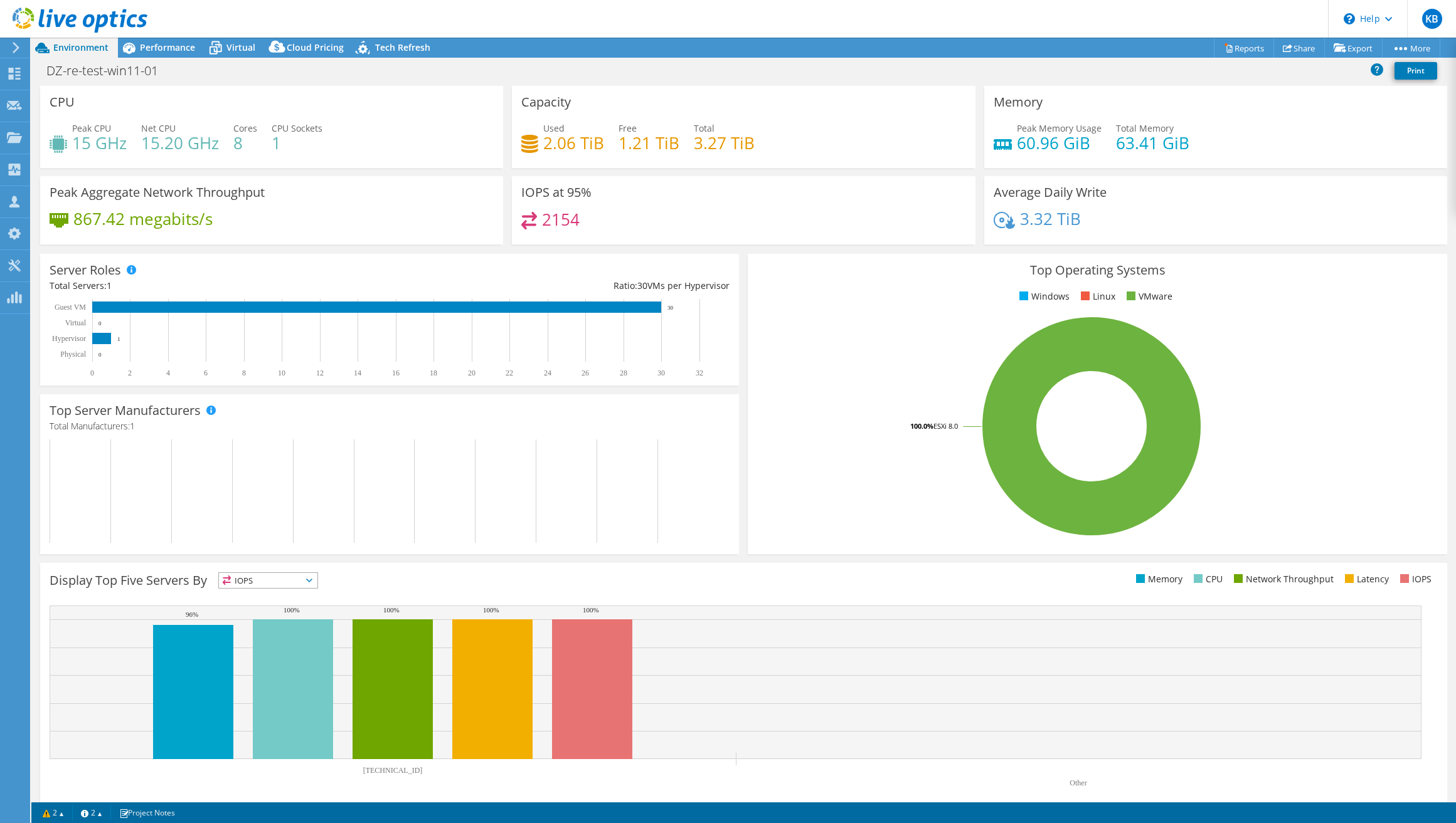
scroll to position [1, 0]
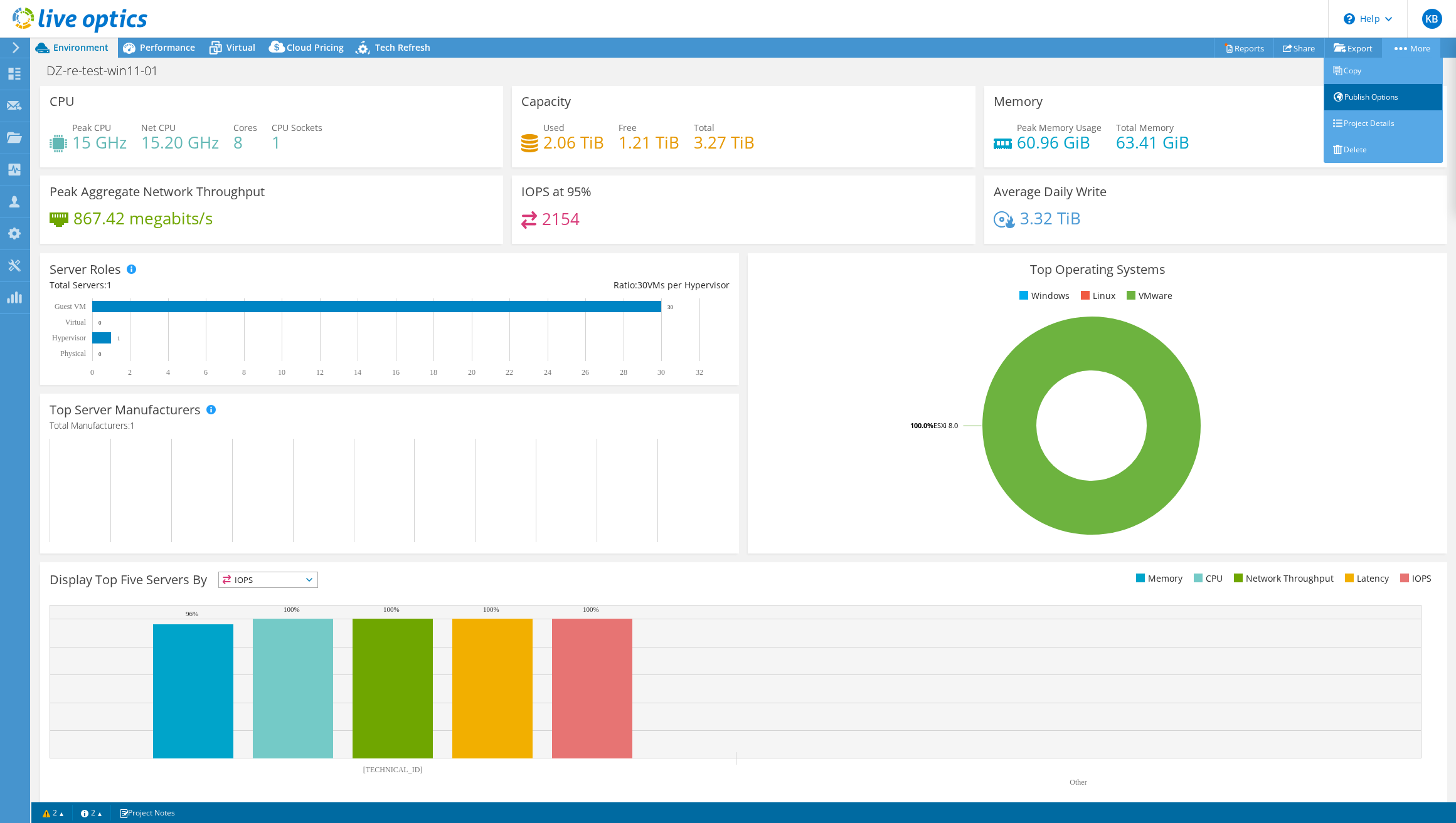
click at [1381, 96] on link "Publish Options" at bounding box center [1382, 96] width 119 height 26
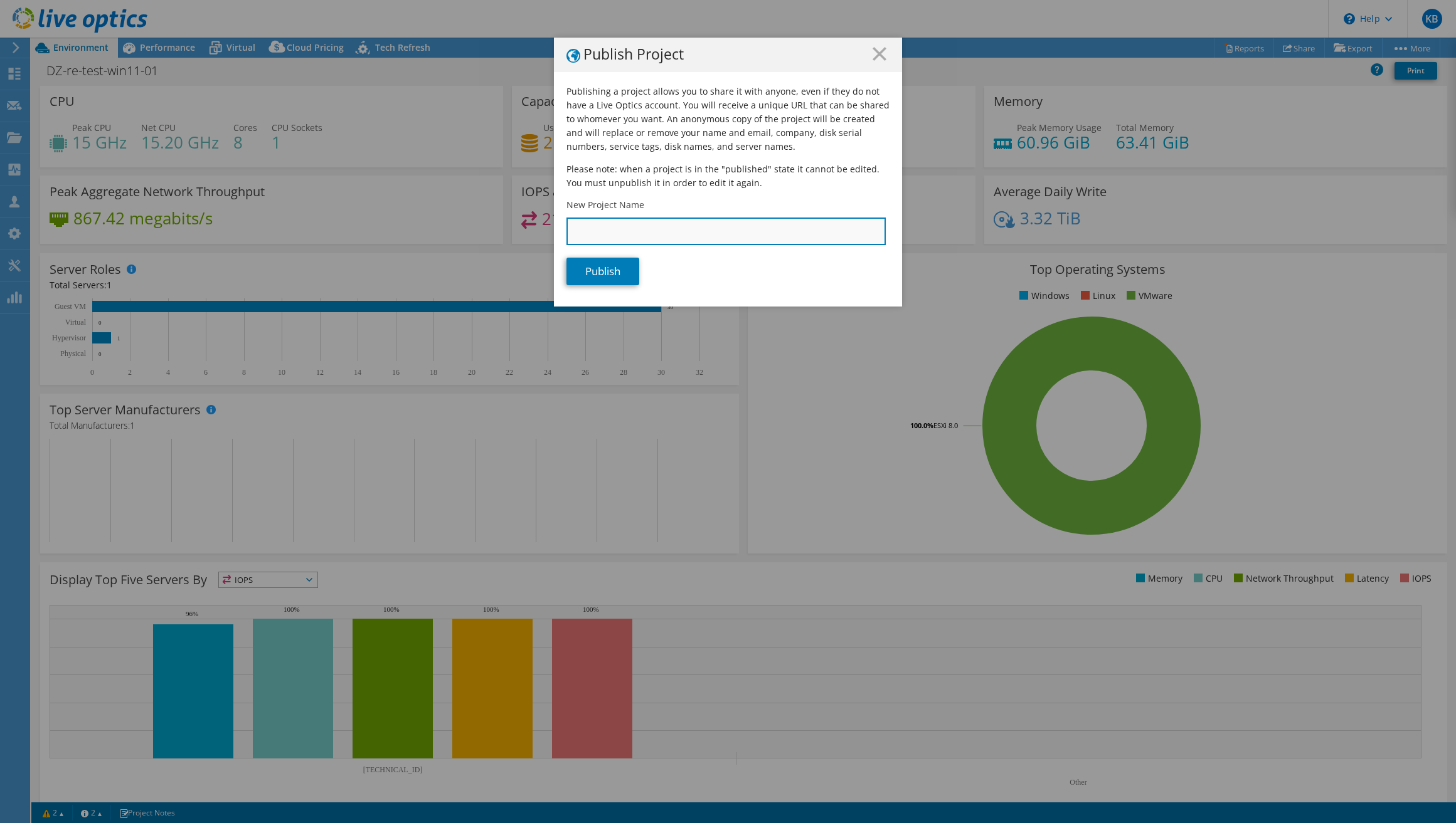
click at [657, 237] on input "New Project Name" at bounding box center [725, 231] width 319 height 27
type input "d"
type input "DZ LiveOptics POC"
click at [604, 278] on link "Publish" at bounding box center [603, 272] width 73 height 27
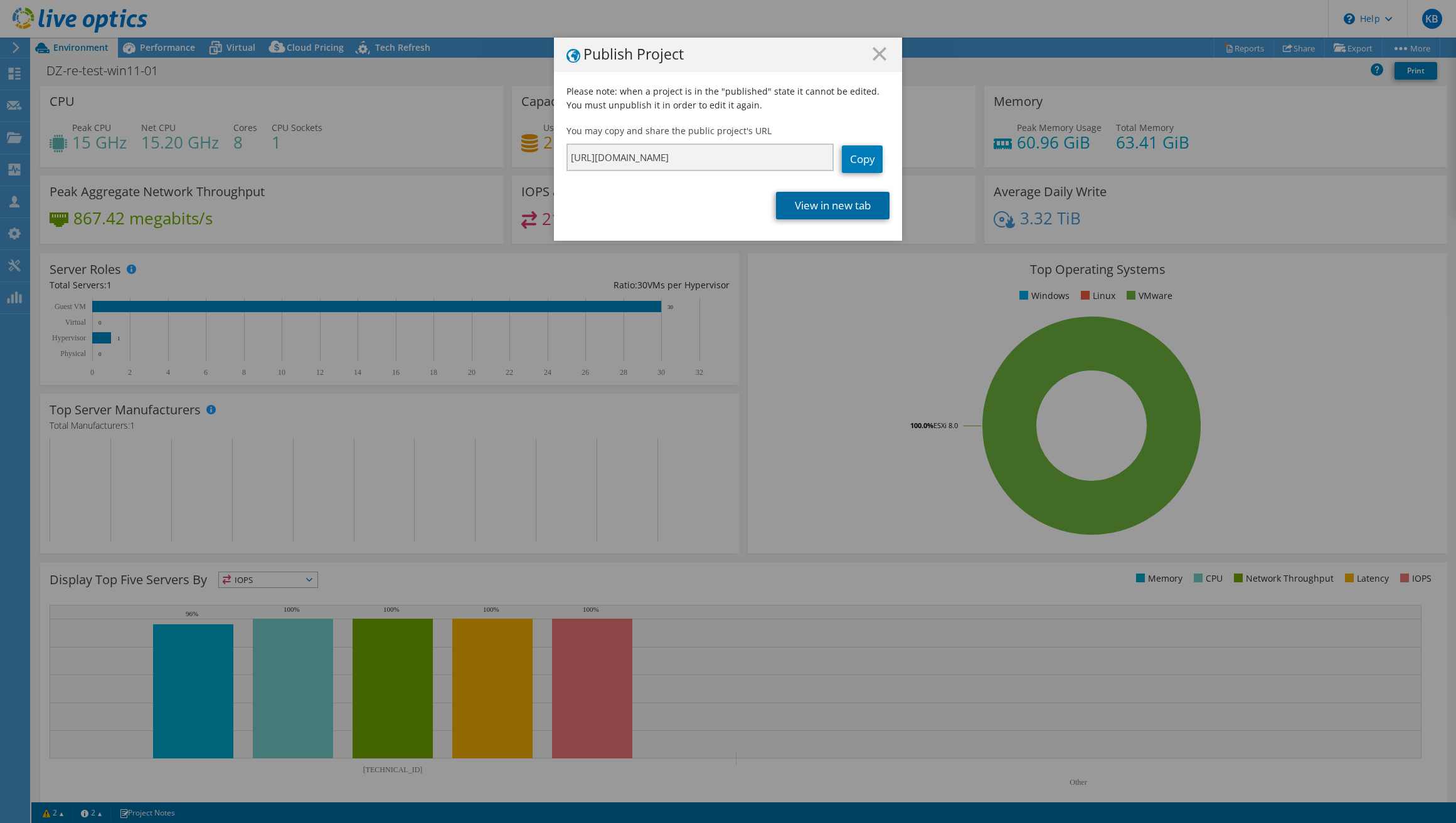
click at [812, 207] on link "View in new tab" at bounding box center [833, 205] width 114 height 27
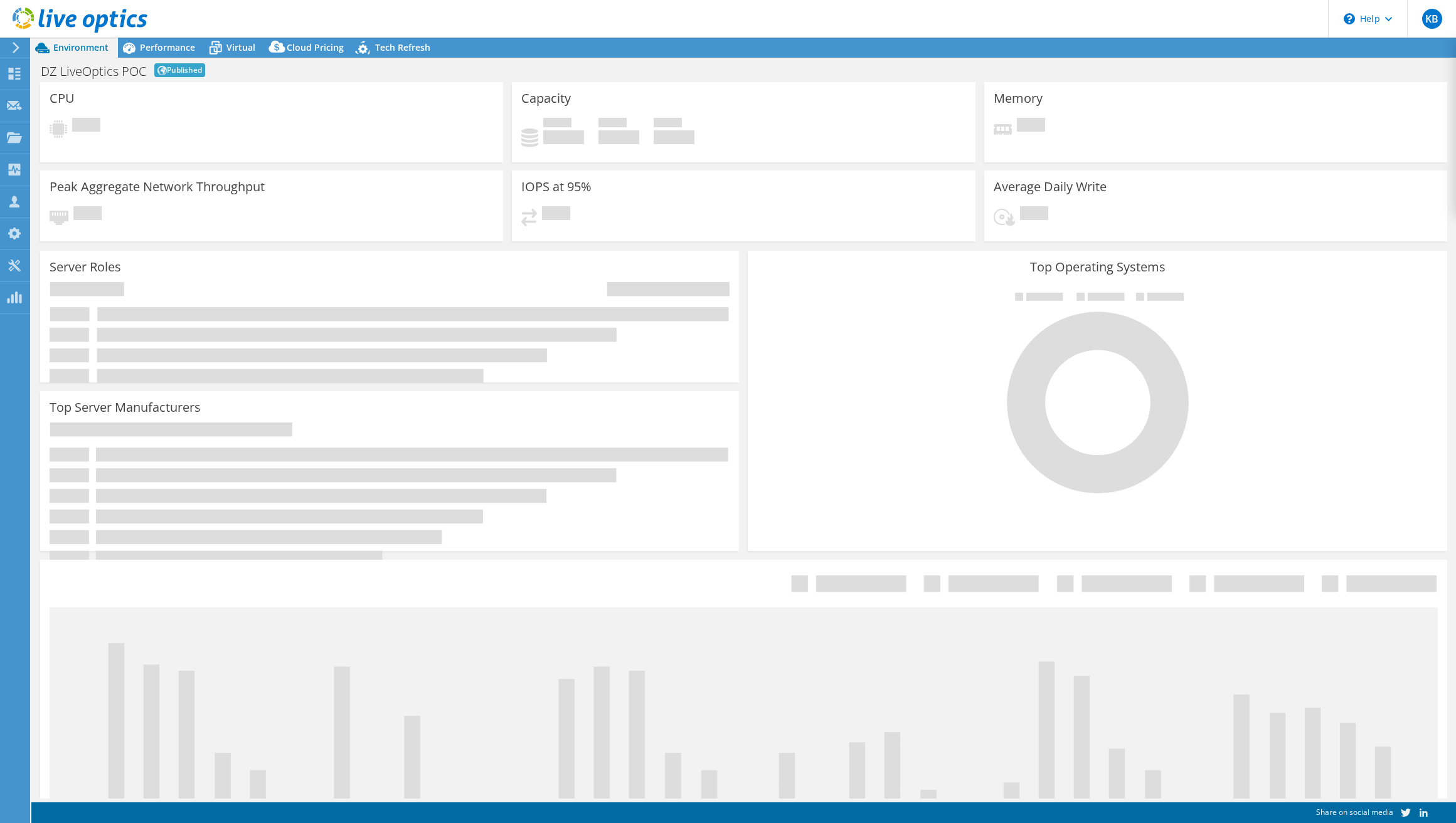
select select "USD"
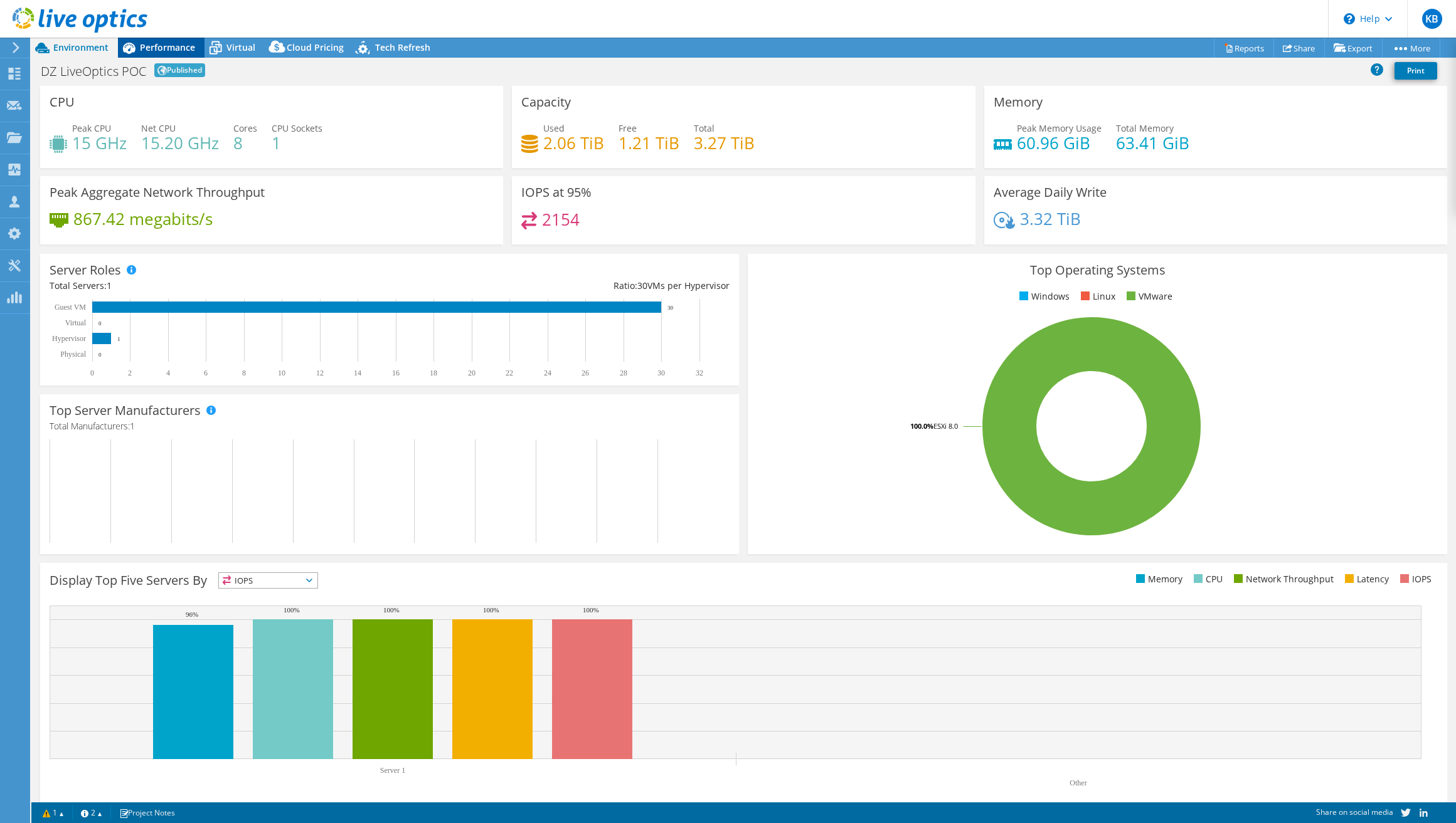
click at [165, 46] on span "Performance" at bounding box center [167, 47] width 55 height 12
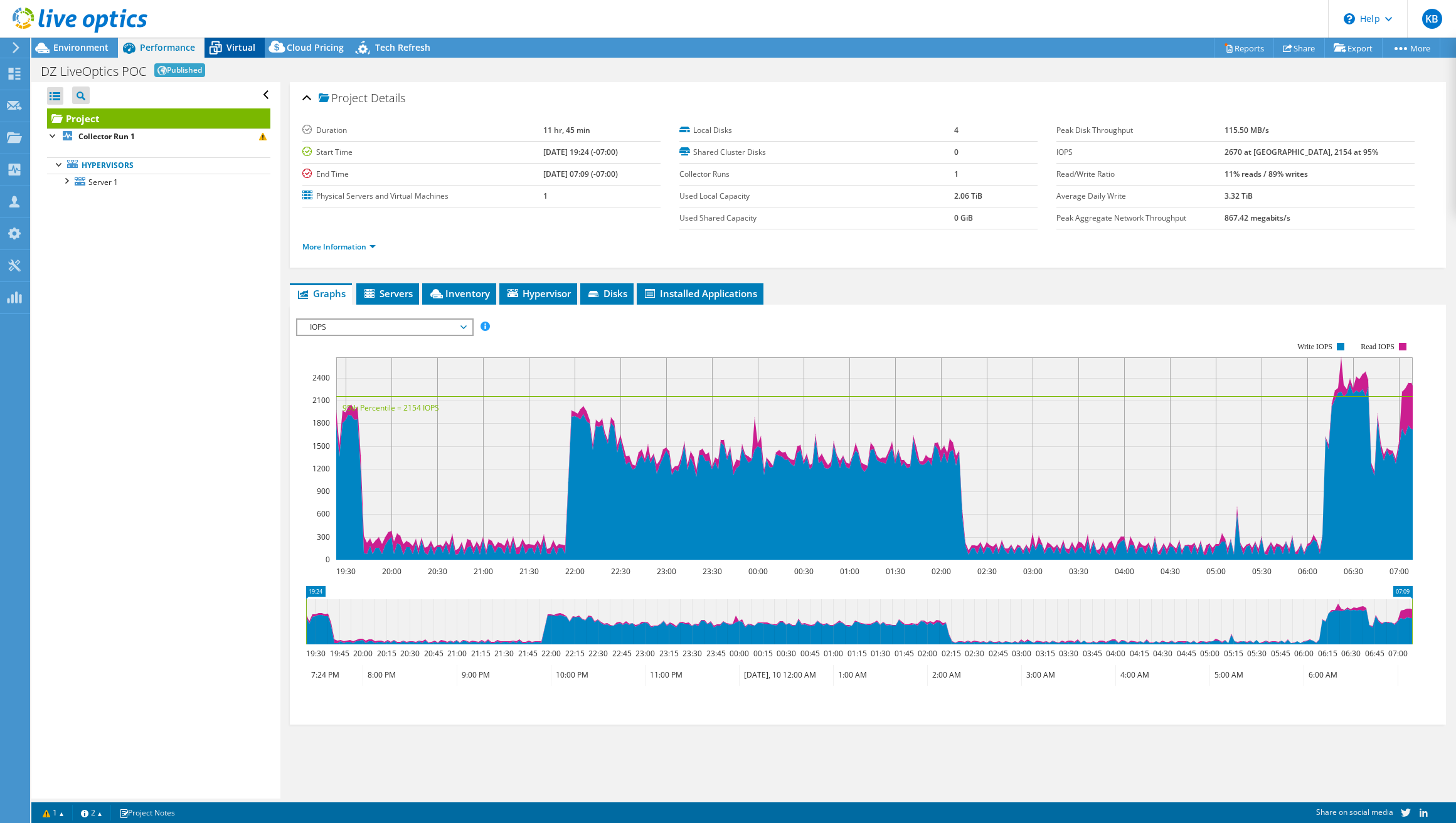
click at [236, 44] on span "Virtual" at bounding box center [241, 47] width 29 height 12
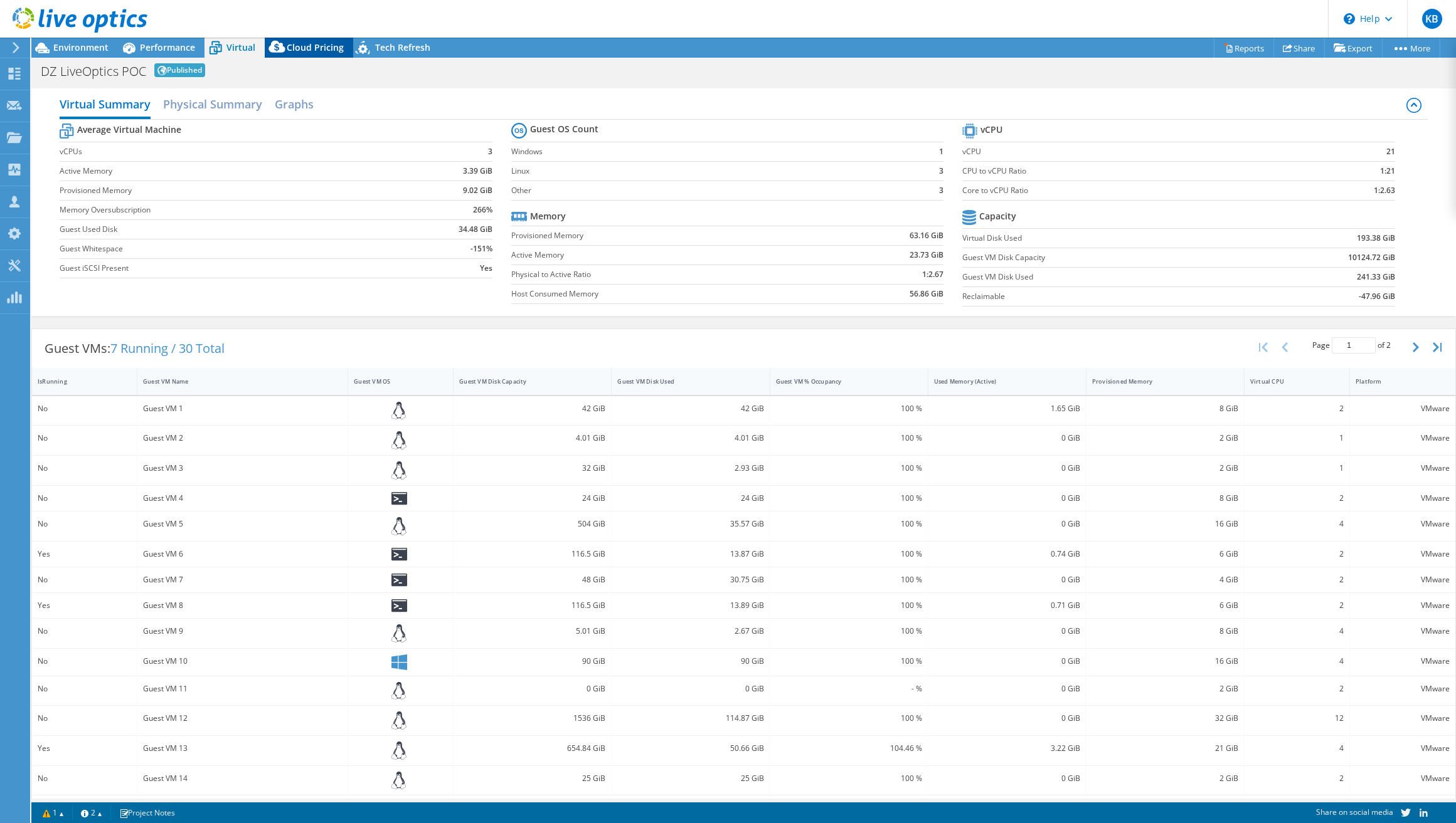
click at [332, 52] on span "Cloud Pricing" at bounding box center [314, 47] width 57 height 12
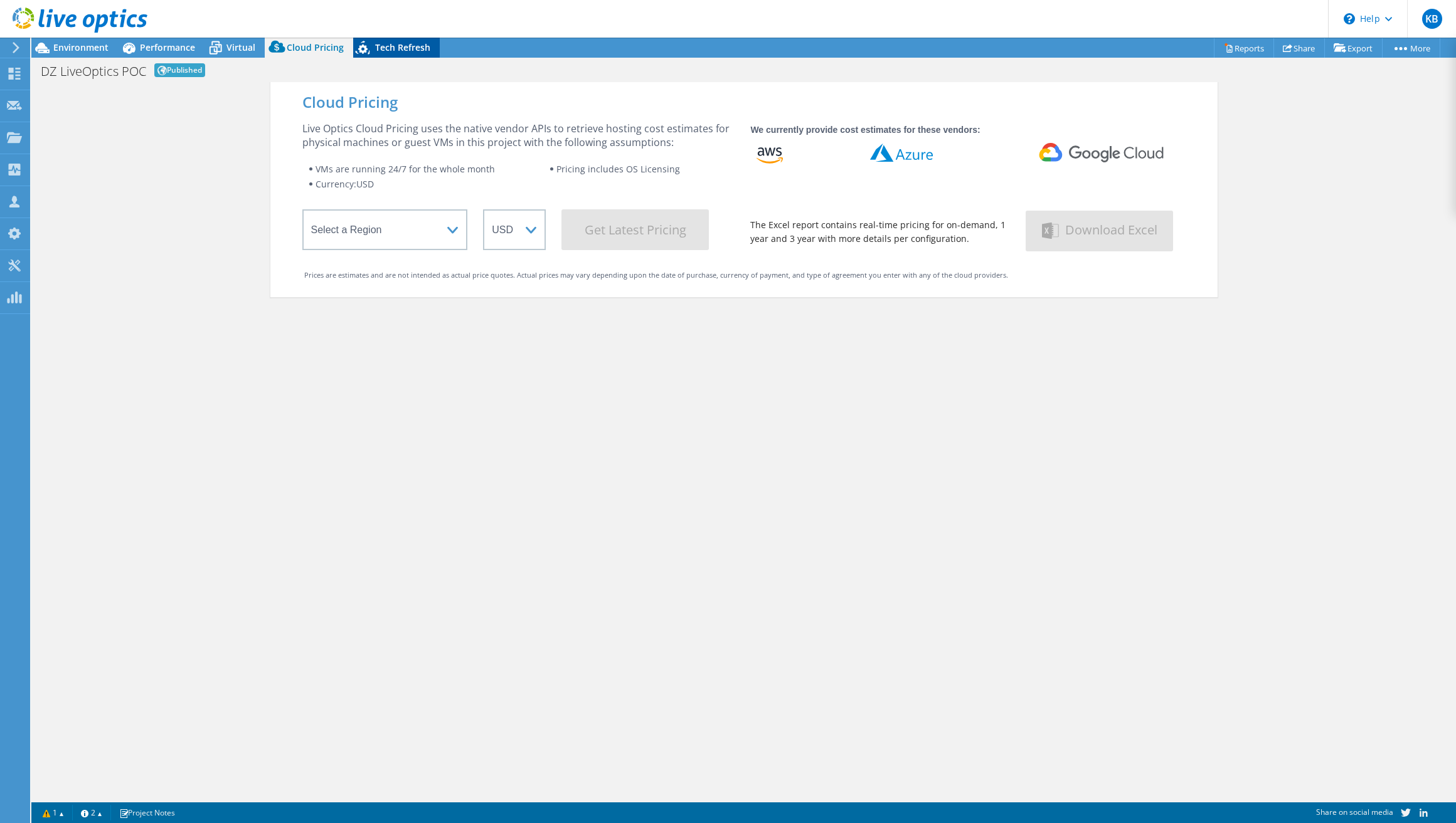
click at [382, 47] on span "Tech Refresh" at bounding box center [403, 47] width 55 height 12
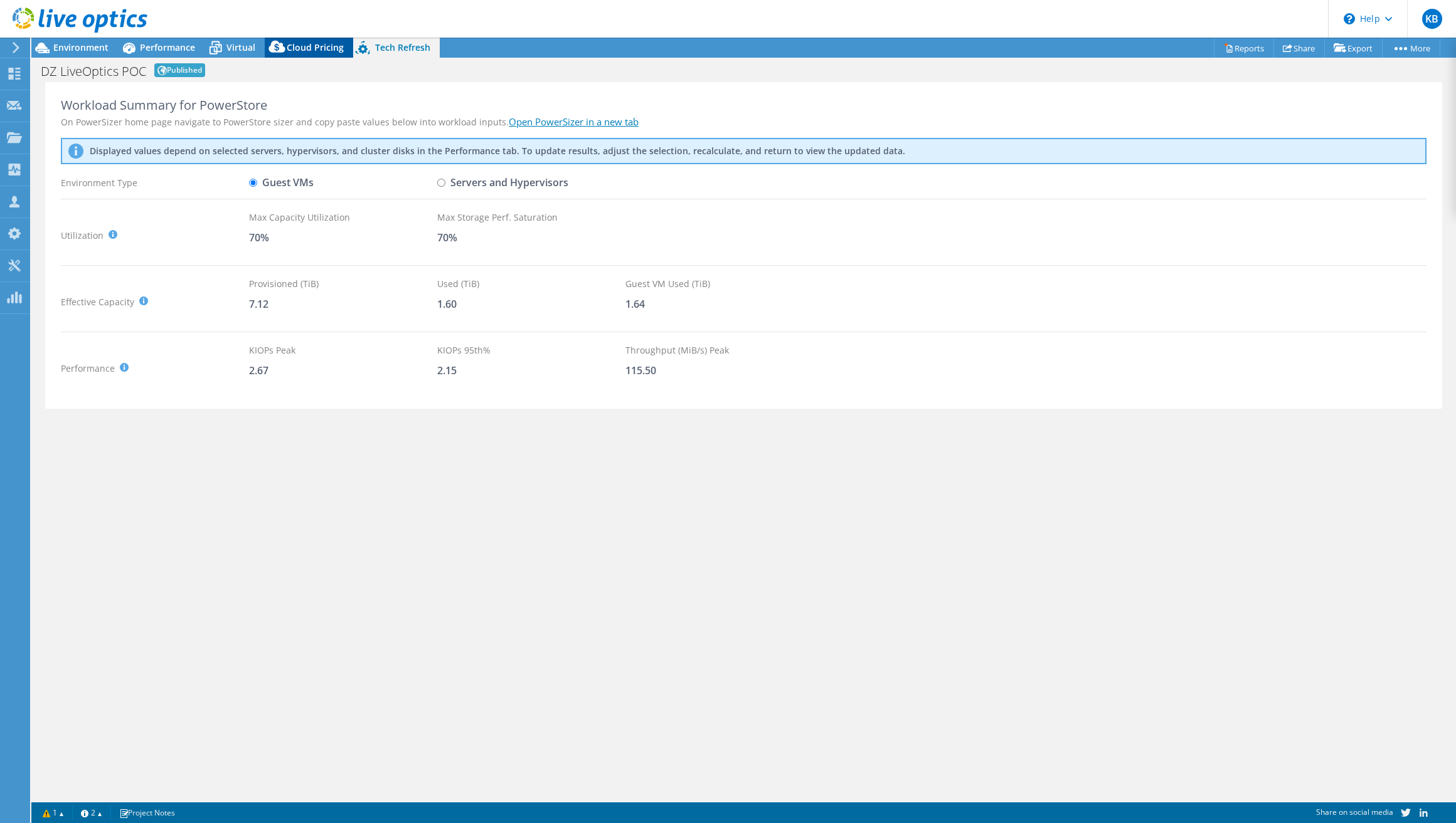
click at [341, 50] on div "Cloud Pricing" at bounding box center [308, 47] width 88 height 20
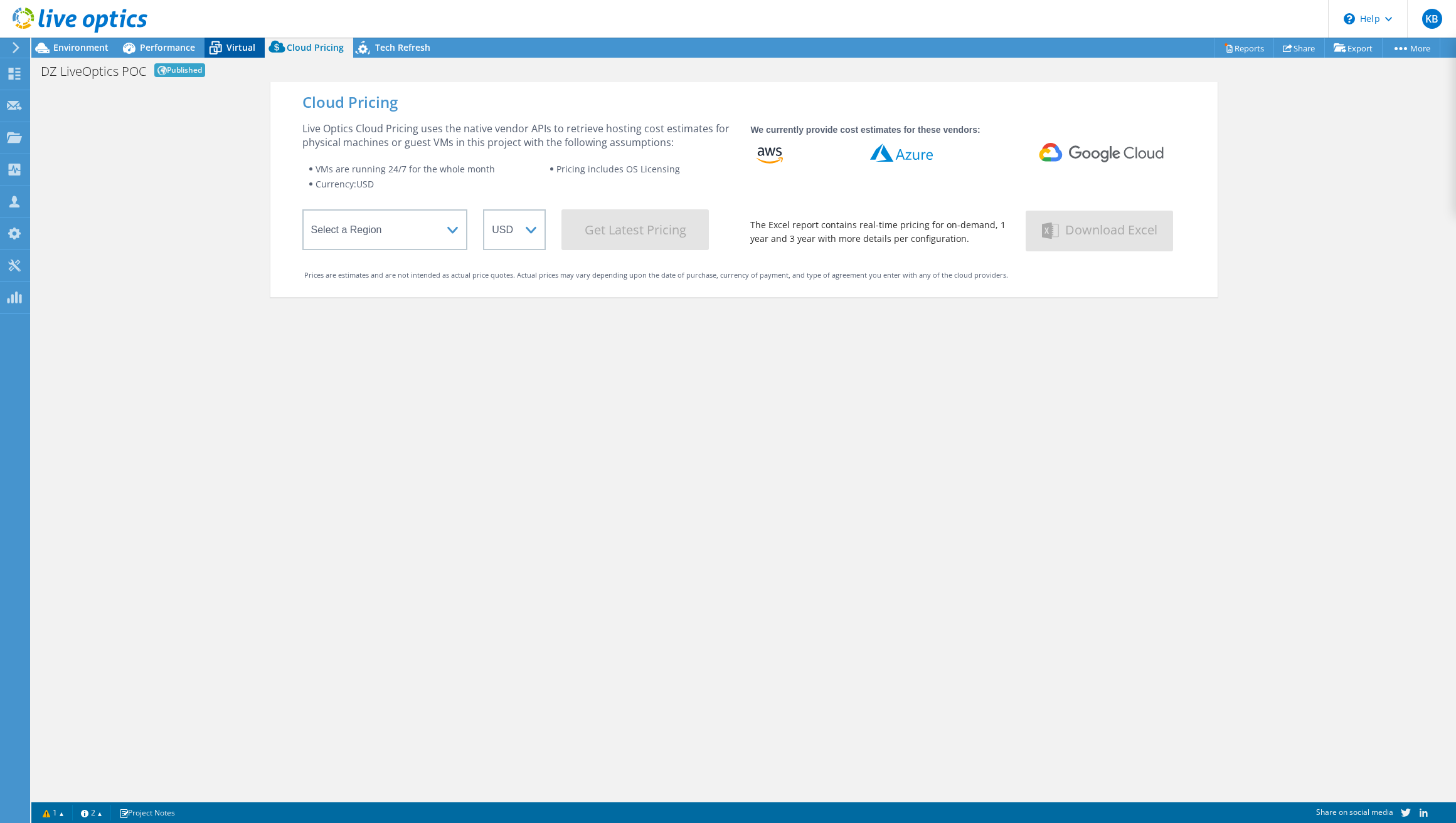
click at [224, 49] on icon at bounding box center [215, 48] width 22 height 22
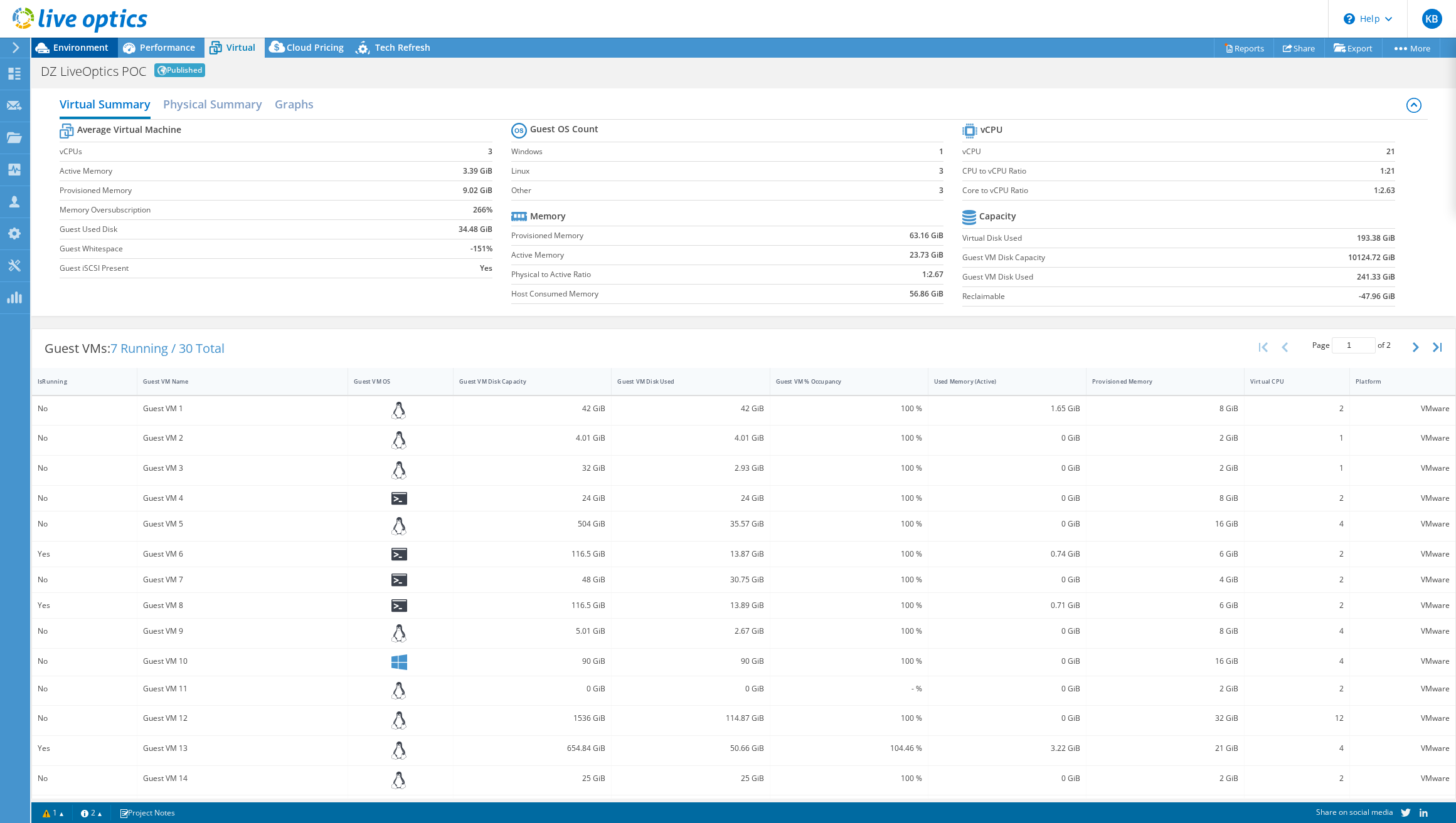
click at [108, 44] on div "Environment" at bounding box center [75, 47] width 86 height 20
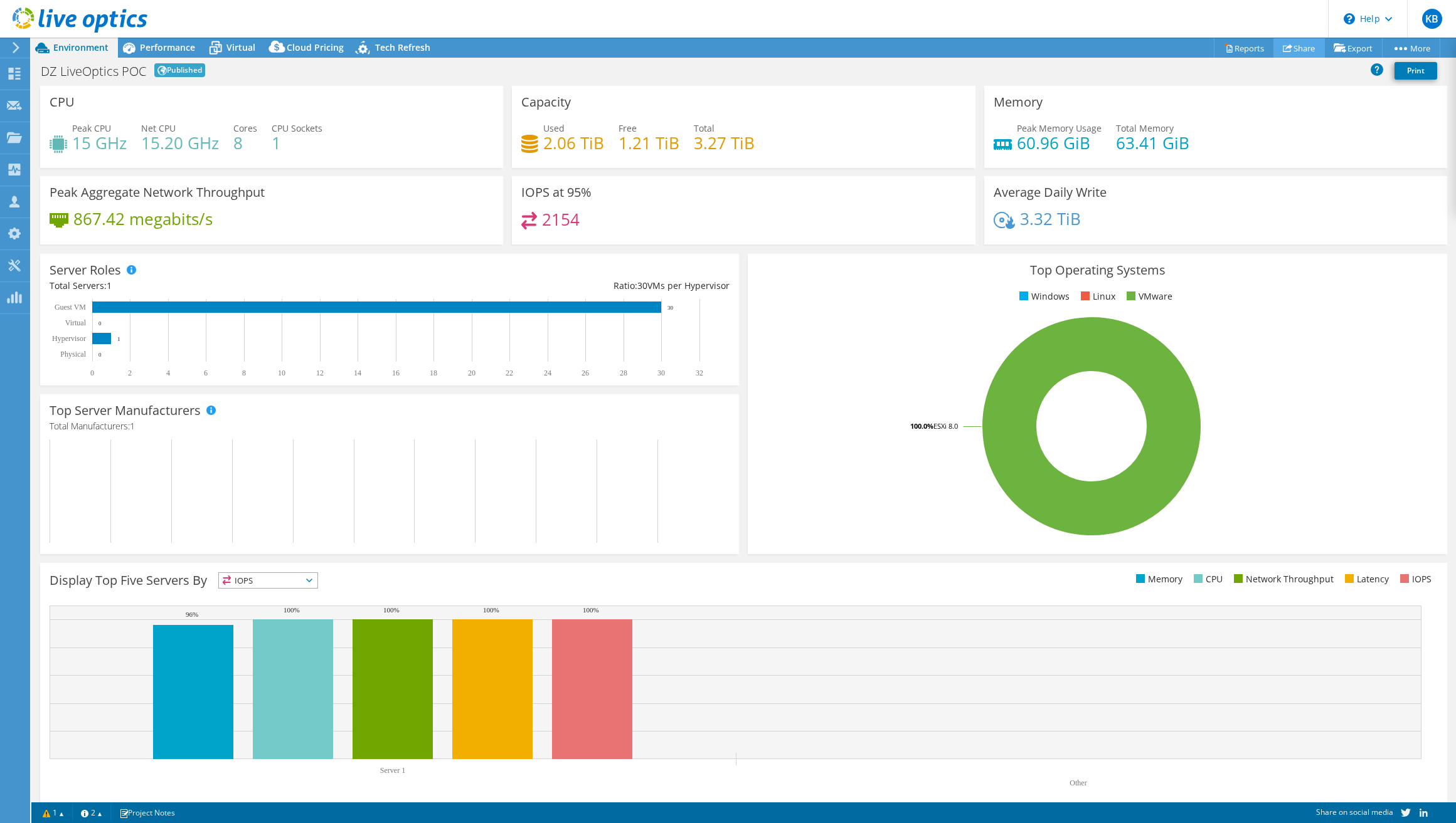
click at [1289, 52] on link "Share" at bounding box center [1299, 47] width 52 height 19
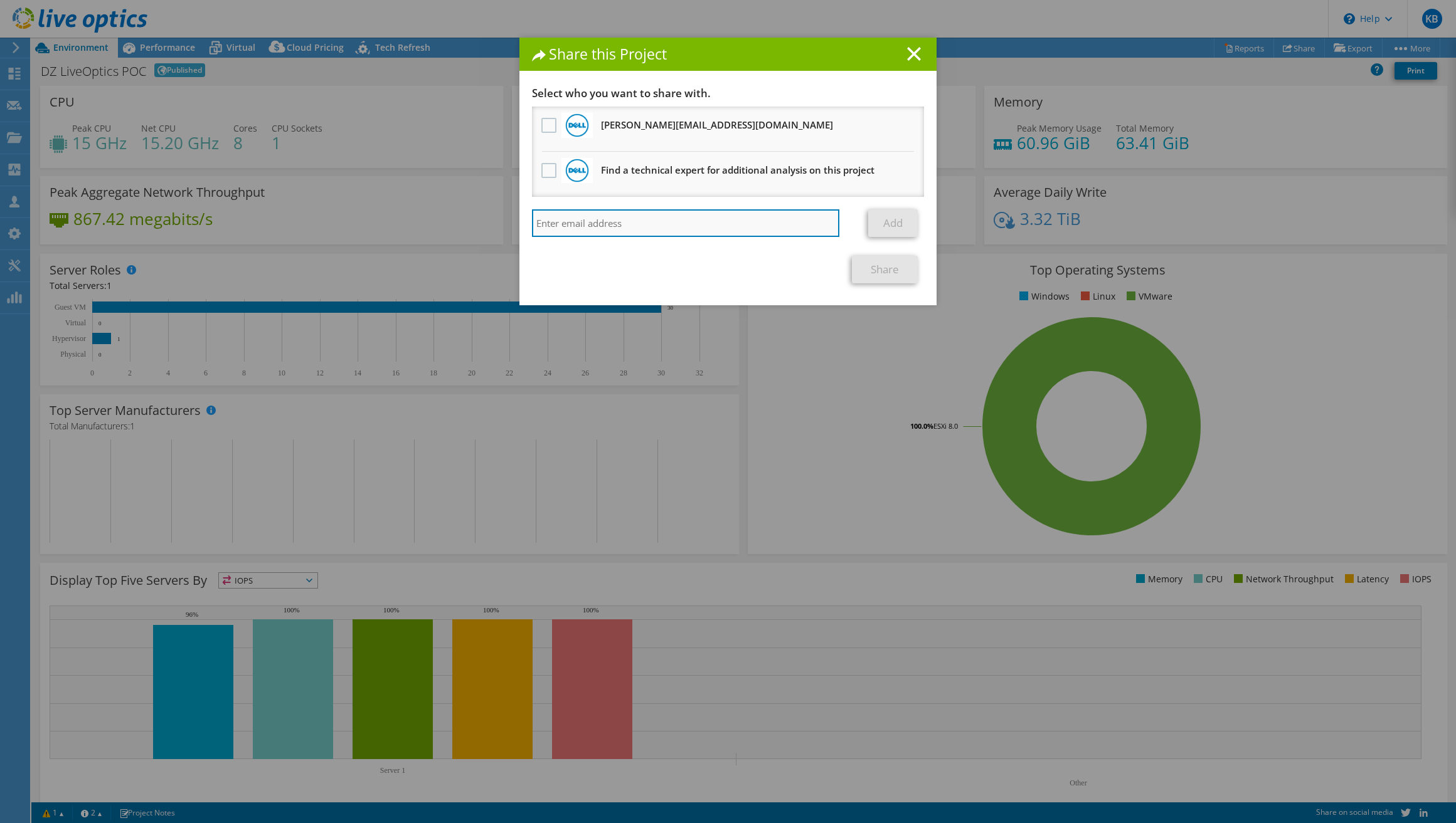
click at [724, 234] on input "search" at bounding box center [685, 223] width 307 height 27
type input "[PERSON_NAME][EMAIL_ADDRESS][PERSON_NAME][DOMAIN_NAME]"
click at [890, 223] on link "Add" at bounding box center [893, 223] width 50 height 27
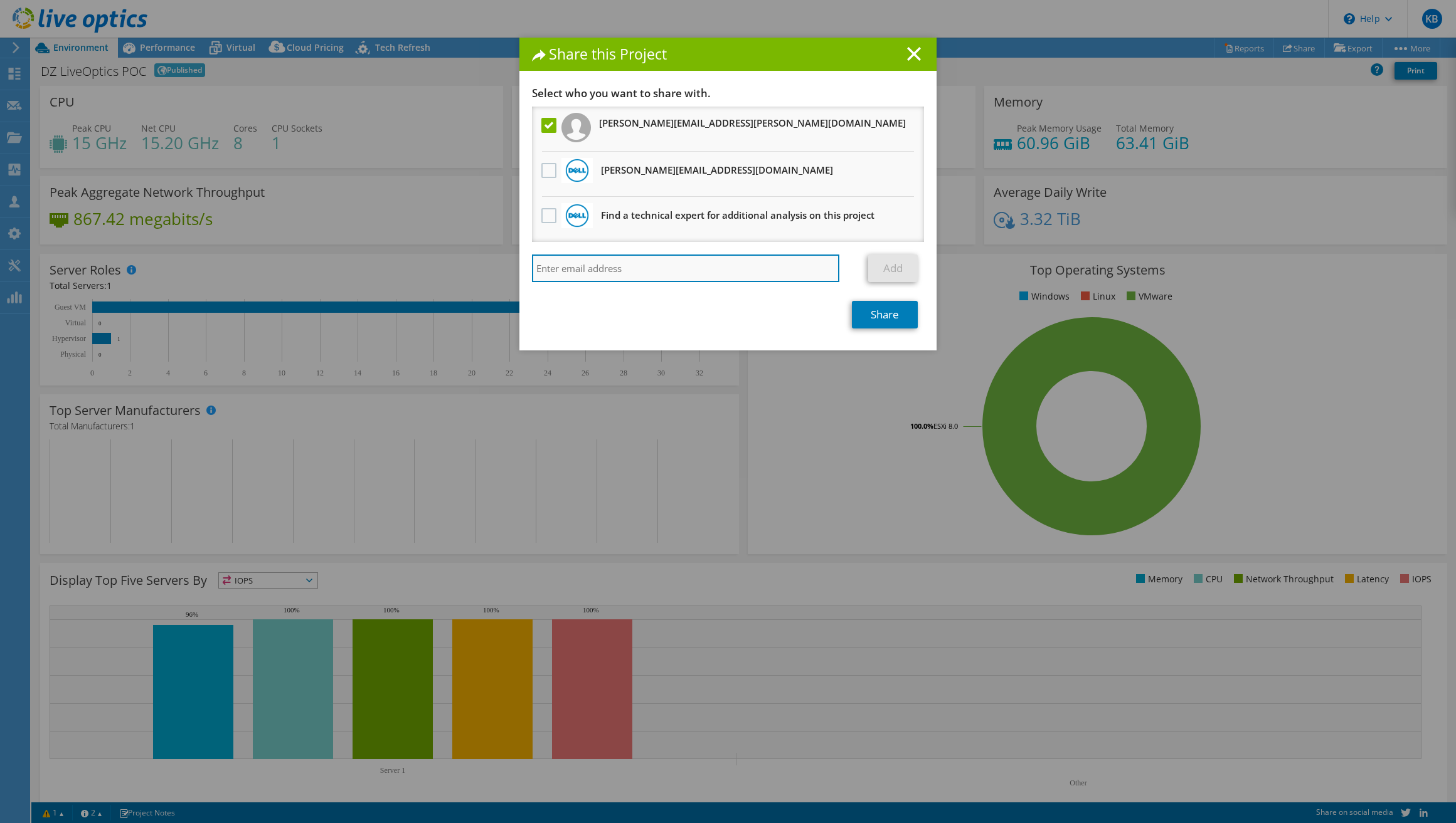
click at [681, 263] on input "search" at bounding box center [685, 268] width 307 height 27
paste input "[PERSON_NAME][EMAIL_ADDRESS][PERSON_NAME][DOMAIN_NAME]"
type input "[PERSON_NAME][EMAIL_ADDRESS][PERSON_NAME][DOMAIN_NAME]"
click at [888, 310] on link "Share" at bounding box center [884, 314] width 65 height 27
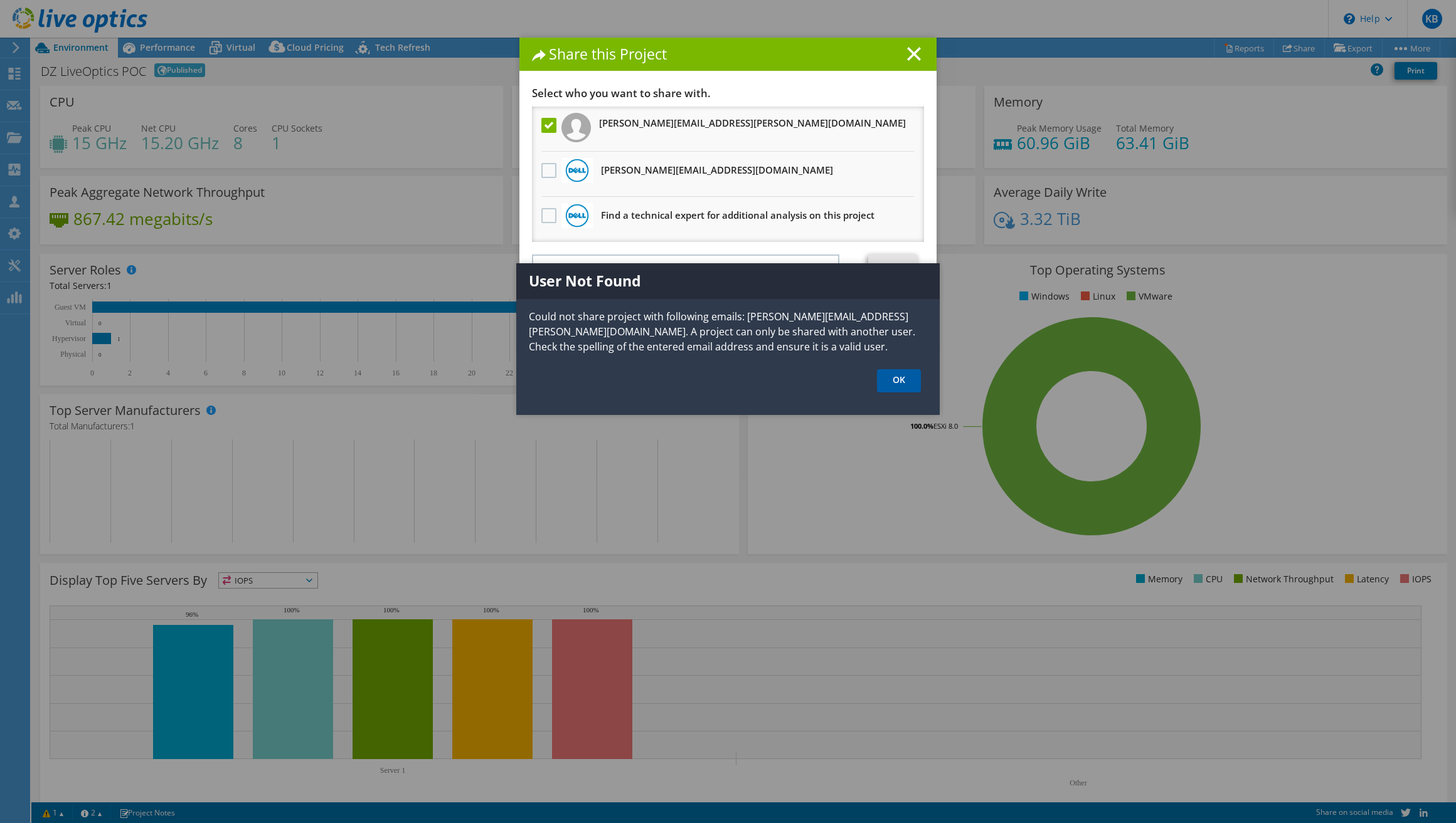
click at [903, 380] on link "OK" at bounding box center [899, 382] width 44 height 24
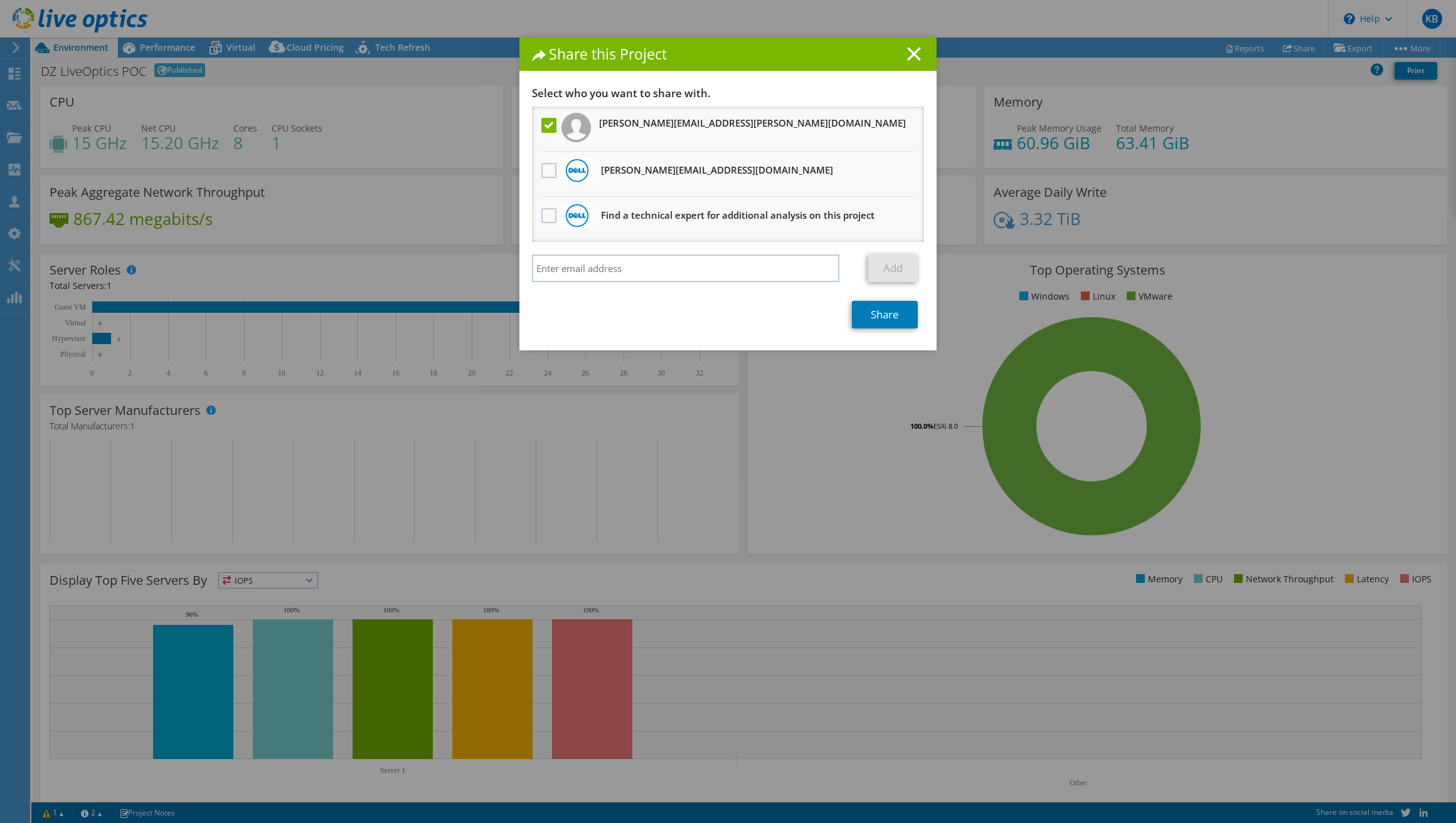
click at [713, 131] on h3 "[PERSON_NAME][EMAIL_ADDRESS][PERSON_NAME][DOMAIN_NAME]" at bounding box center [752, 123] width 306 height 20
click at [865, 306] on link "Share" at bounding box center [884, 314] width 65 height 27
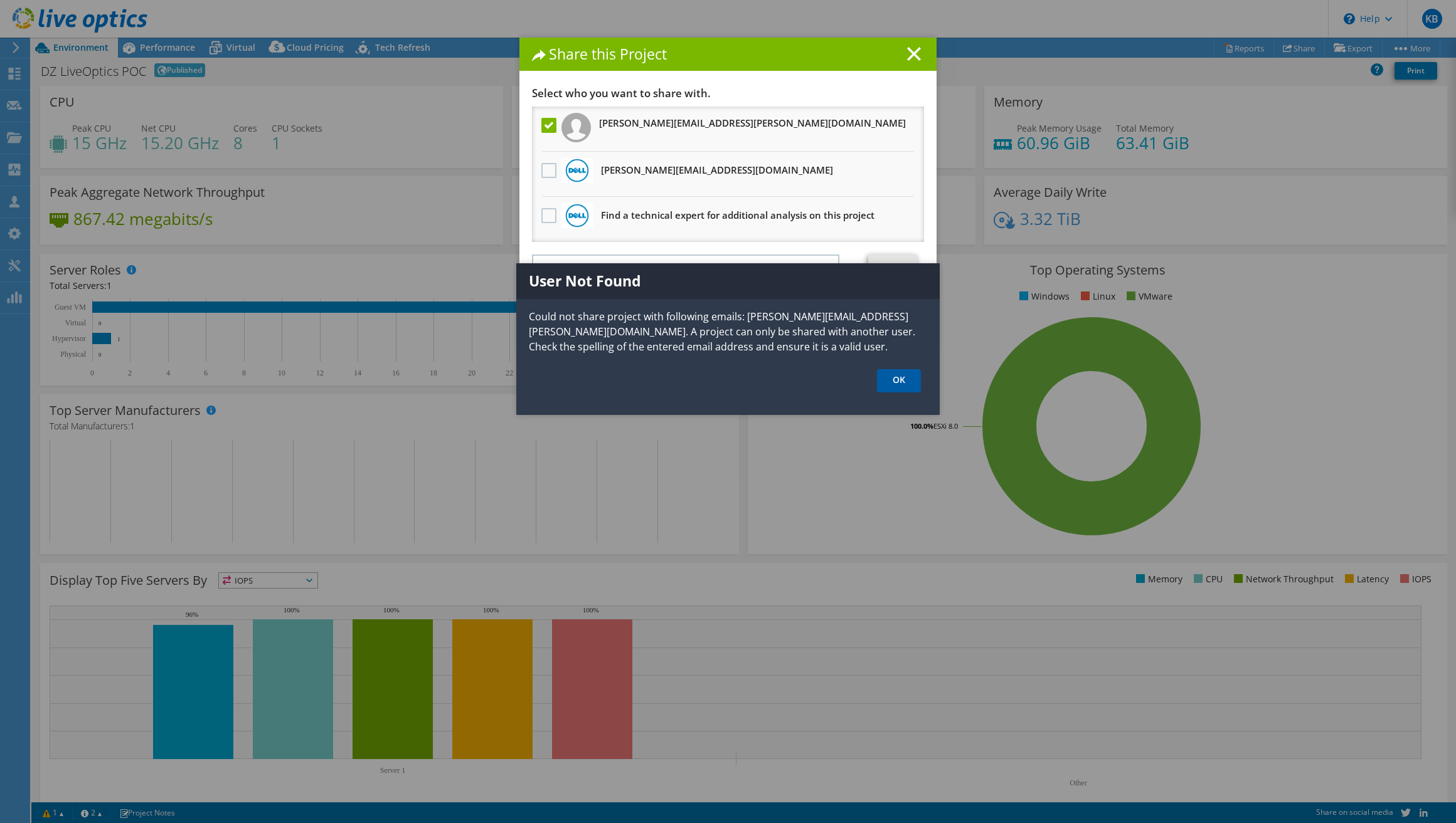
click at [886, 379] on link "OK" at bounding box center [899, 382] width 44 height 24
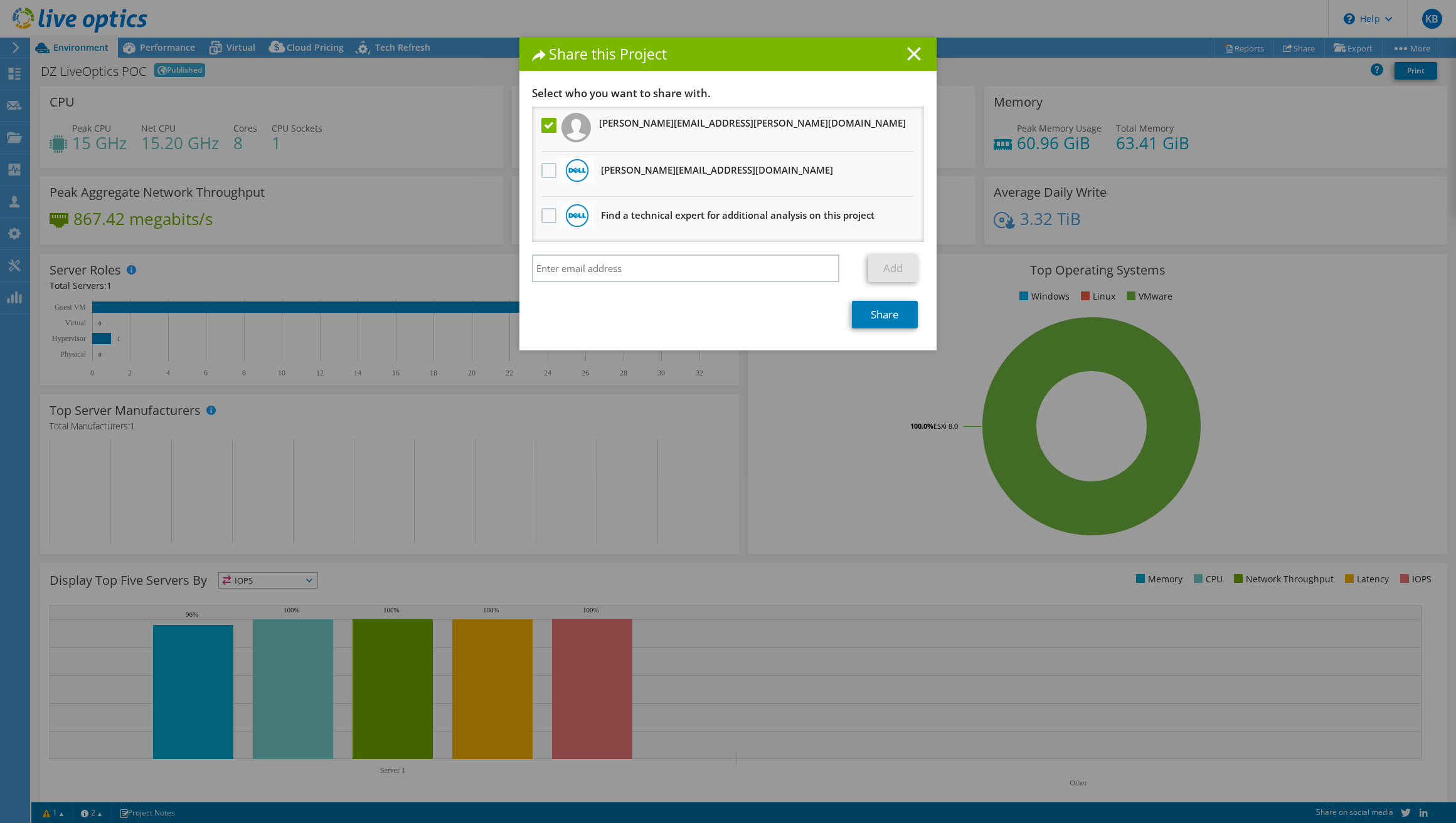
click at [912, 60] on icon at bounding box center [913, 54] width 14 height 14
